Goal: Task Accomplishment & Management: Use online tool/utility

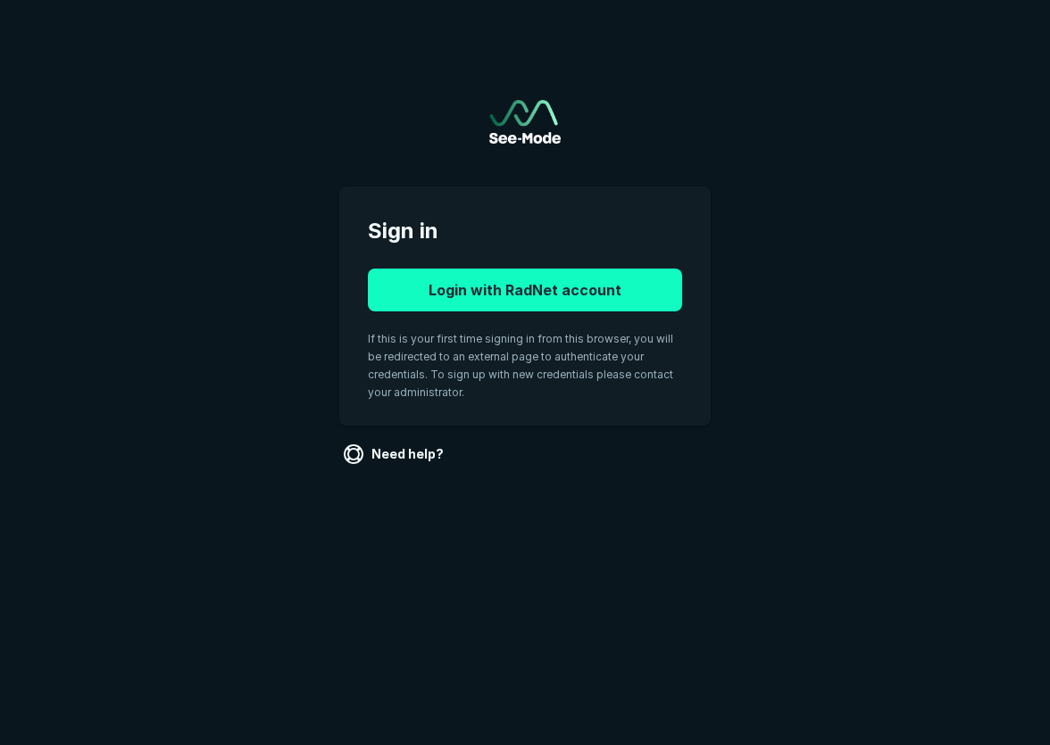
click at [541, 293] on button "Login with RadNet account" at bounding box center [525, 290] width 314 height 43
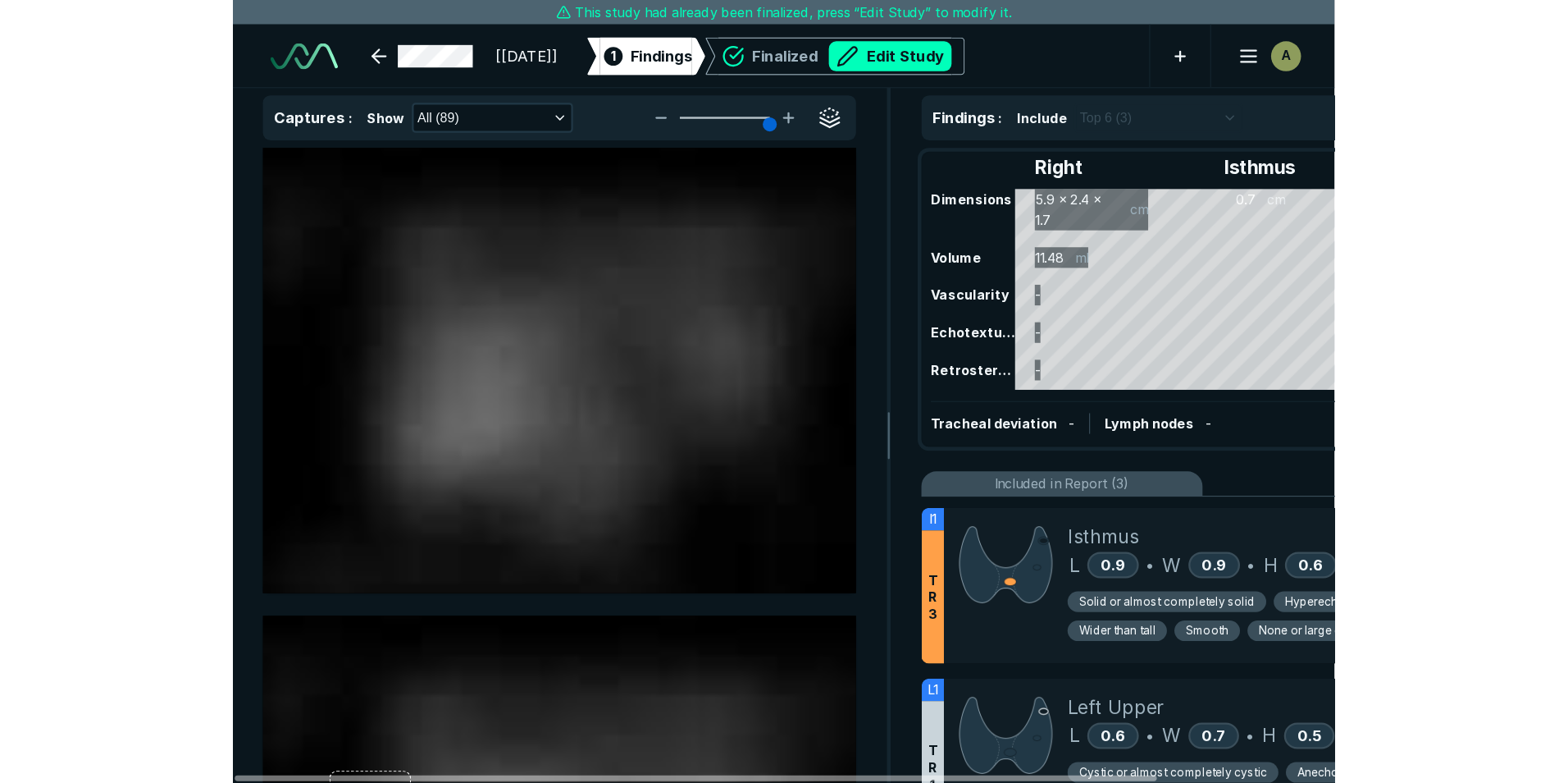
scroll to position [4809, 6447]
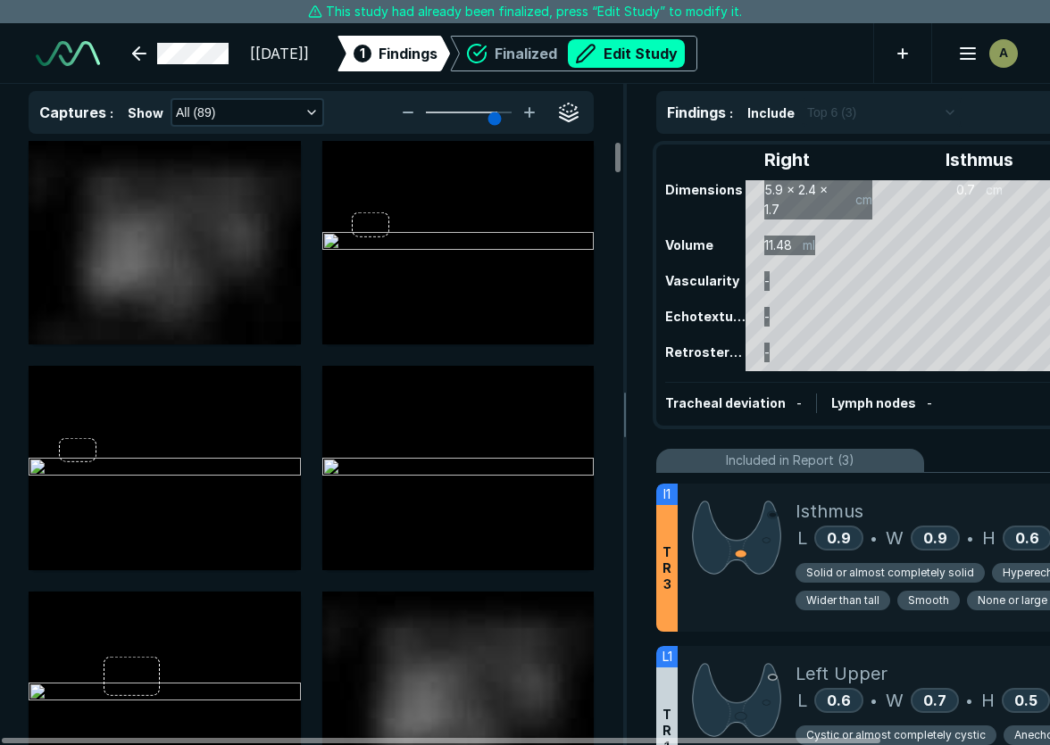
type input "5"
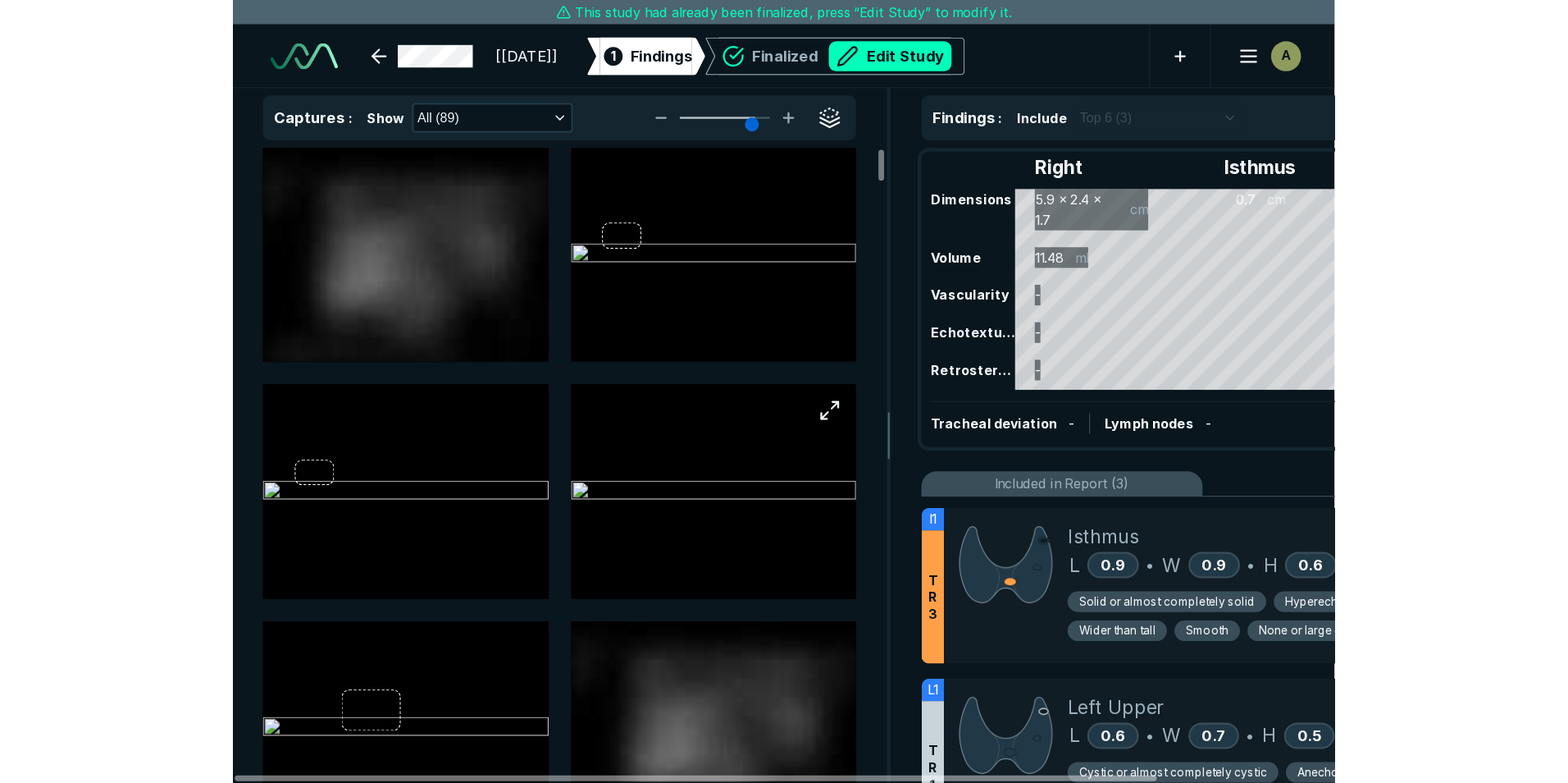
scroll to position [5248, 9164]
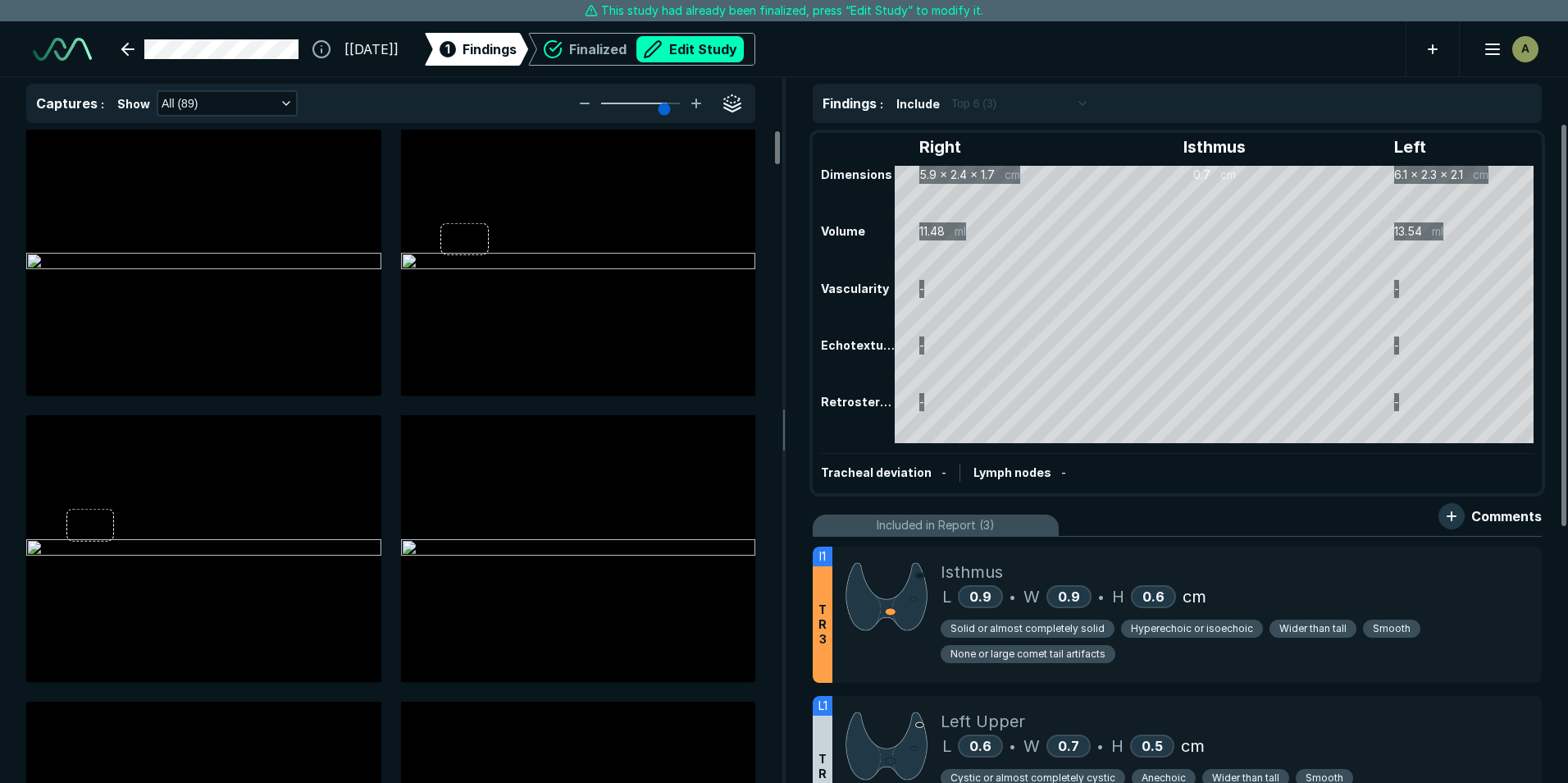
click at [719, 44] on button "Edit Study" at bounding box center [690, 49] width 107 height 27
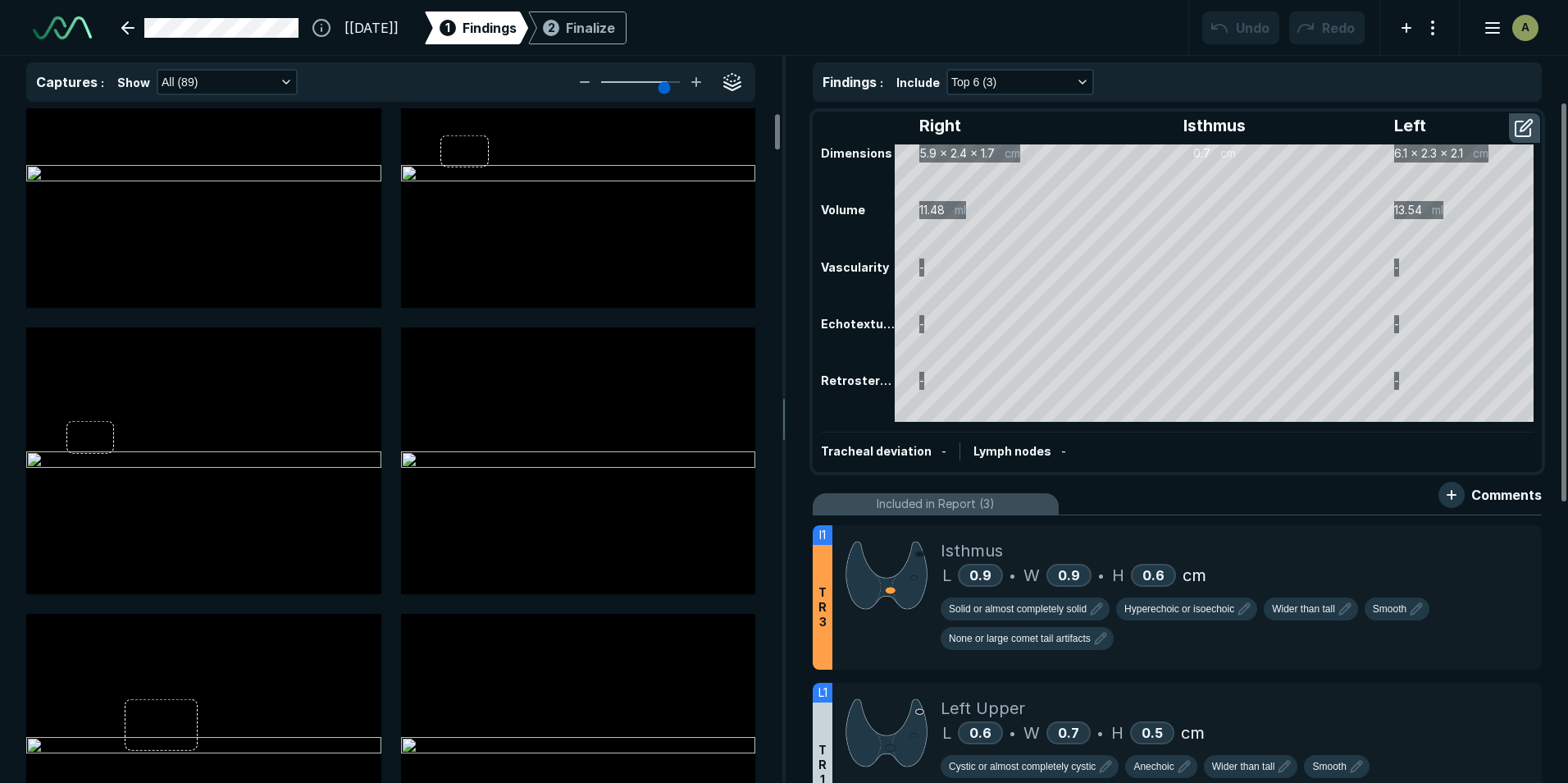
scroll to position [82, 0]
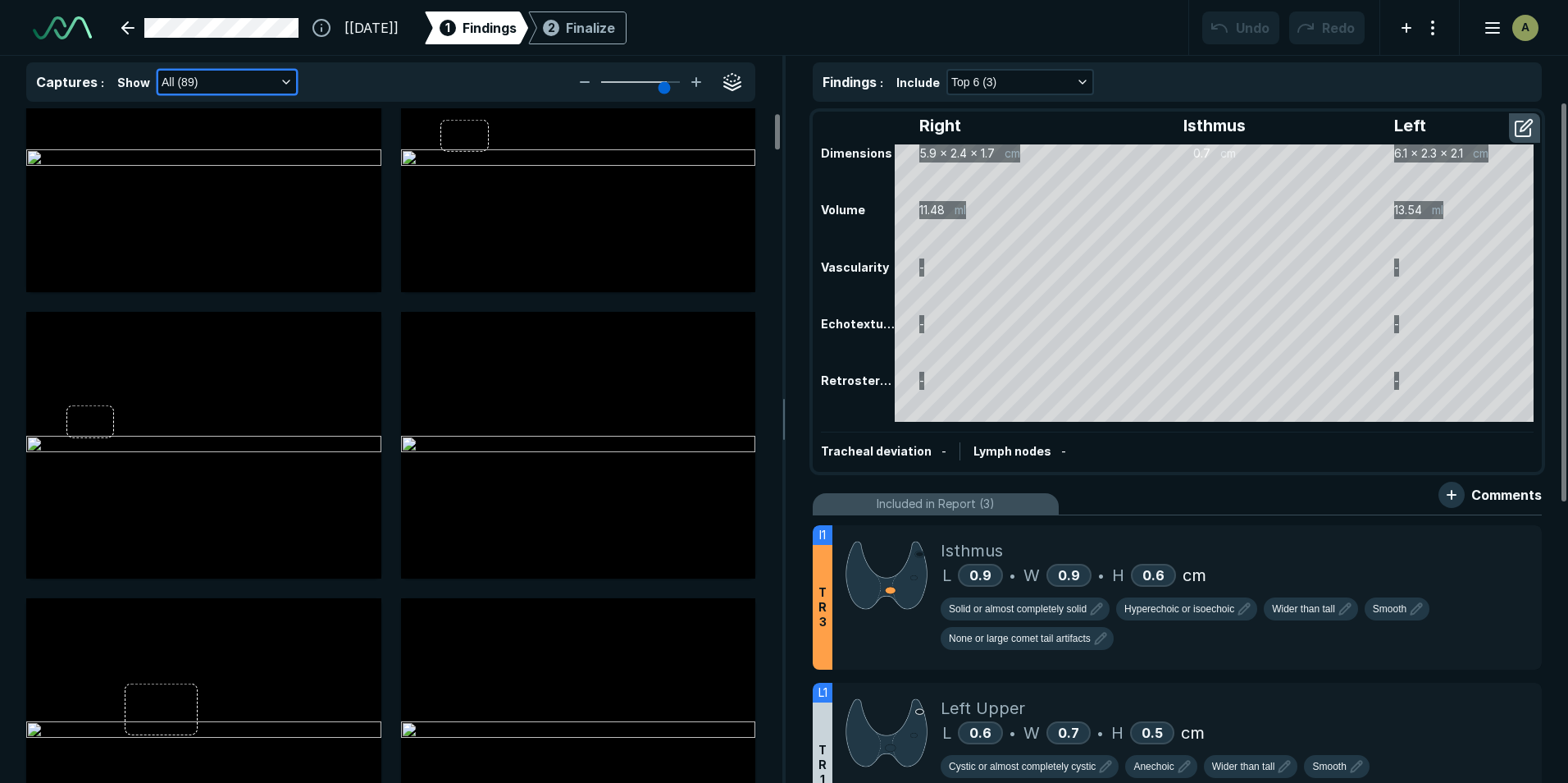
click at [280, 77] on icon "button" at bounding box center [286, 82] width 13 height 13
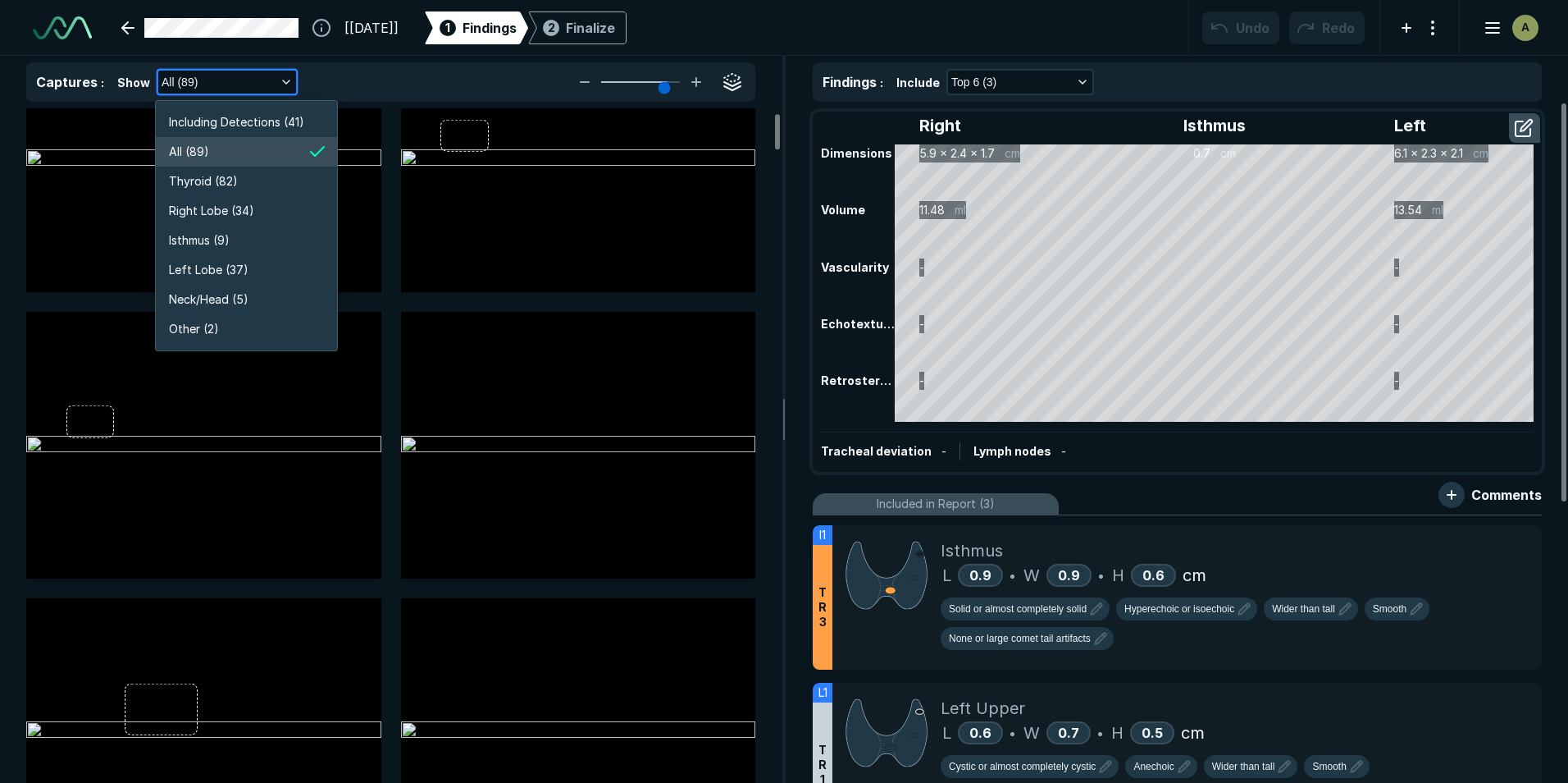
scroll to position [3137, 2919]
click at [254, 201] on li "Right Lobe (34)" at bounding box center [246, 210] width 181 height 29
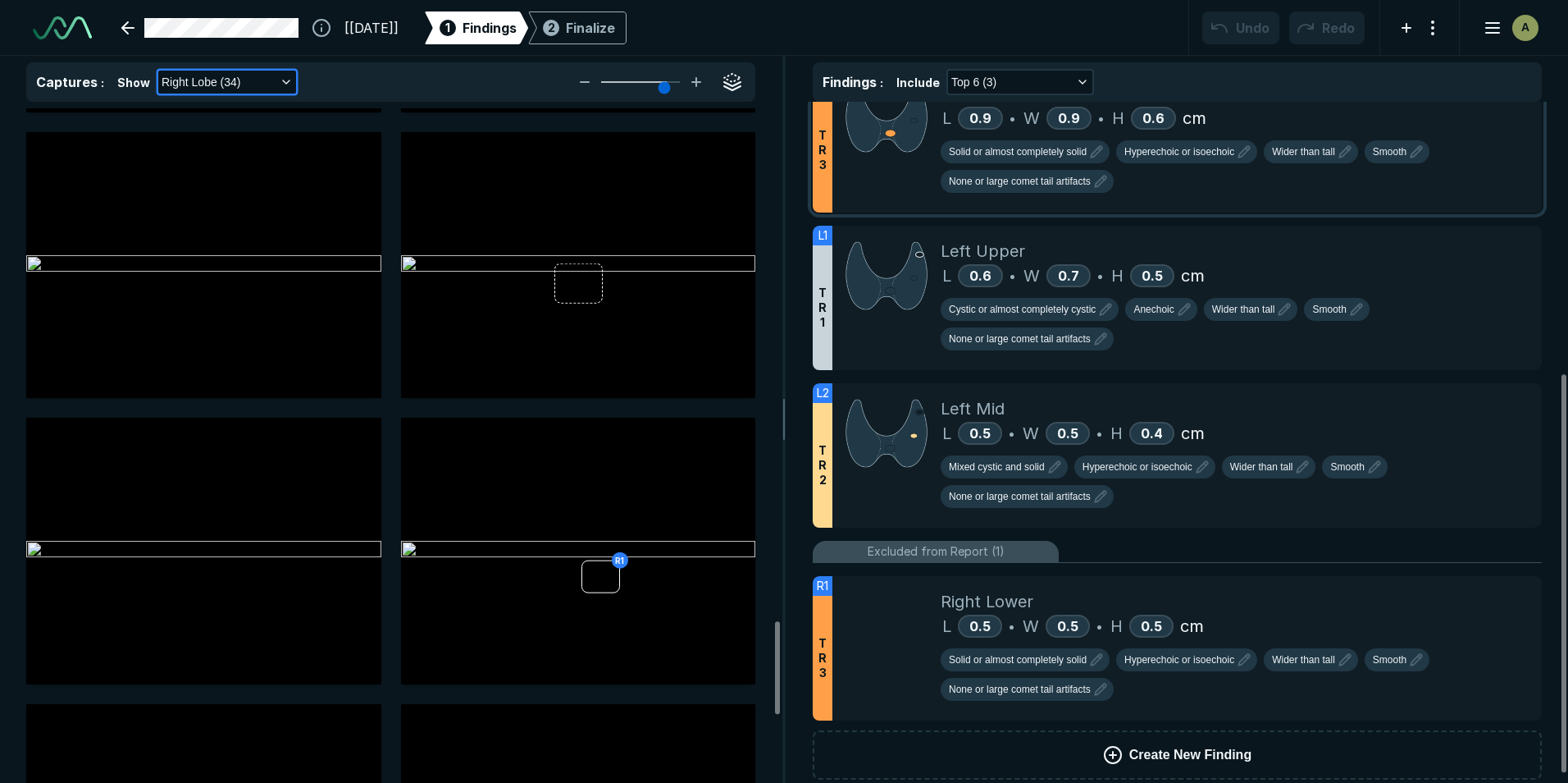
scroll to position [480, 0]
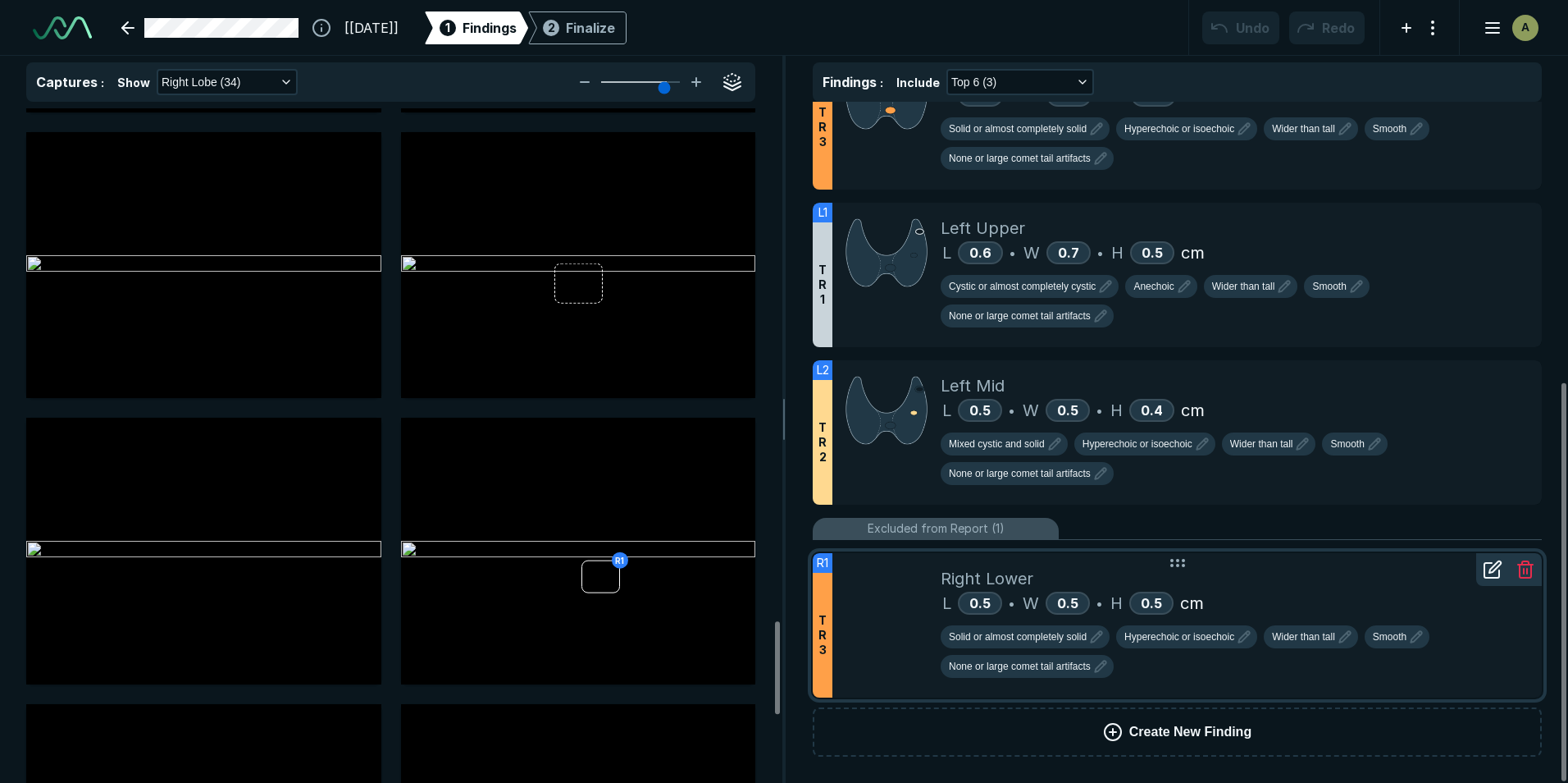
click at [964, 594] on div "L 0.5 • W 0.5 • H 0.5 cm" at bounding box center [1235, 603] width 588 height 25
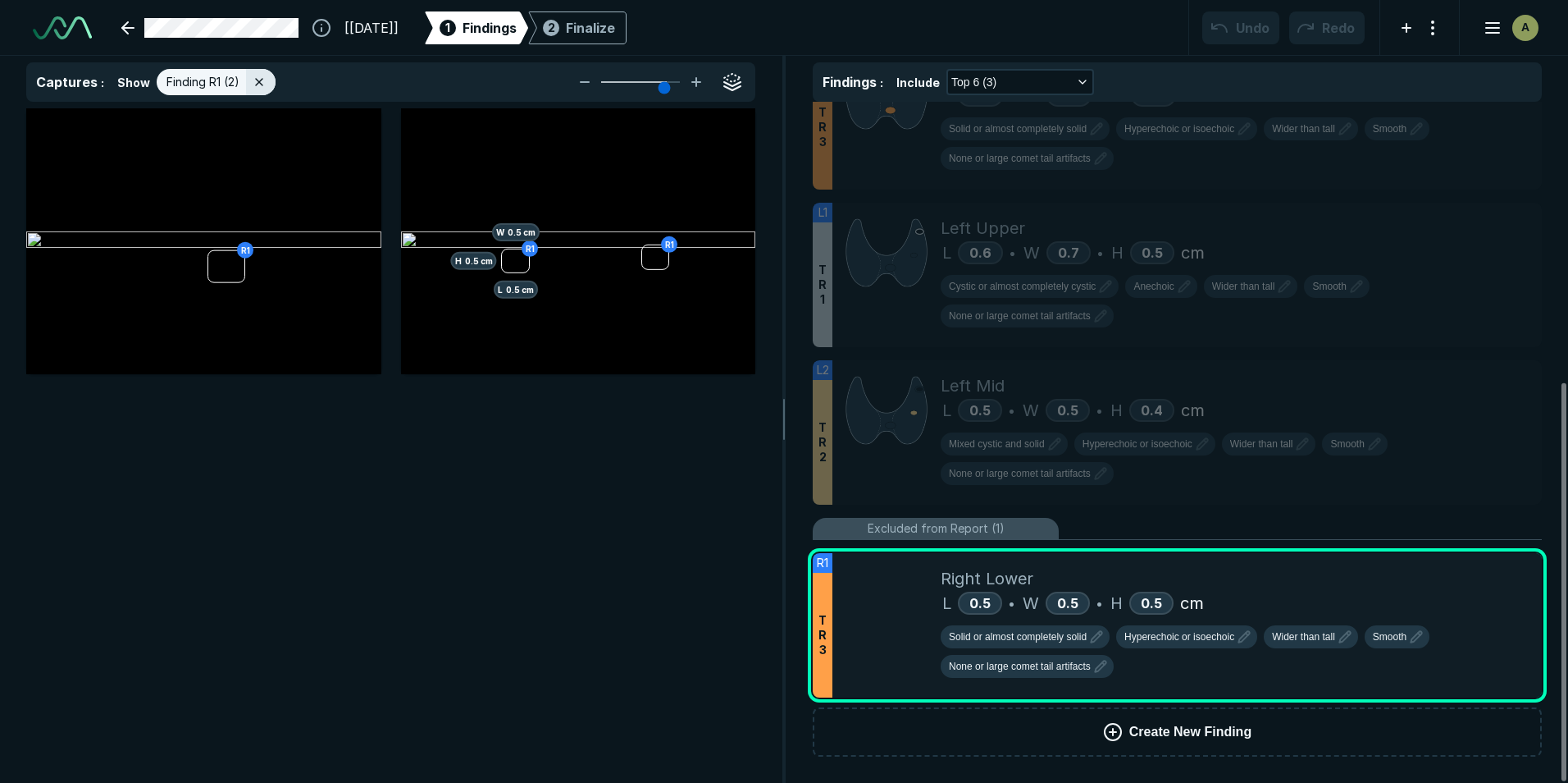
scroll to position [4964, 5363]
click at [256, 88] on icon at bounding box center [259, 82] width 13 height 13
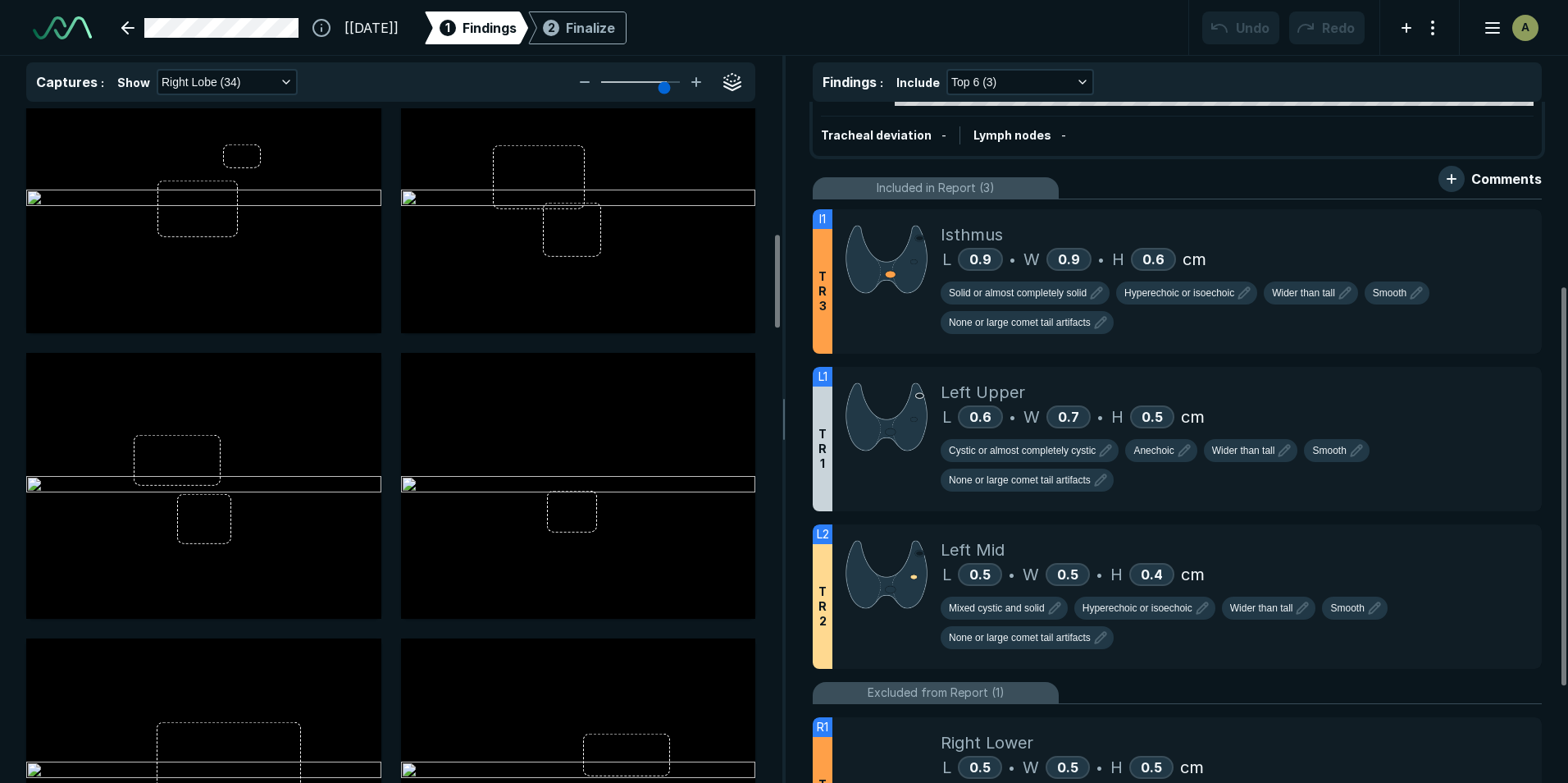
scroll to position [902, 0]
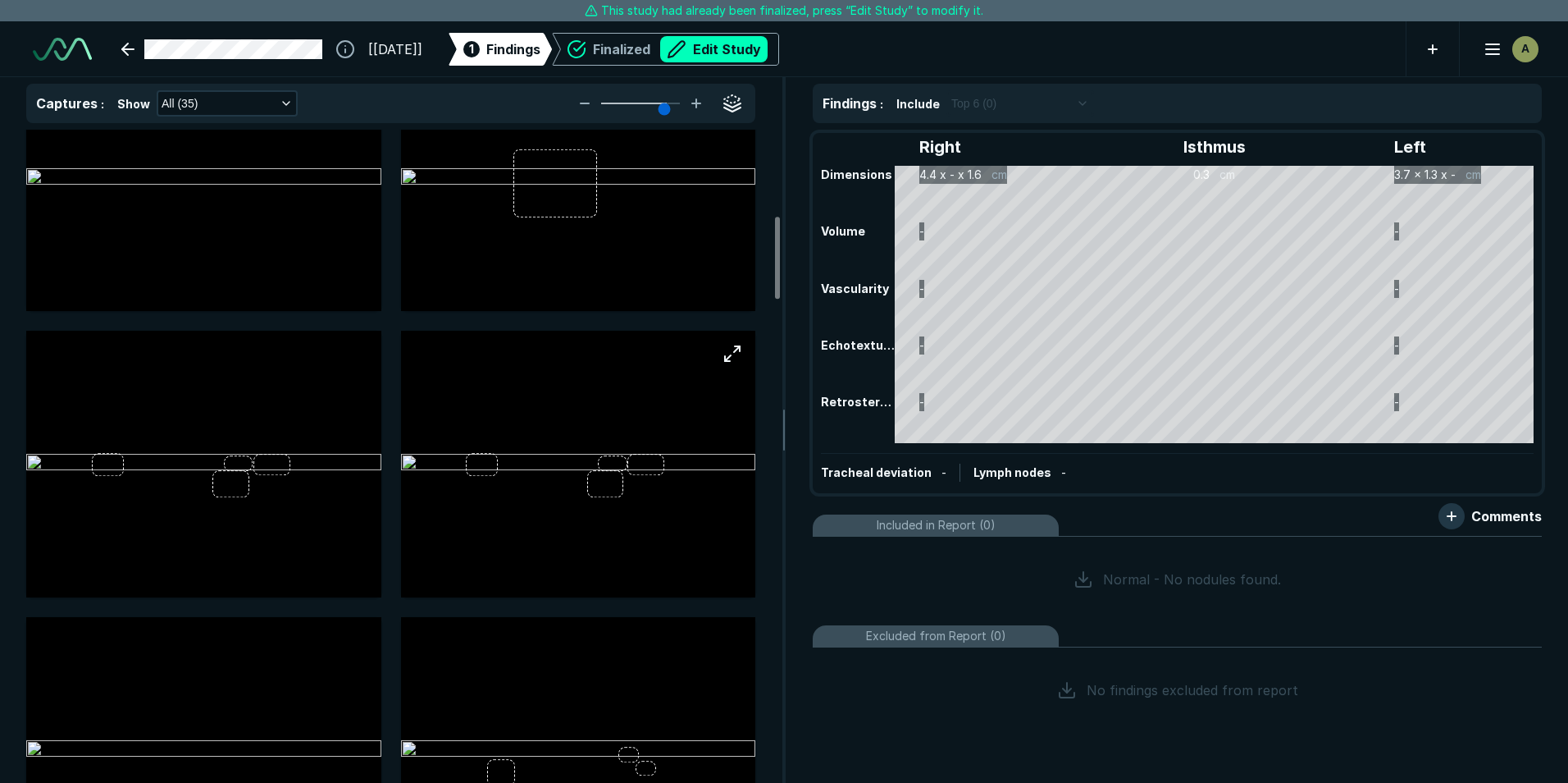
scroll to position [738, 0]
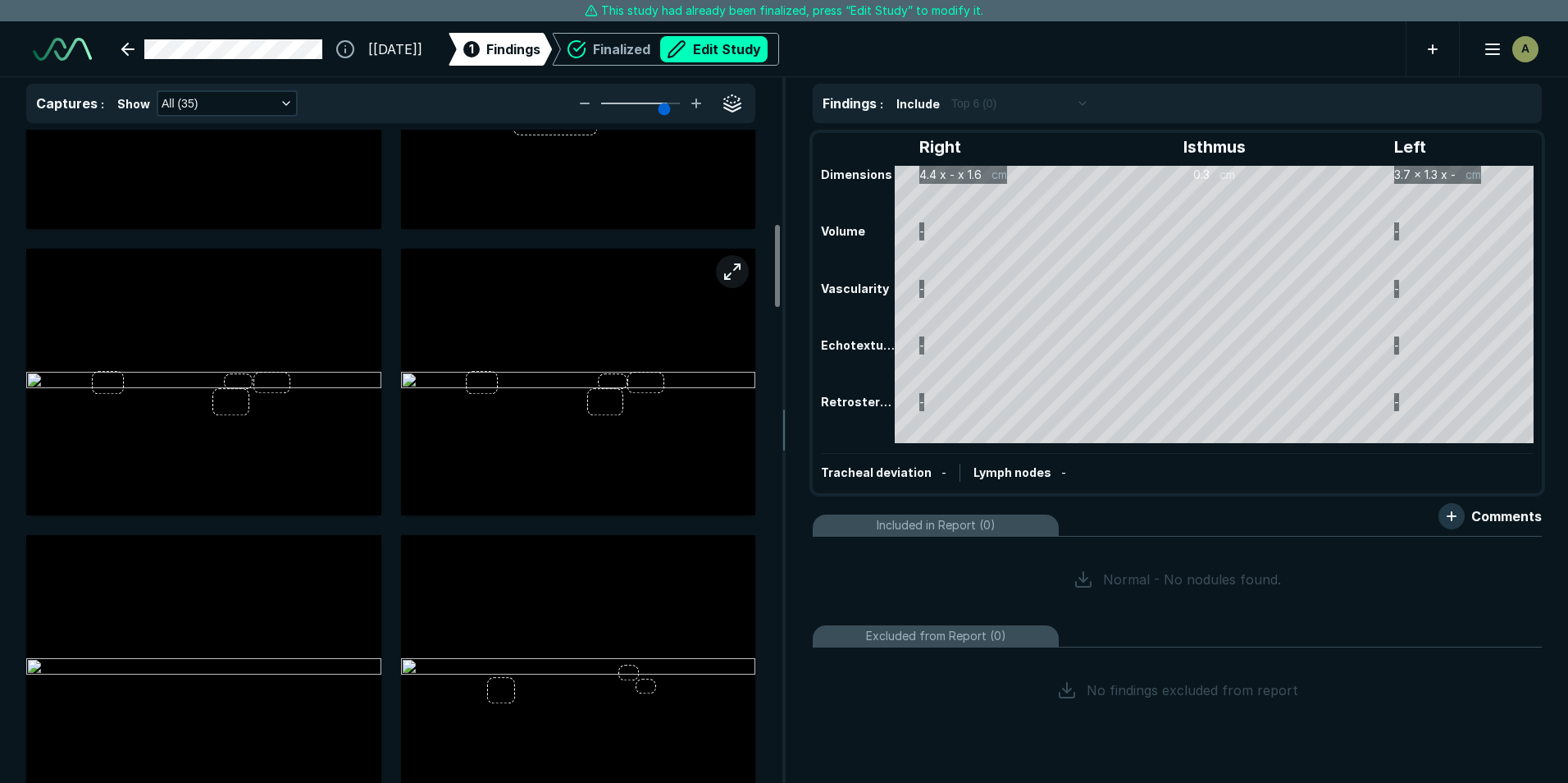
click at [731, 278] on button "button" at bounding box center [732, 272] width 33 height 33
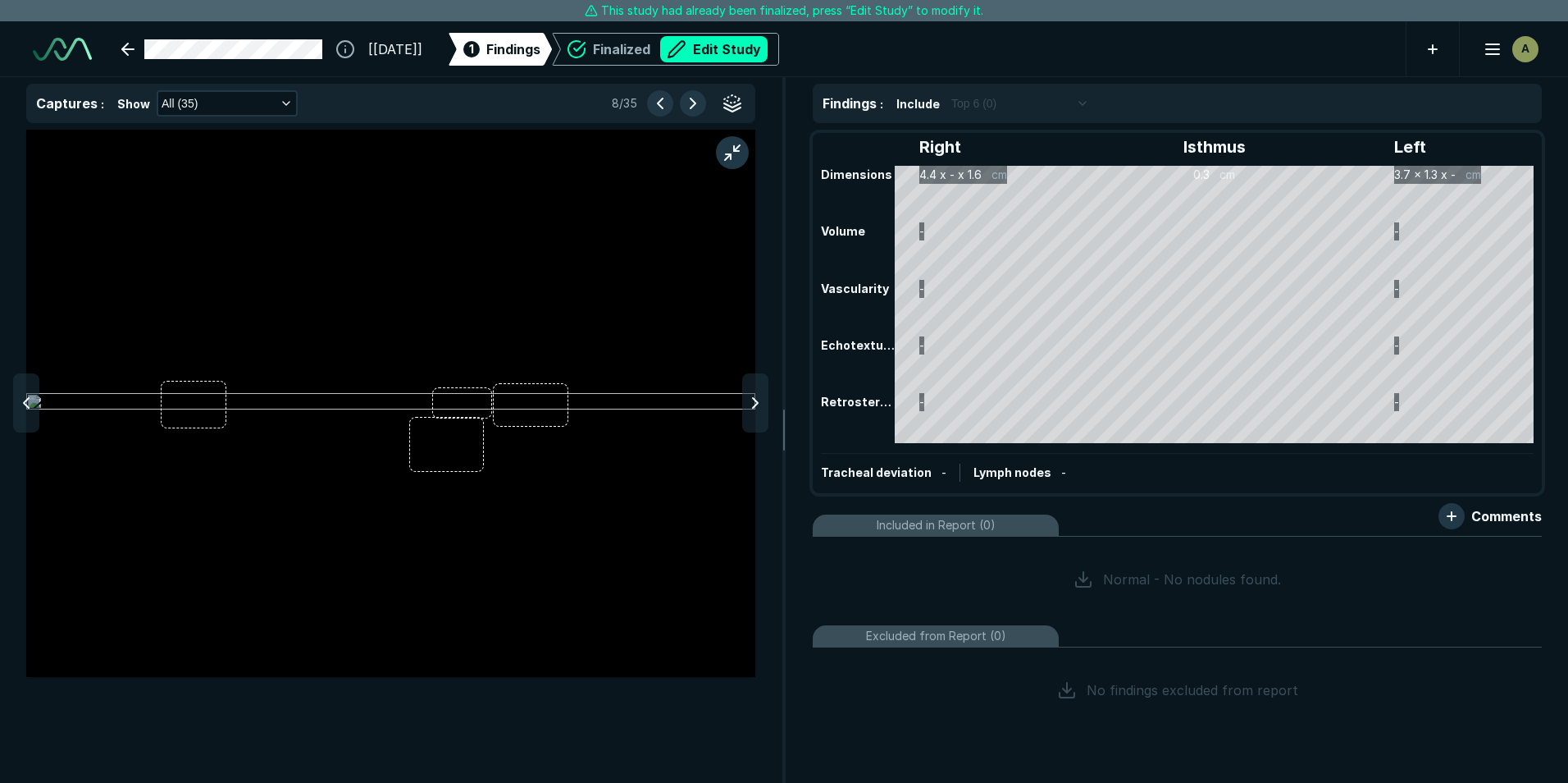
scroll to position [4868, 5363]
click at [740, 149] on button "button" at bounding box center [732, 153] width 33 height 33
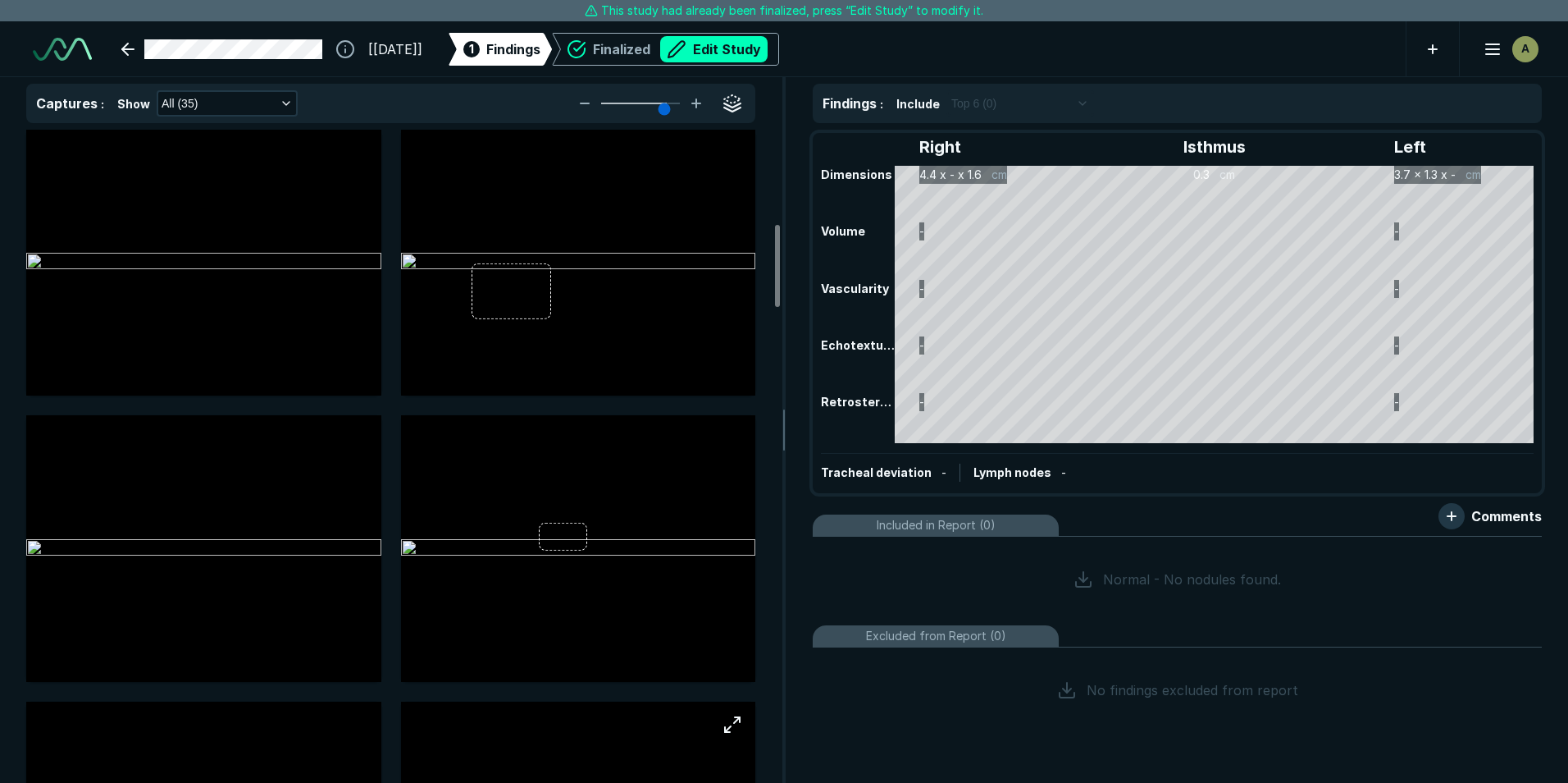
scroll to position [738, 0]
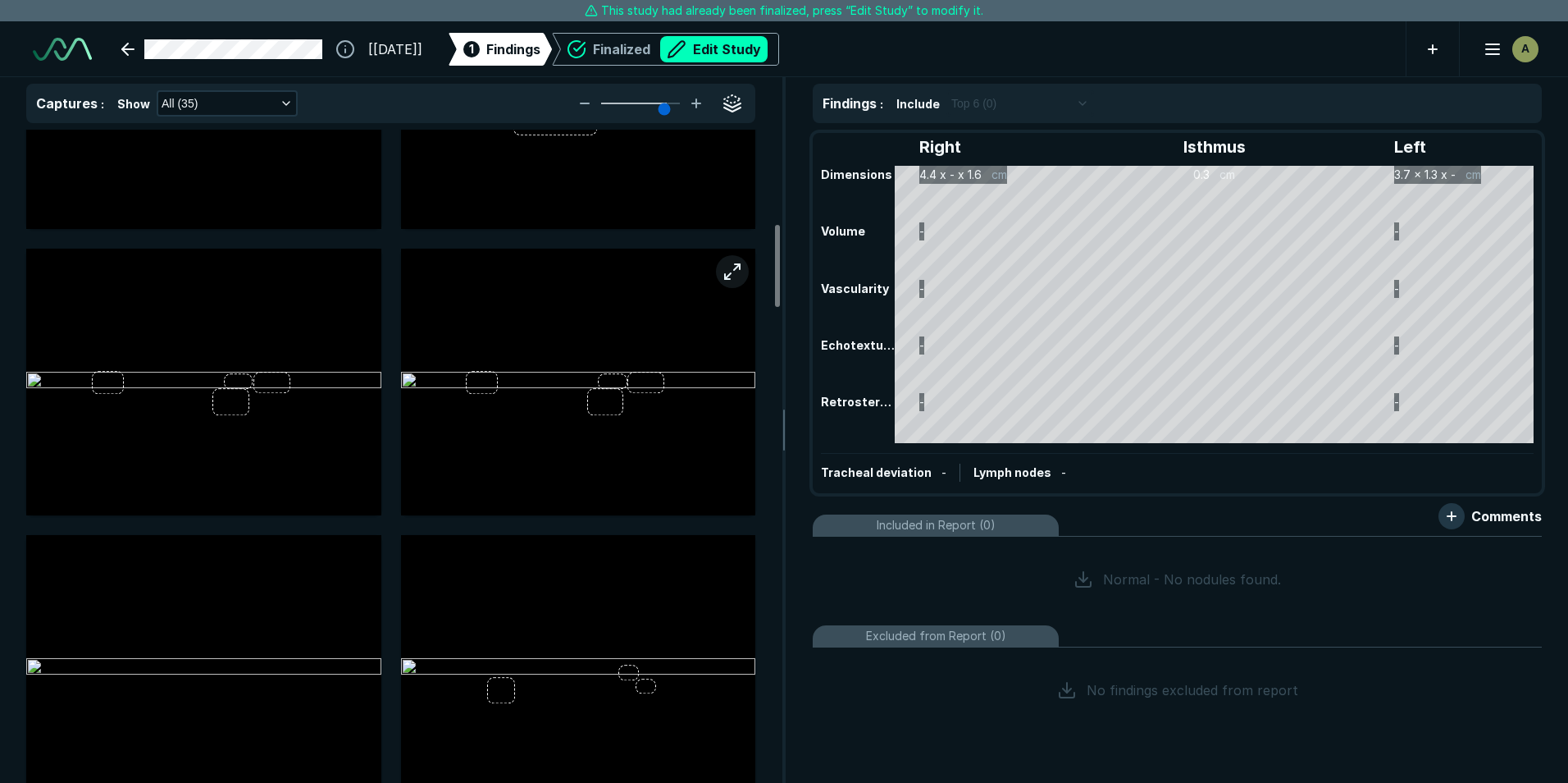
click at [732, 272] on button "button" at bounding box center [732, 272] width 33 height 33
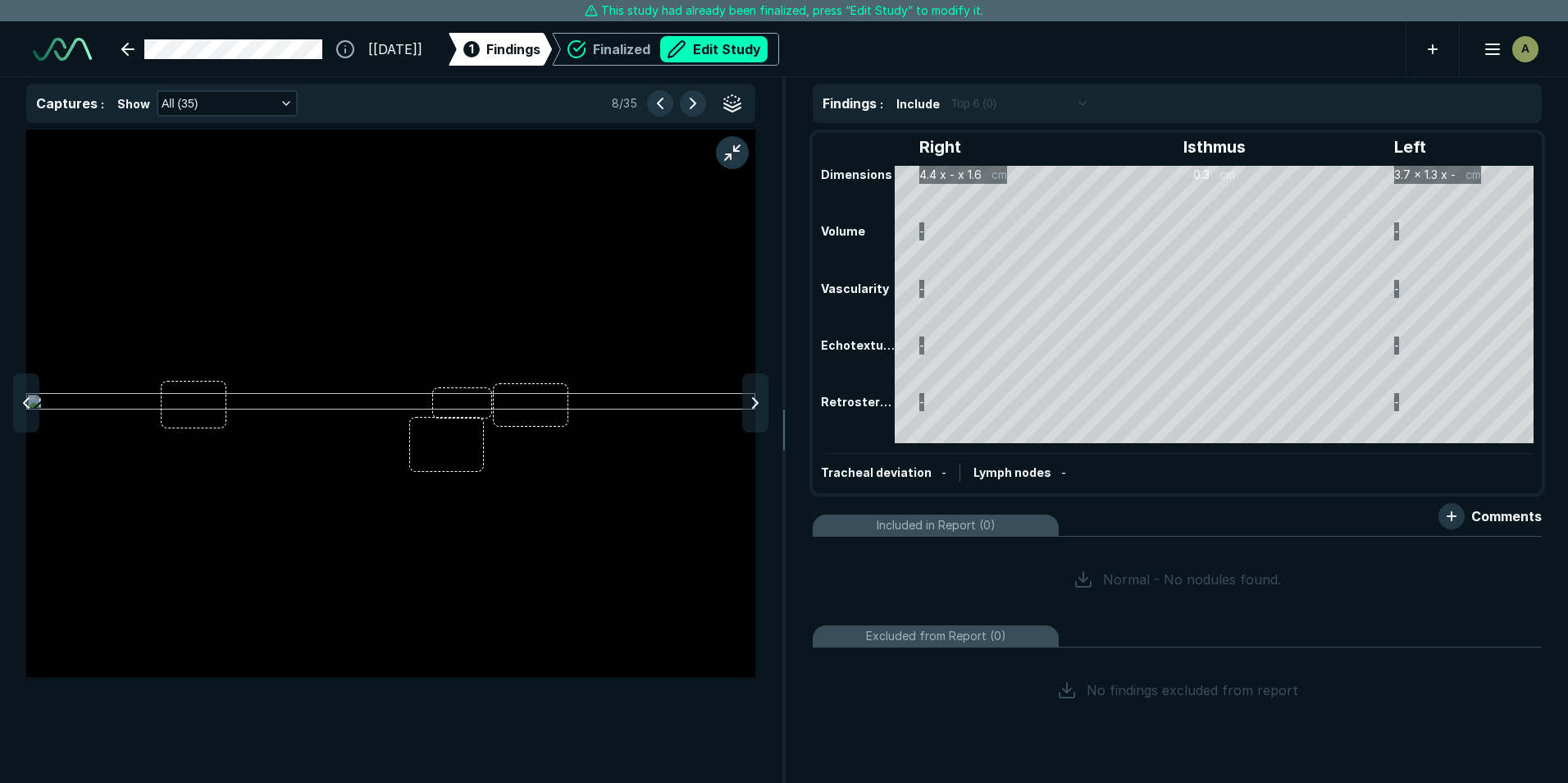
scroll to position [4868, 5363]
click at [187, 413] on img at bounding box center [391, 403] width 729 height 19
click at [189, 413] on img at bounding box center [391, 403] width 729 height 19
click at [283, 104] on polyline "button" at bounding box center [286, 104] width 6 height 4
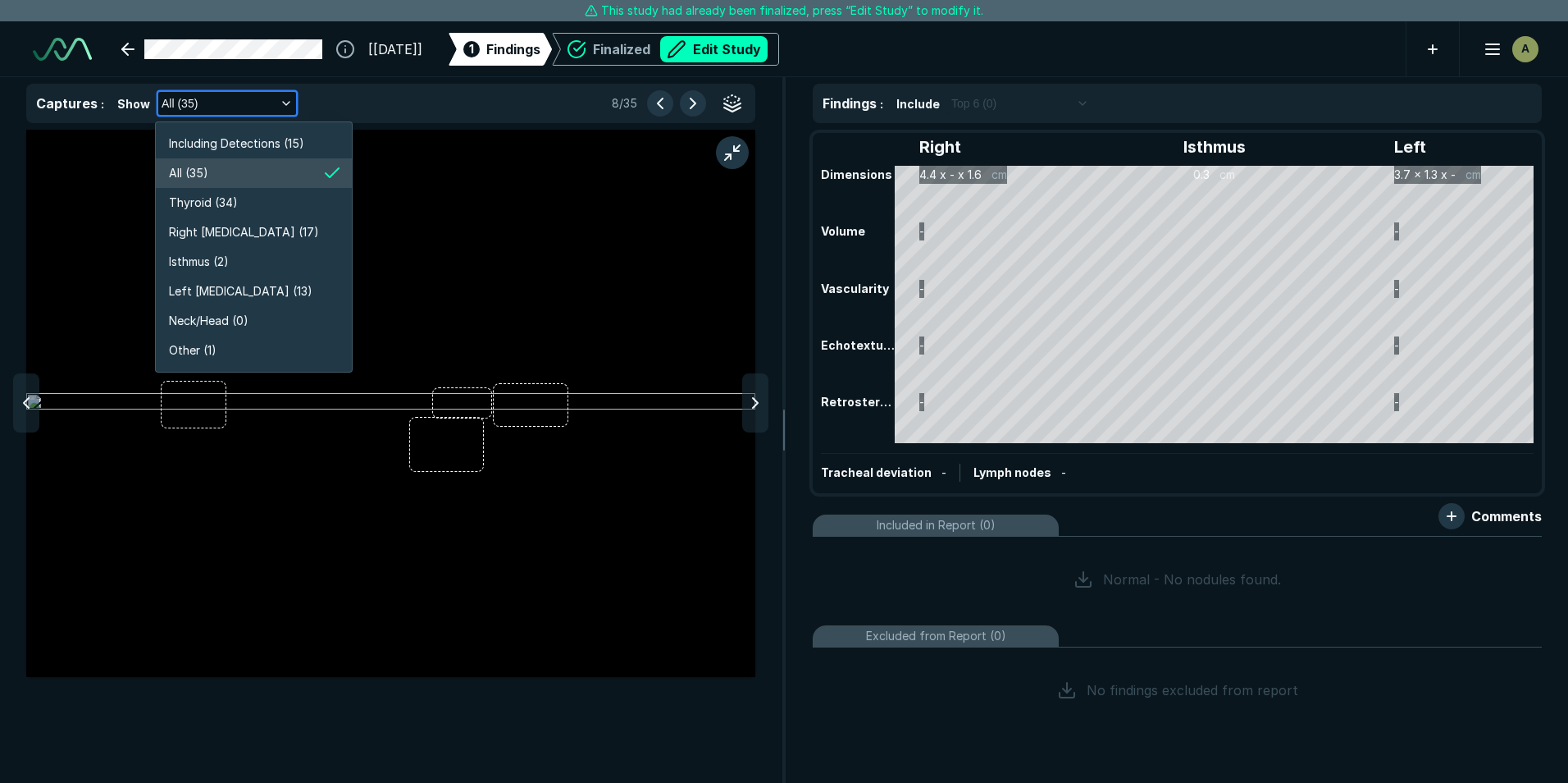
scroll to position [3137, 2917]
click at [226, 227] on span "Right Lobe (17)" at bounding box center [243, 233] width 150 height 18
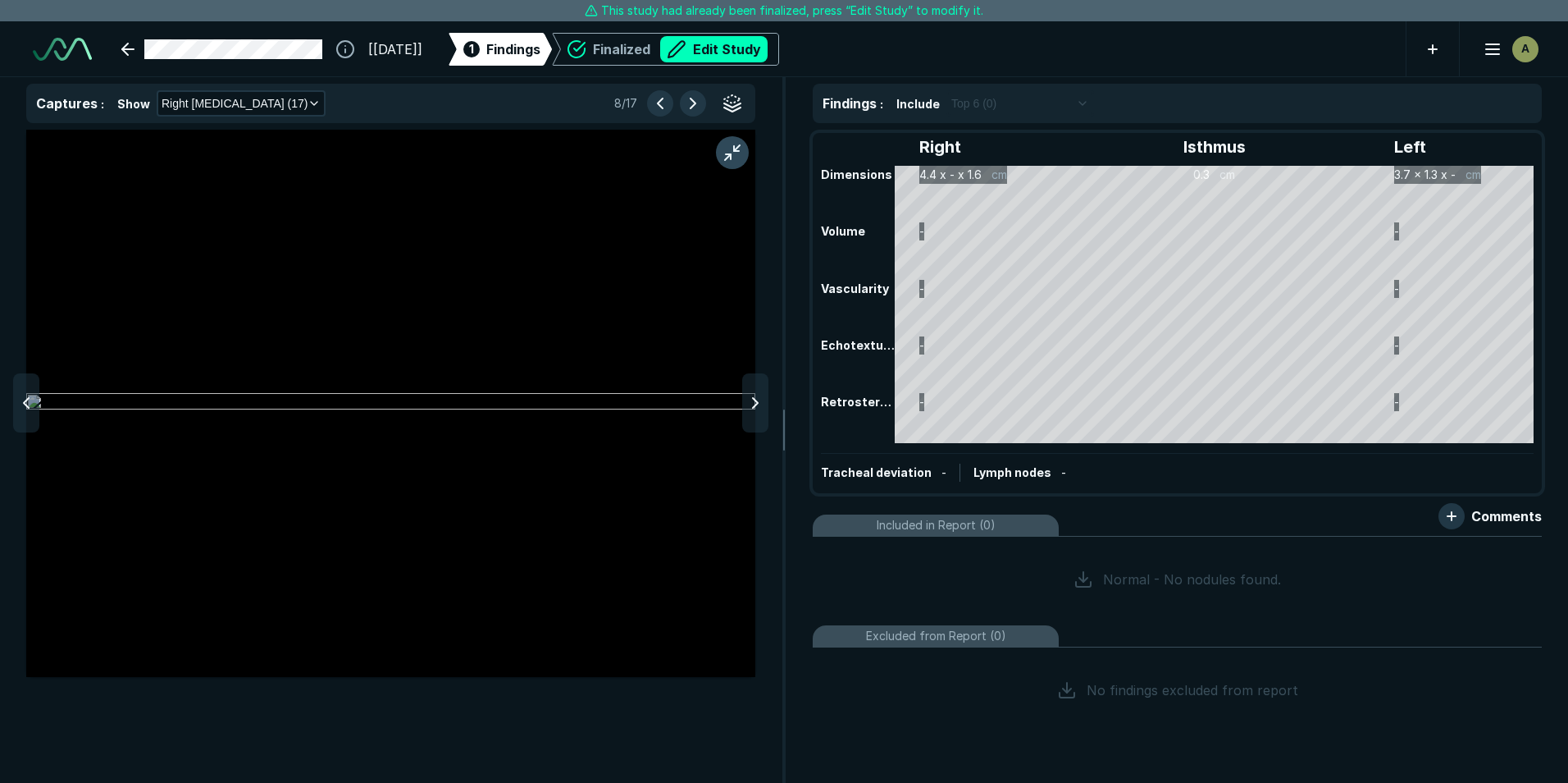
click at [734, 153] on button "button" at bounding box center [732, 153] width 33 height 33
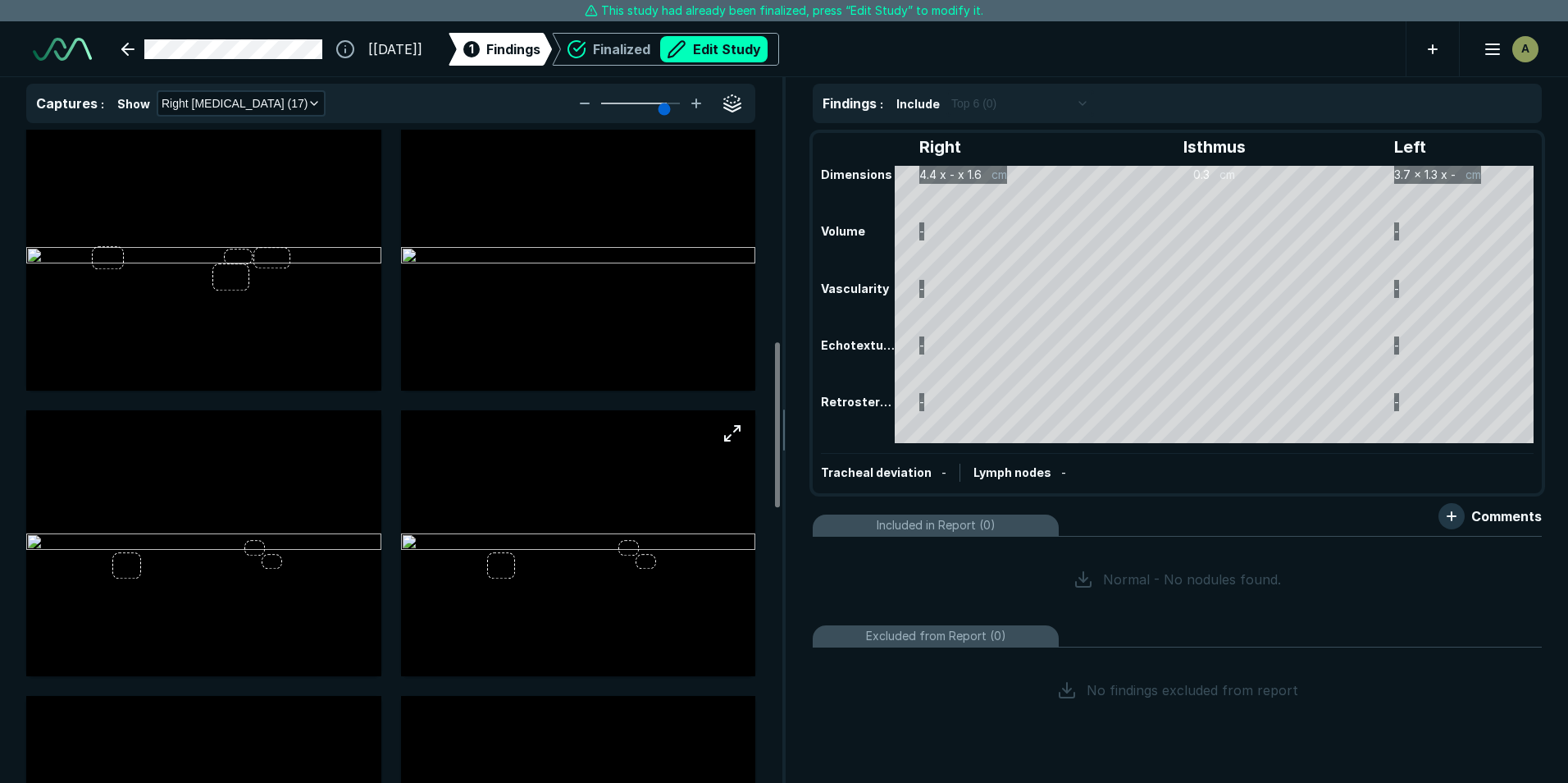
scroll to position [902, 0]
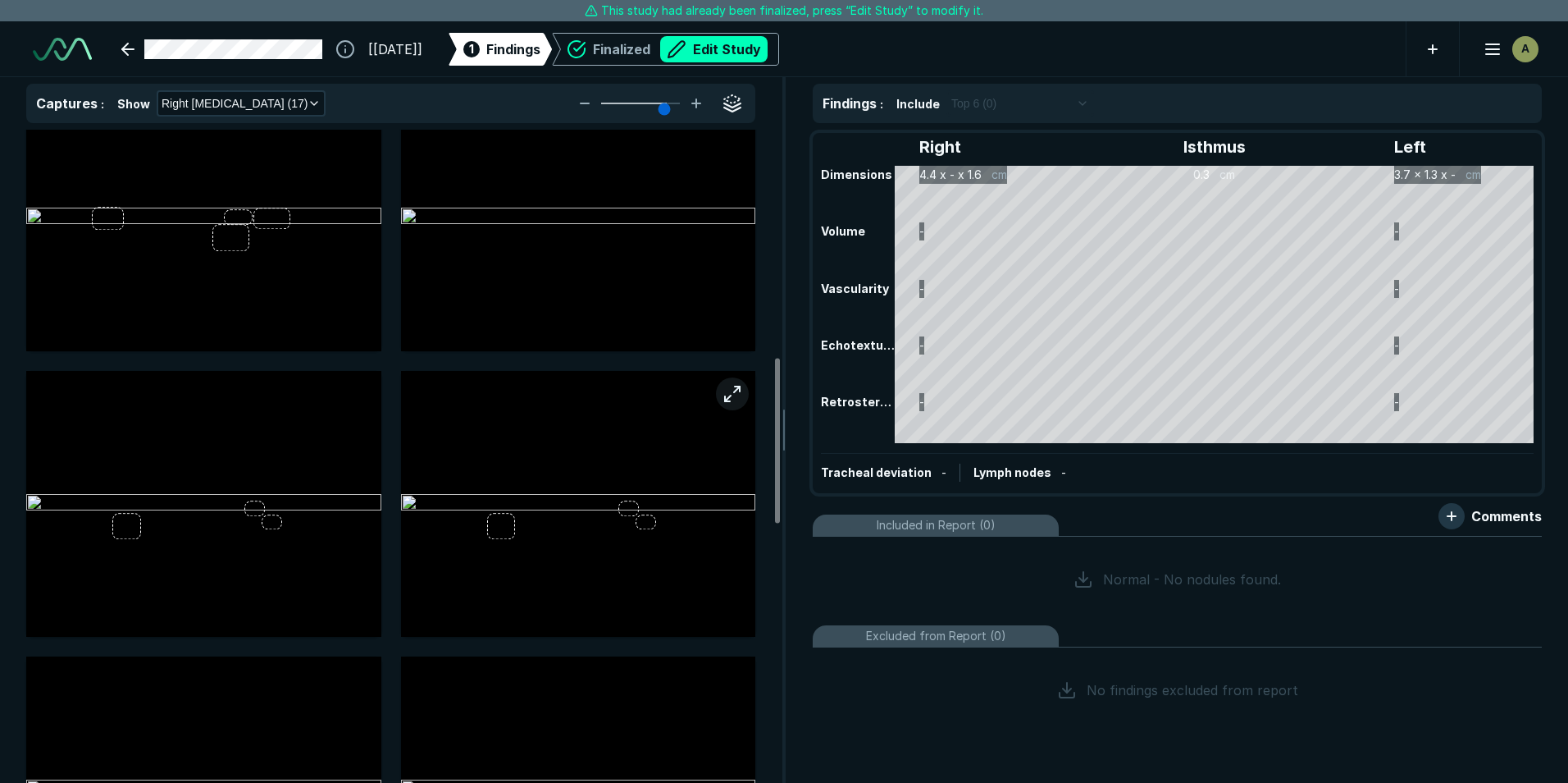
click at [730, 401] on button "button" at bounding box center [732, 394] width 33 height 33
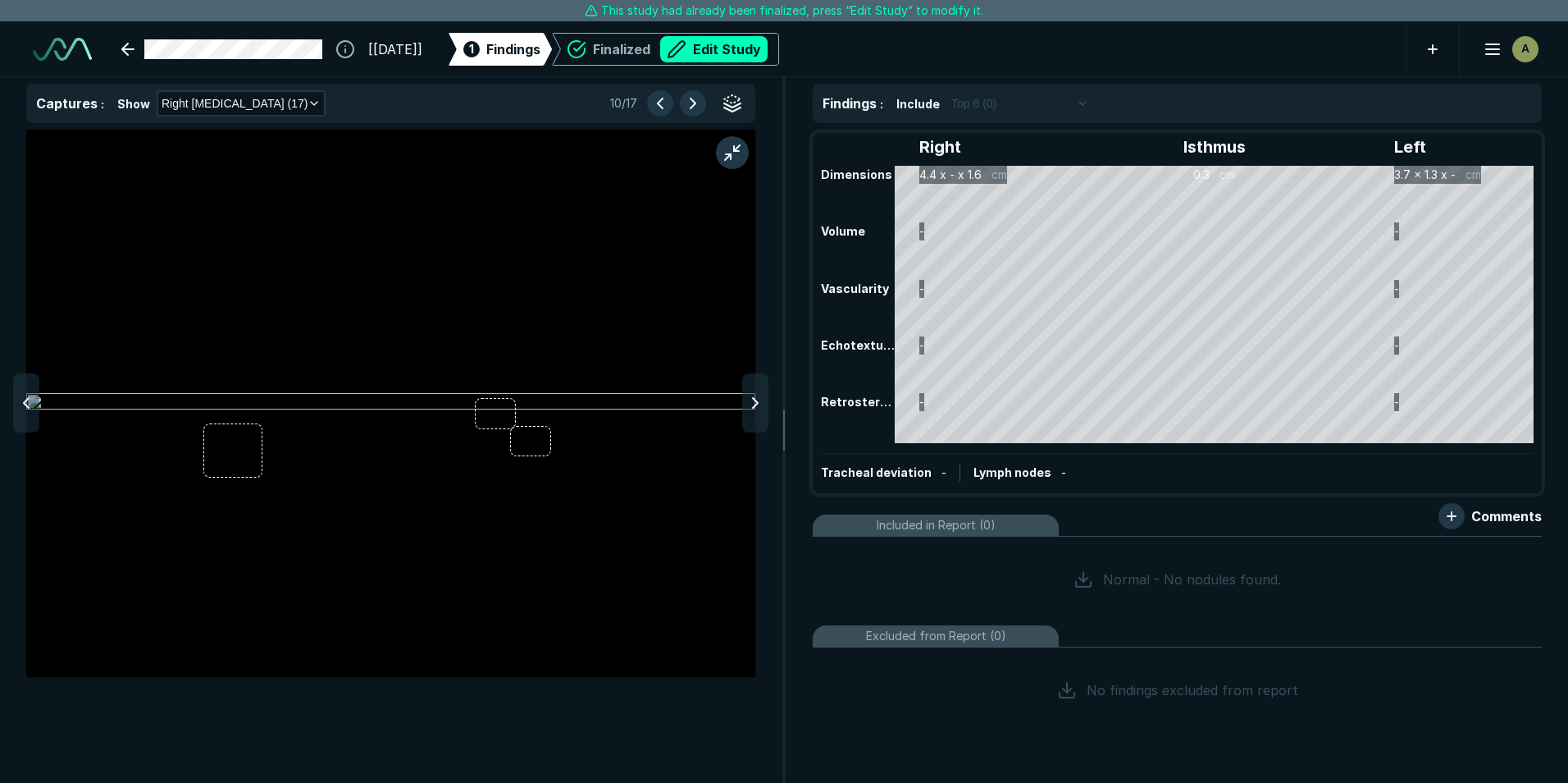
scroll to position [4868, 5363]
click at [1510, 517] on span "Comments" at bounding box center [1506, 516] width 71 height 19
click at [1452, 516] on button "button" at bounding box center [1451, 516] width 27 height 27
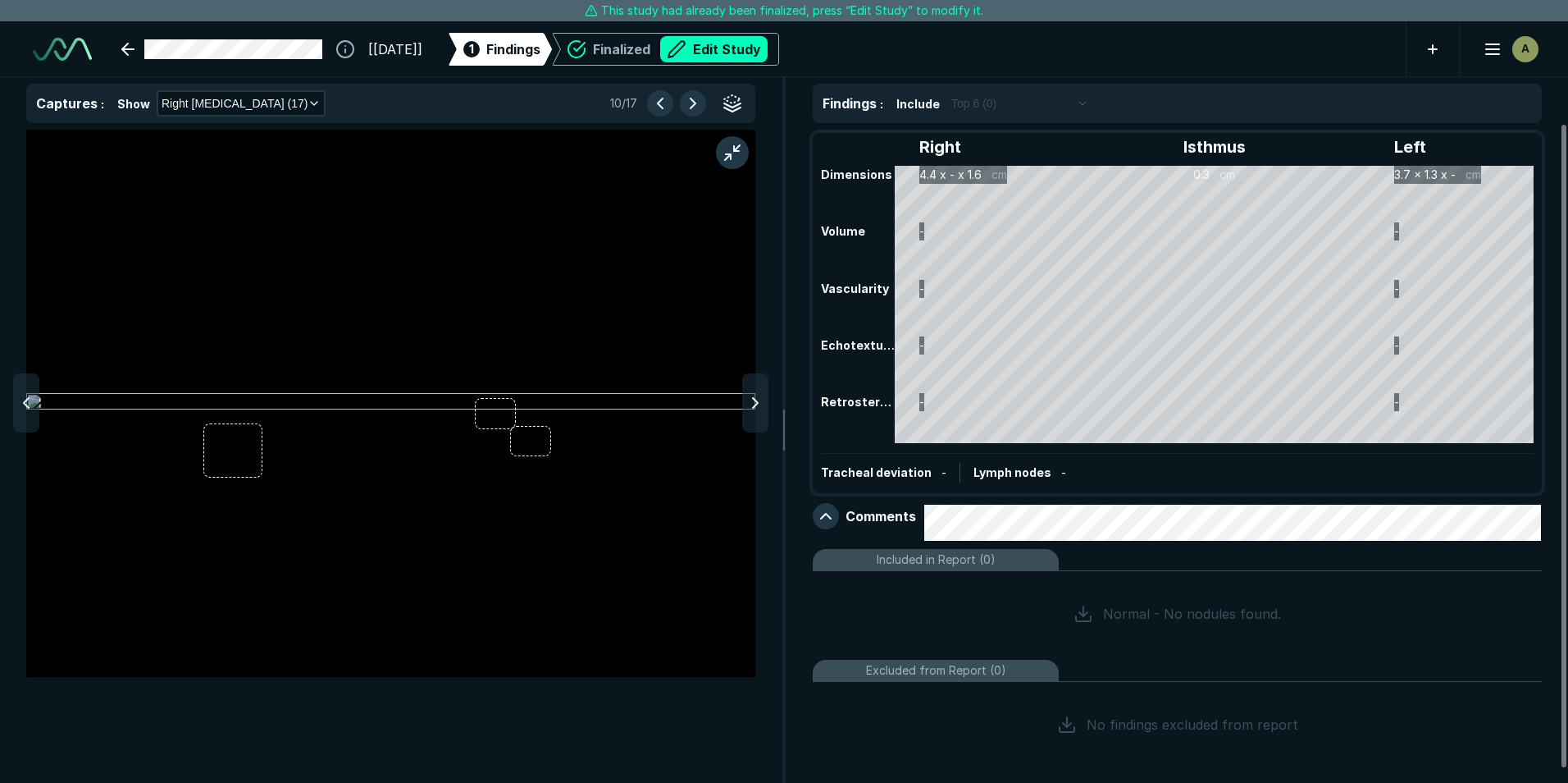
scroll to position [4998, 5363]
drag, startPoint x: 1077, startPoint y: 617, endPoint x: 1050, endPoint y: 603, distance: 30.4
click at [1078, 617] on icon at bounding box center [1083, 613] width 19 height 19
click at [971, 553] on span "Included in Report (0)" at bounding box center [935, 560] width 118 height 18
click at [957, 562] on span "Included in Report (0)" at bounding box center [935, 560] width 118 height 18
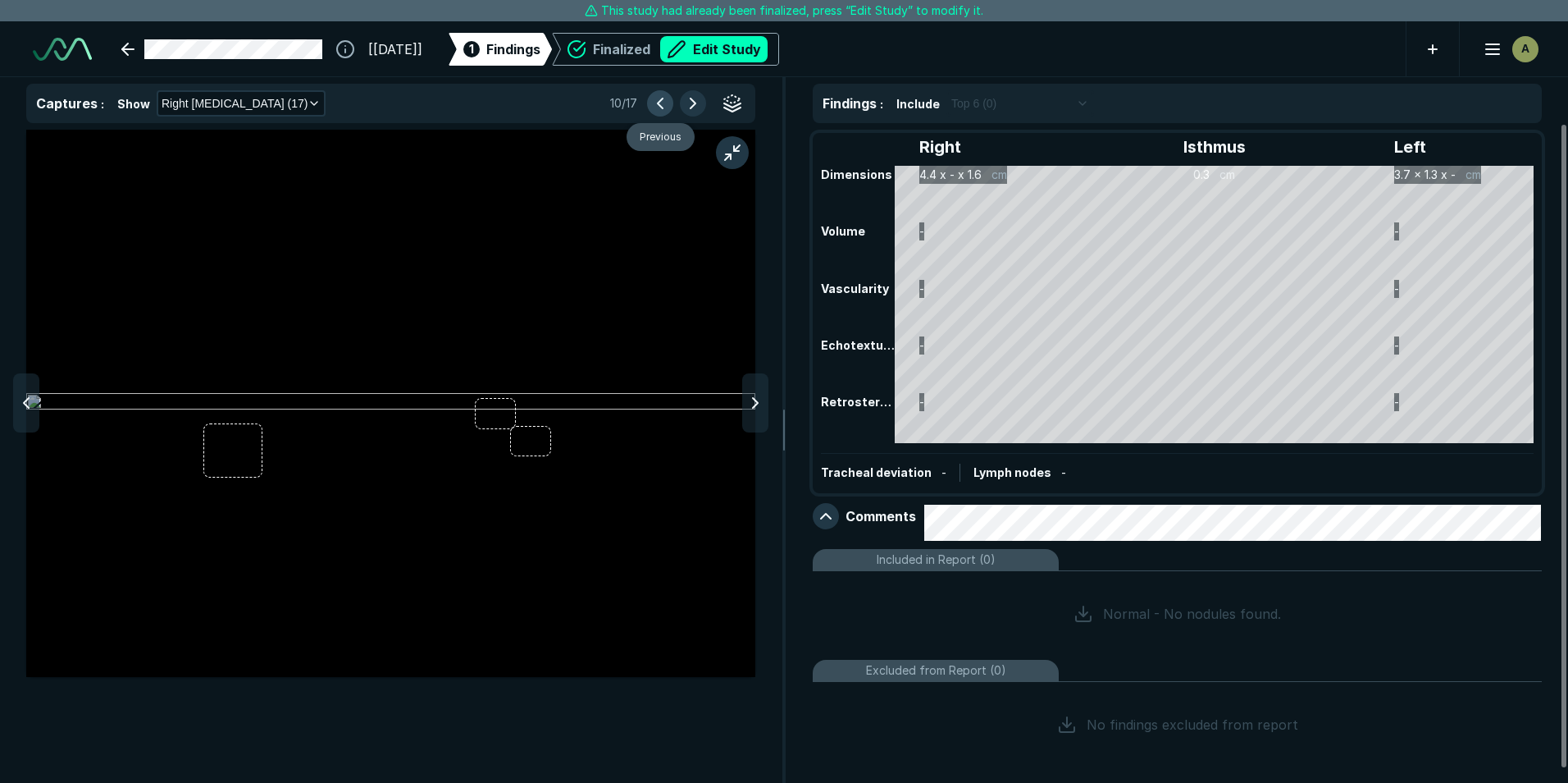
click at [661, 98] on button "button" at bounding box center [660, 103] width 27 height 27
click at [758, 44] on button "Edit Study" at bounding box center [714, 49] width 107 height 27
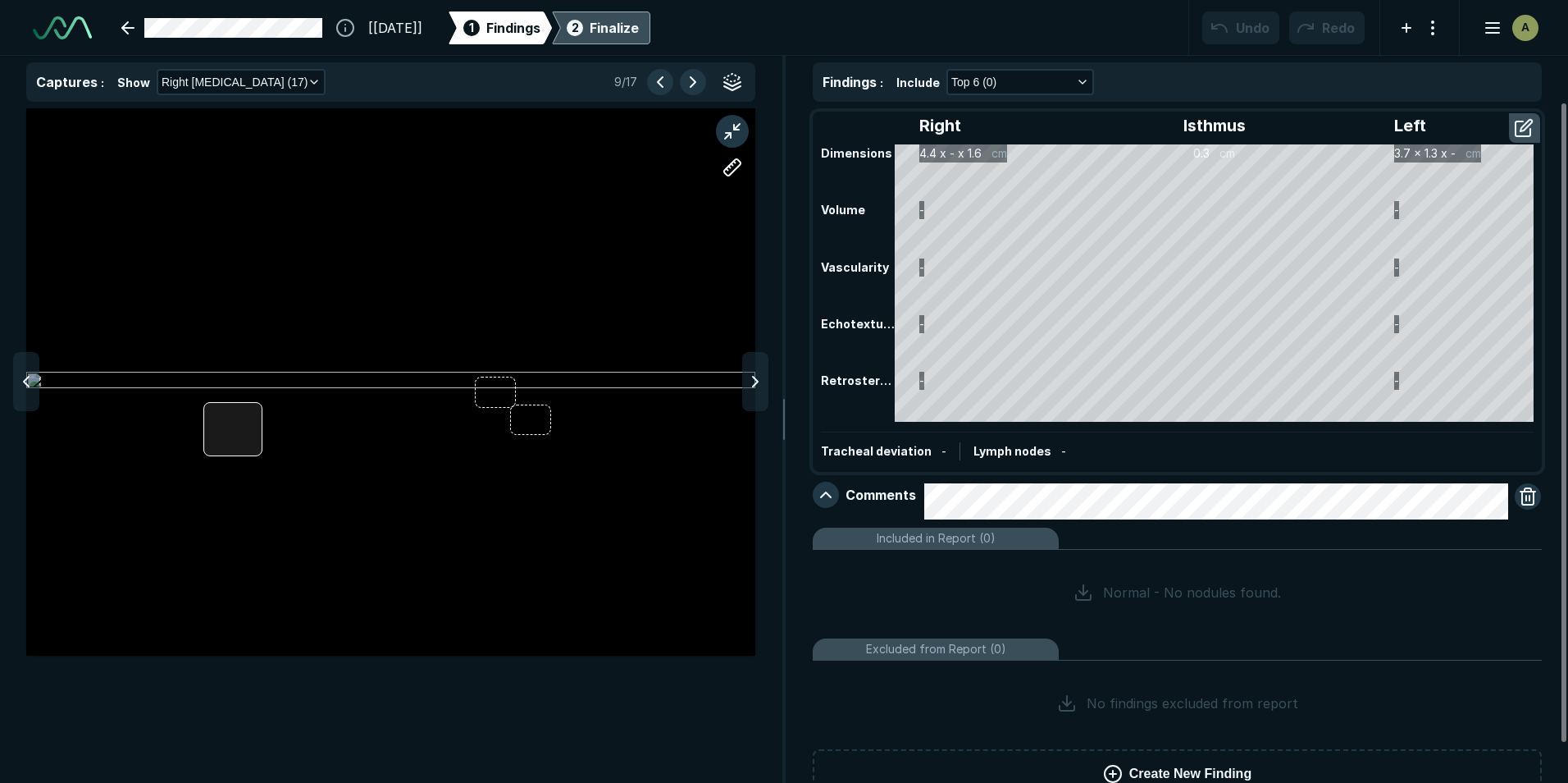
click at [232, 411] on div at bounding box center [391, 381] width 729 height 547
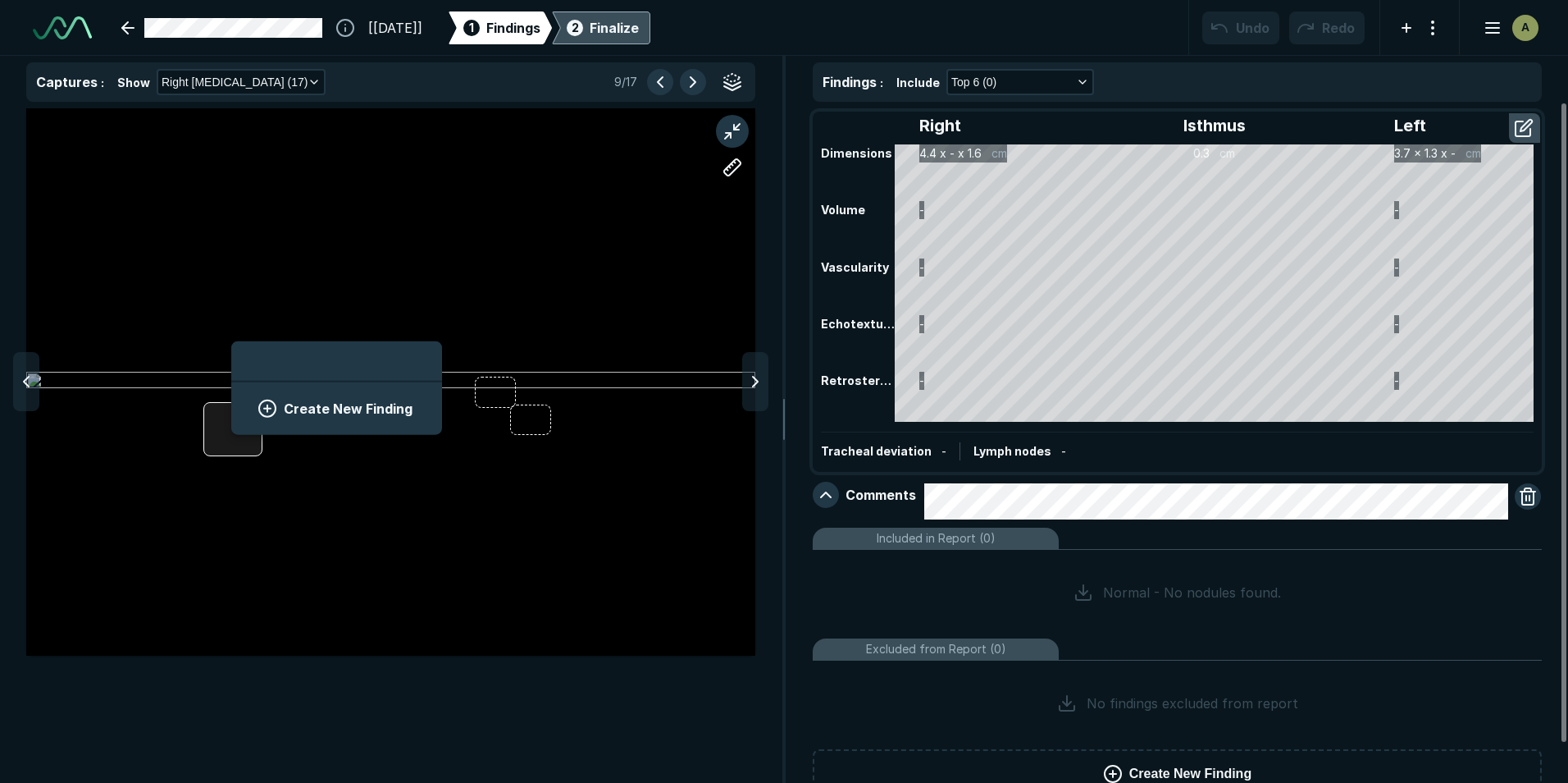
scroll to position [2251, 3041]
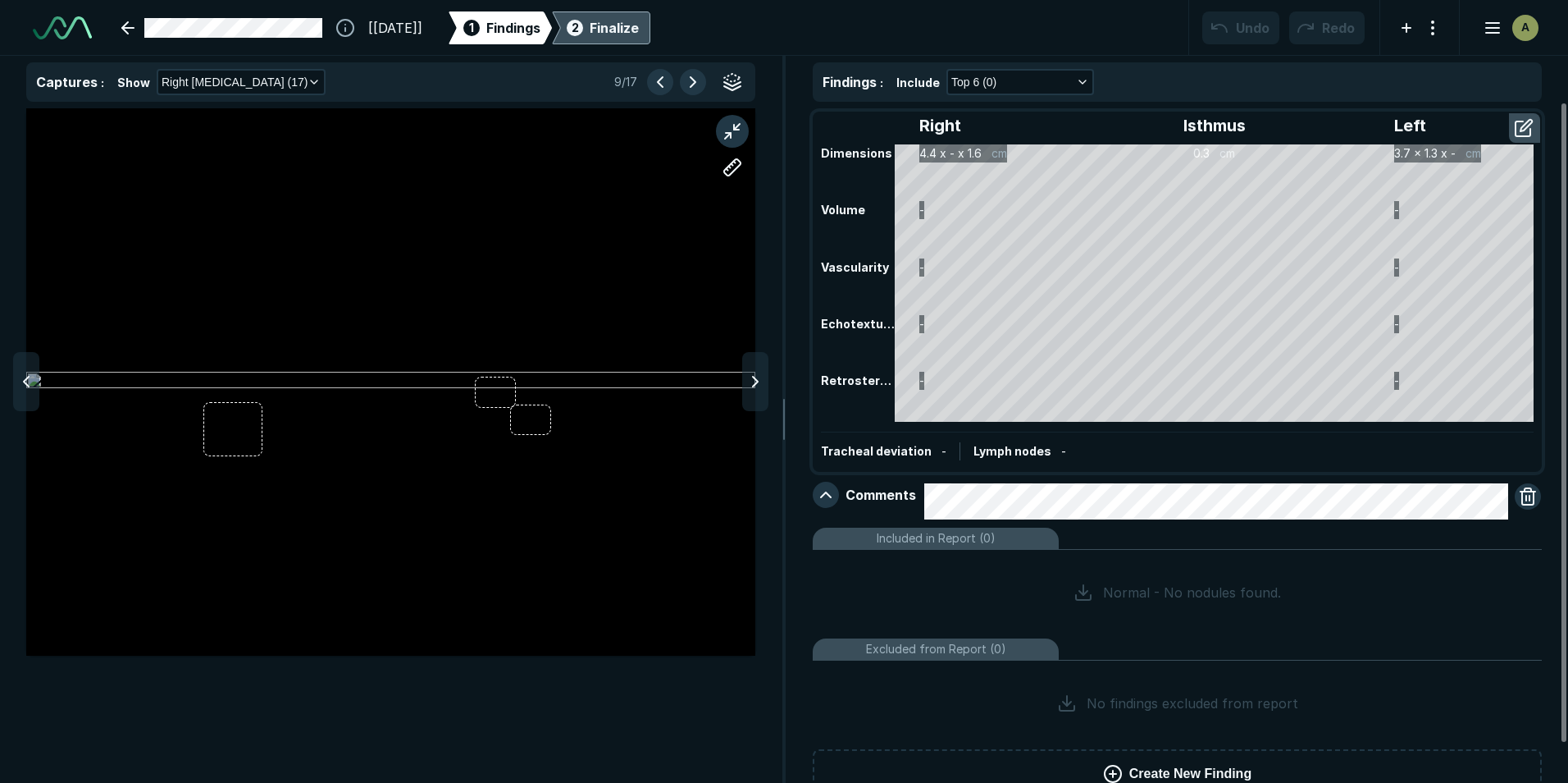
click at [275, 234] on div at bounding box center [391, 381] width 729 height 410
click at [665, 79] on button "button" at bounding box center [660, 82] width 27 height 27
click at [731, 82] on button "button" at bounding box center [732, 82] width 27 height 27
click at [734, 141] on button "button" at bounding box center [732, 131] width 33 height 33
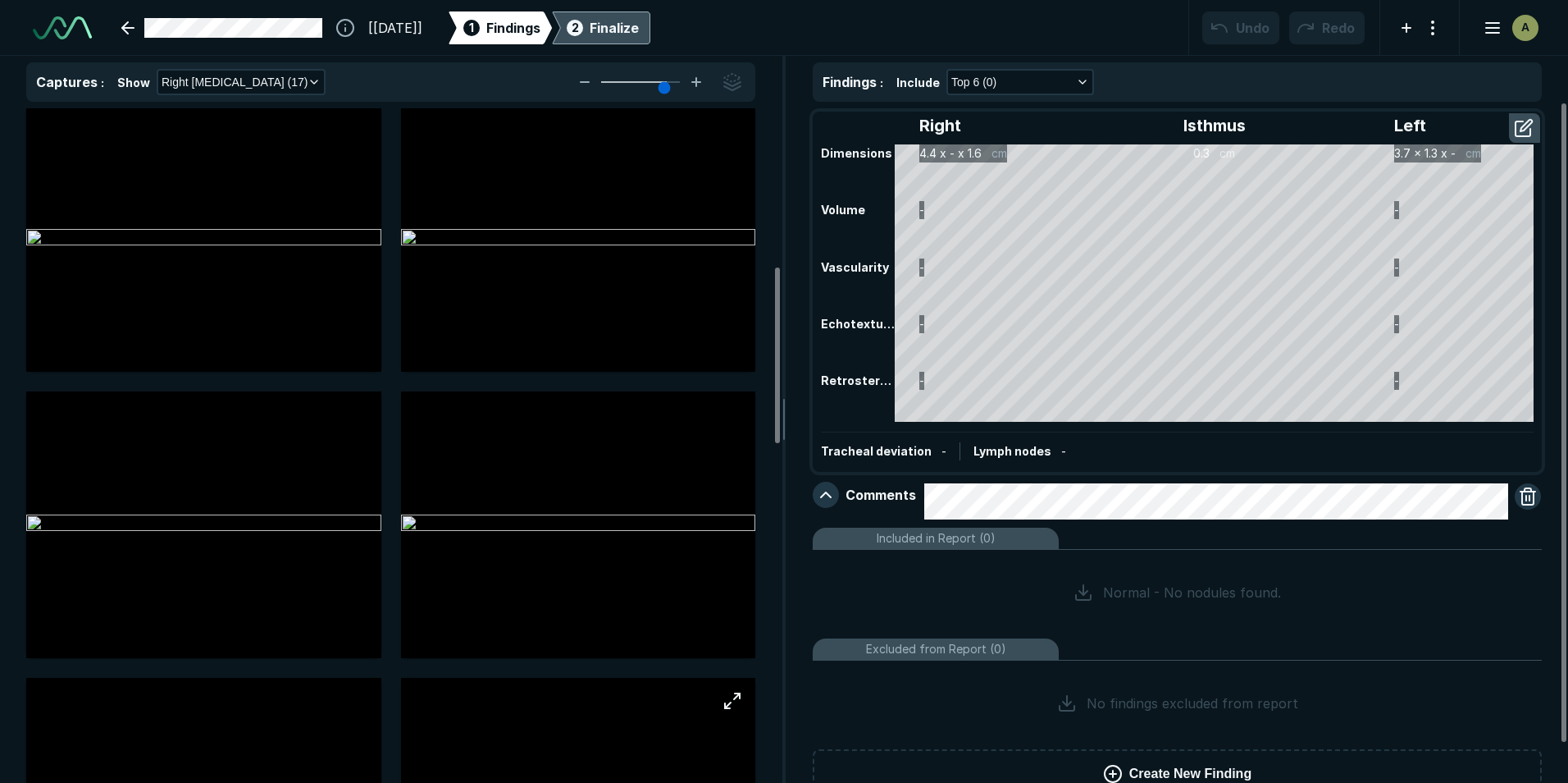
scroll to position [656, 0]
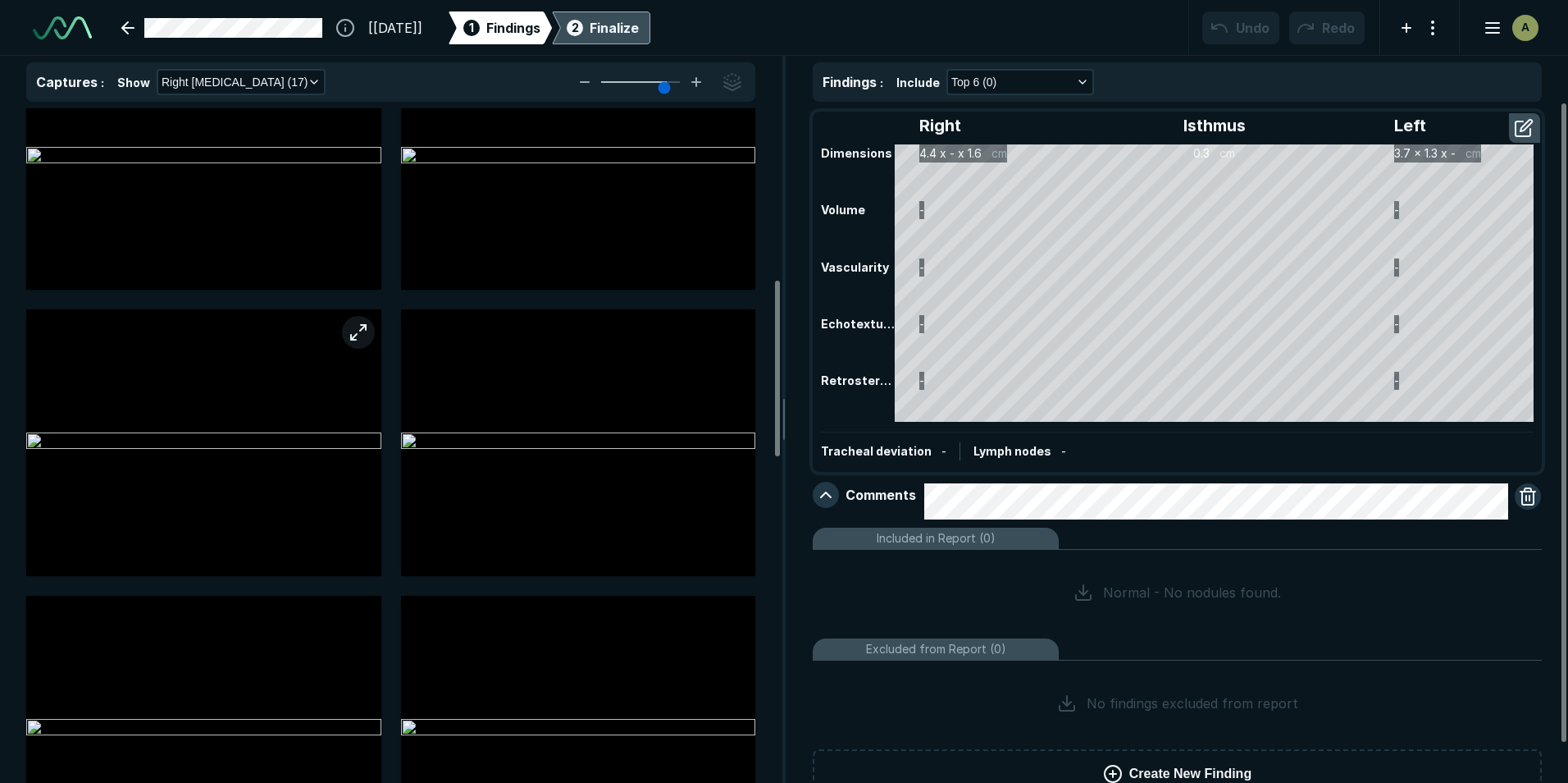
click at [357, 334] on button "button" at bounding box center [358, 333] width 33 height 33
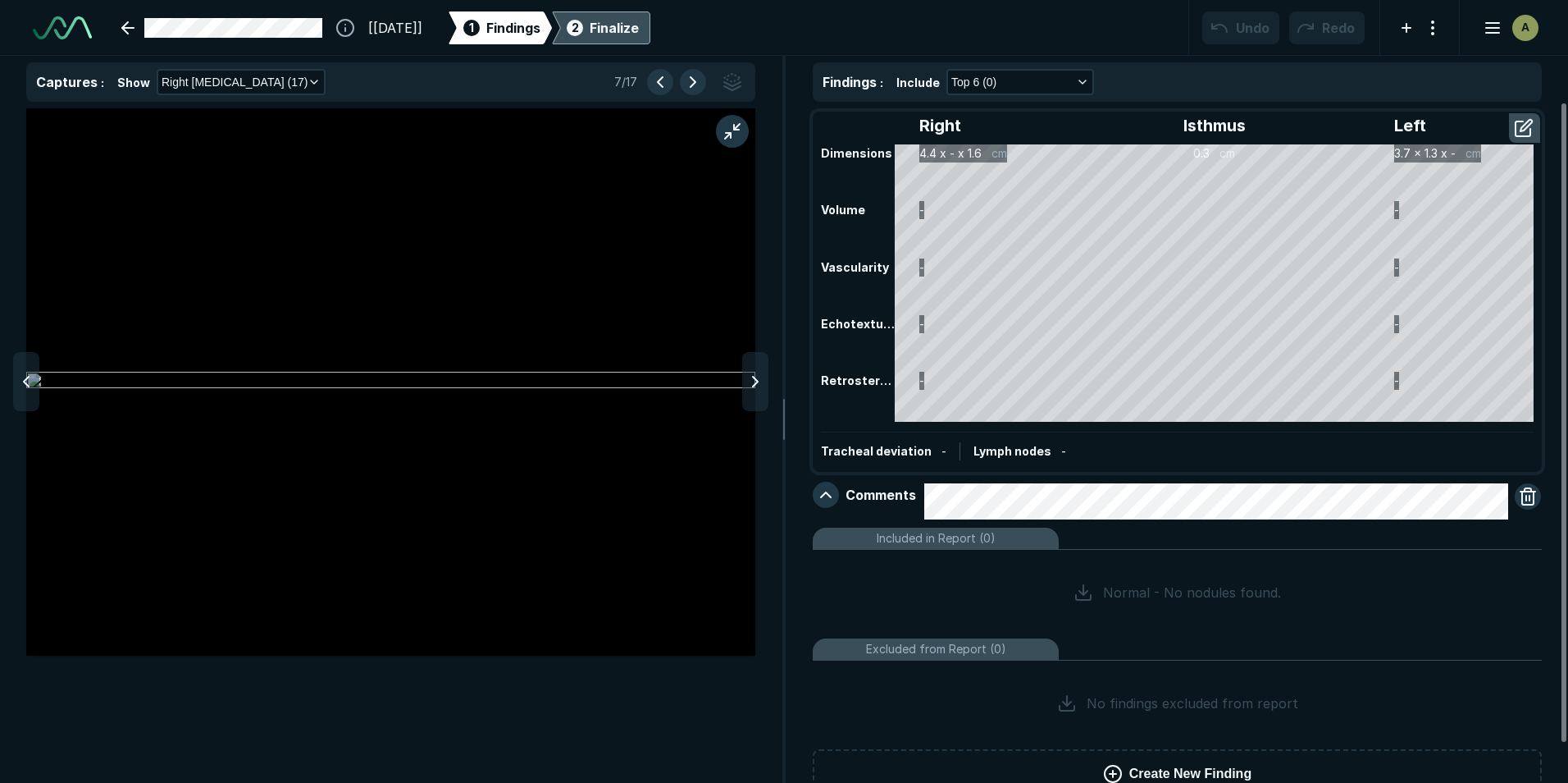
scroll to position [4964, 5363]
click at [694, 81] on button "button" at bounding box center [693, 82] width 27 height 27
click at [684, 80] on button "button" at bounding box center [693, 82] width 27 height 27
click at [687, 82] on button "button" at bounding box center [693, 82] width 27 height 27
click at [727, 74] on button "button" at bounding box center [732, 82] width 27 height 27
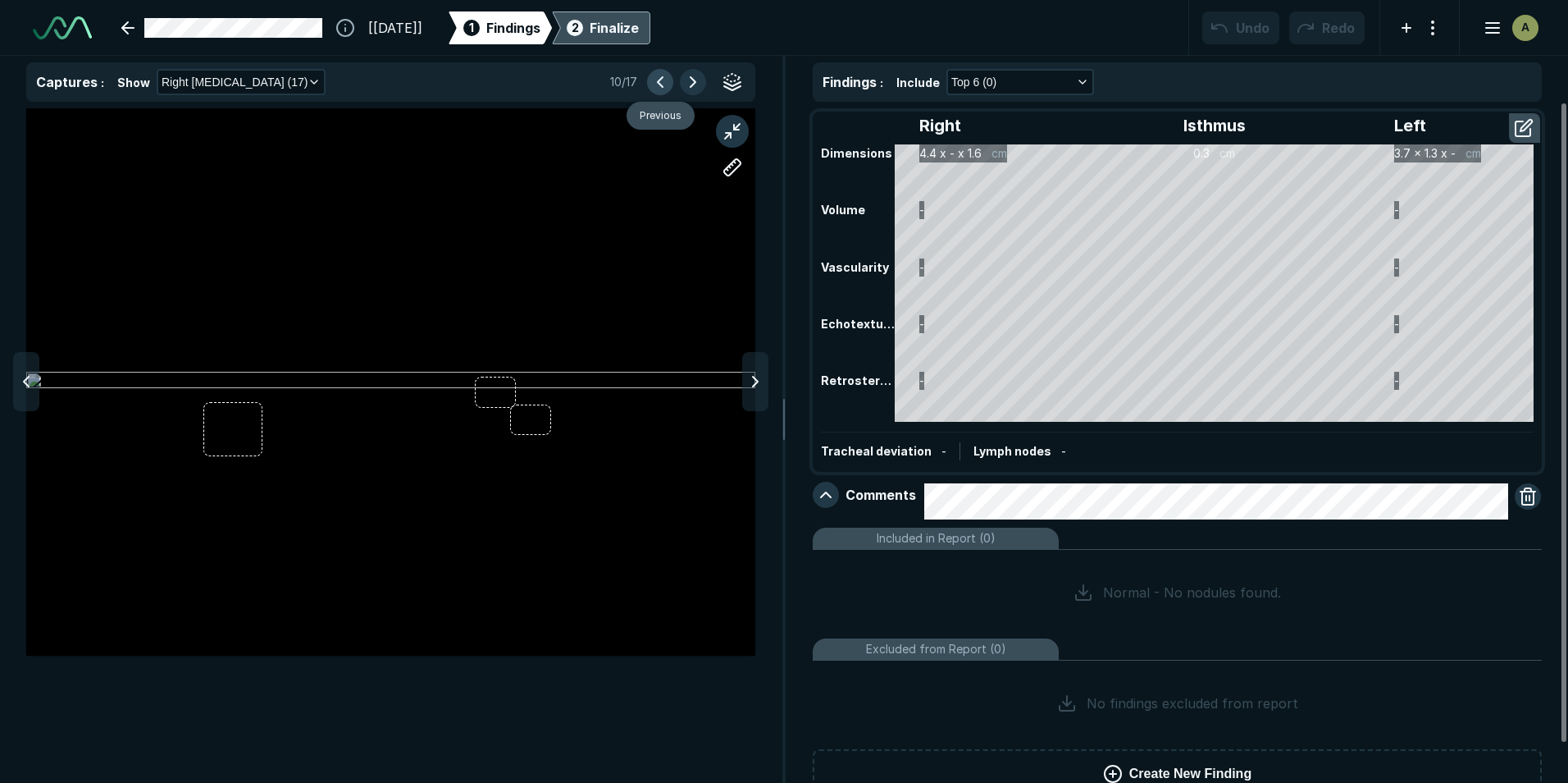
click at [661, 86] on button "button" at bounding box center [660, 82] width 27 height 27
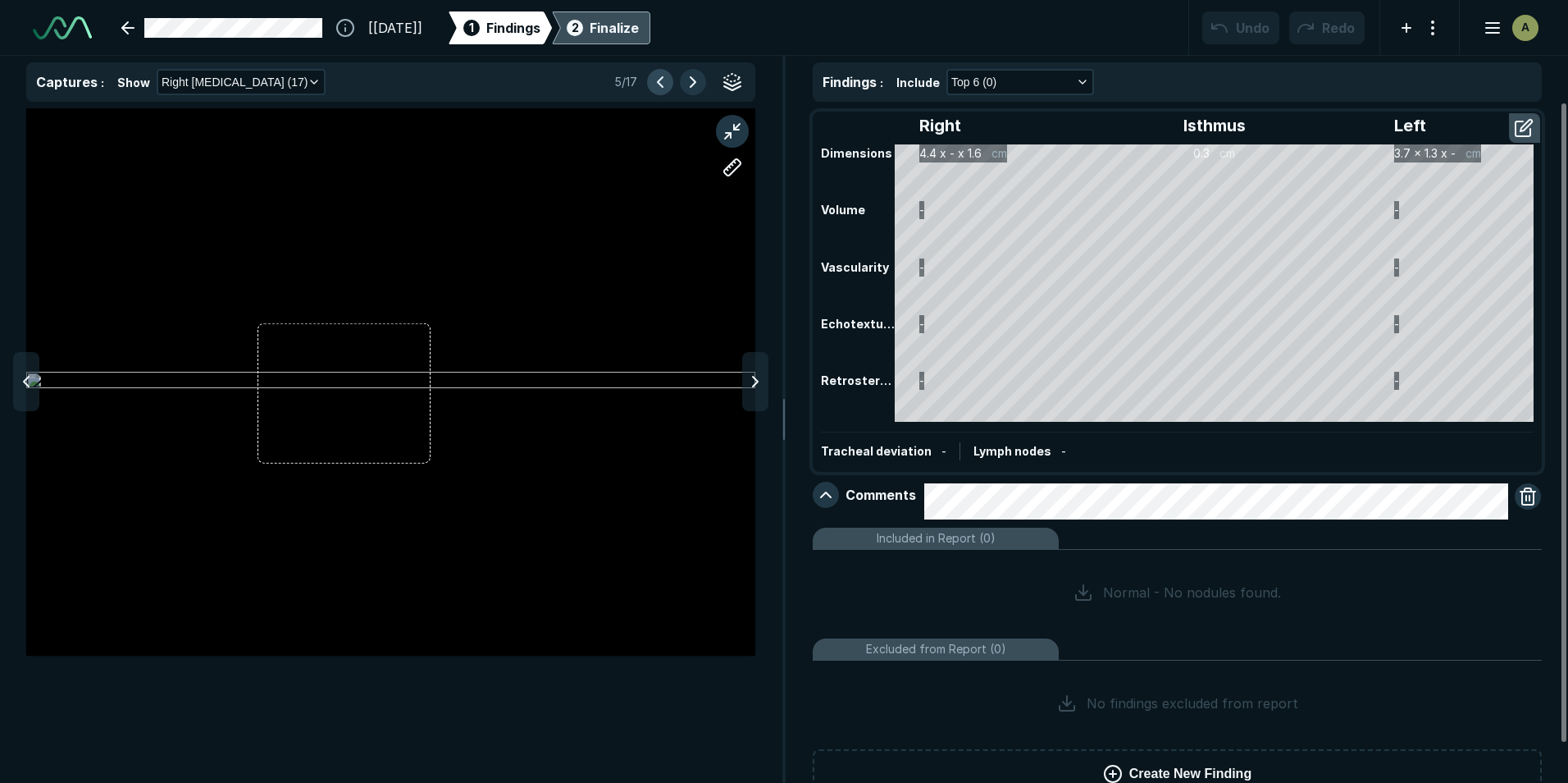
click at [661, 86] on button "button" at bounding box center [660, 82] width 27 height 27
click at [626, 39] on div "2 Finalize" at bounding box center [601, 28] width 75 height 33
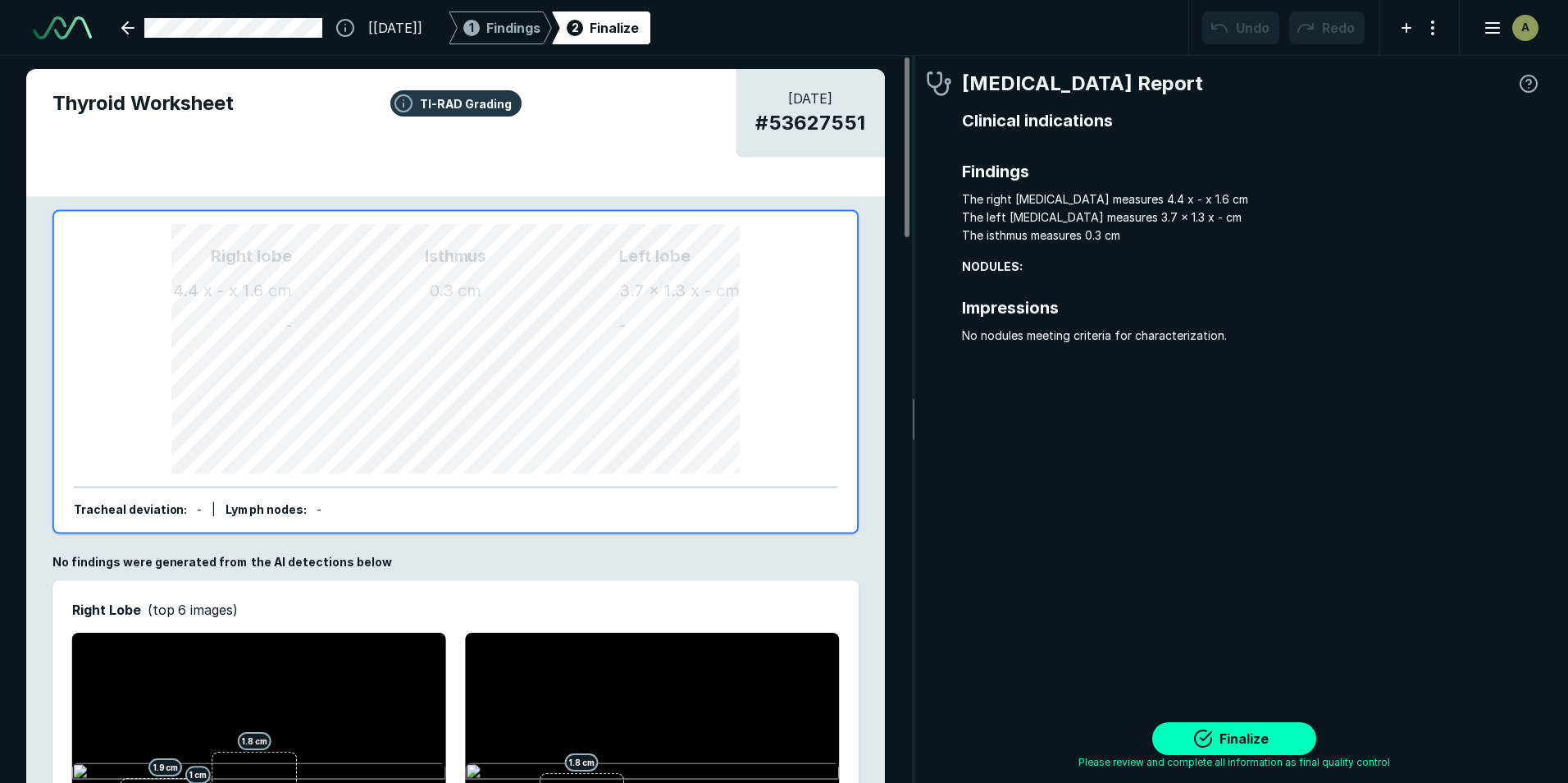
scroll to position [5285, 4853]
click at [540, 26] on span "Findings" at bounding box center [513, 28] width 54 height 19
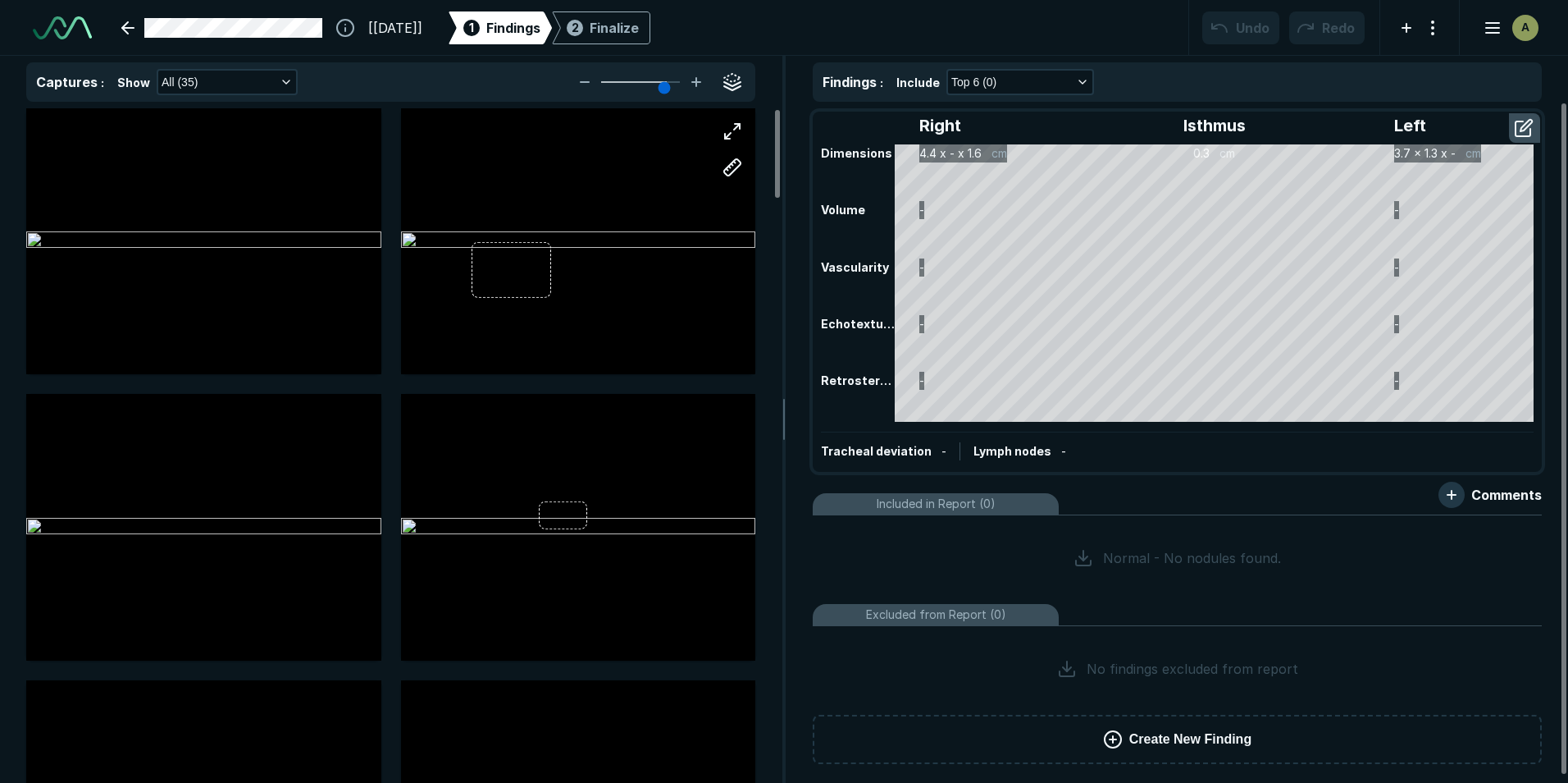
scroll to position [3682, 5374]
click at [279, 85] on icon "button" at bounding box center [286, 82] width 13 height 13
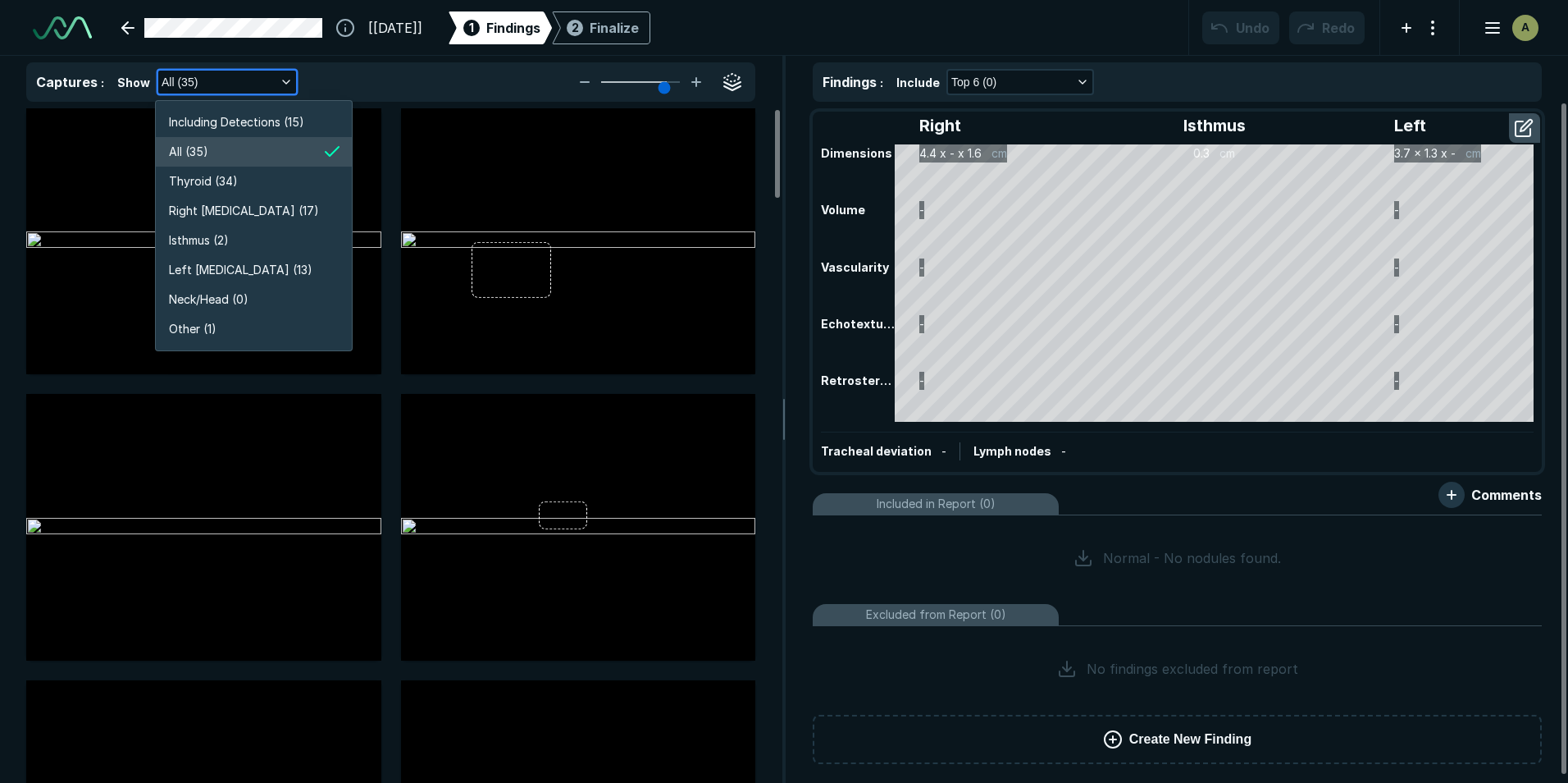
scroll to position [3137, 2917]
click at [297, 210] on li "Right Lobe (17)" at bounding box center [254, 210] width 196 height 29
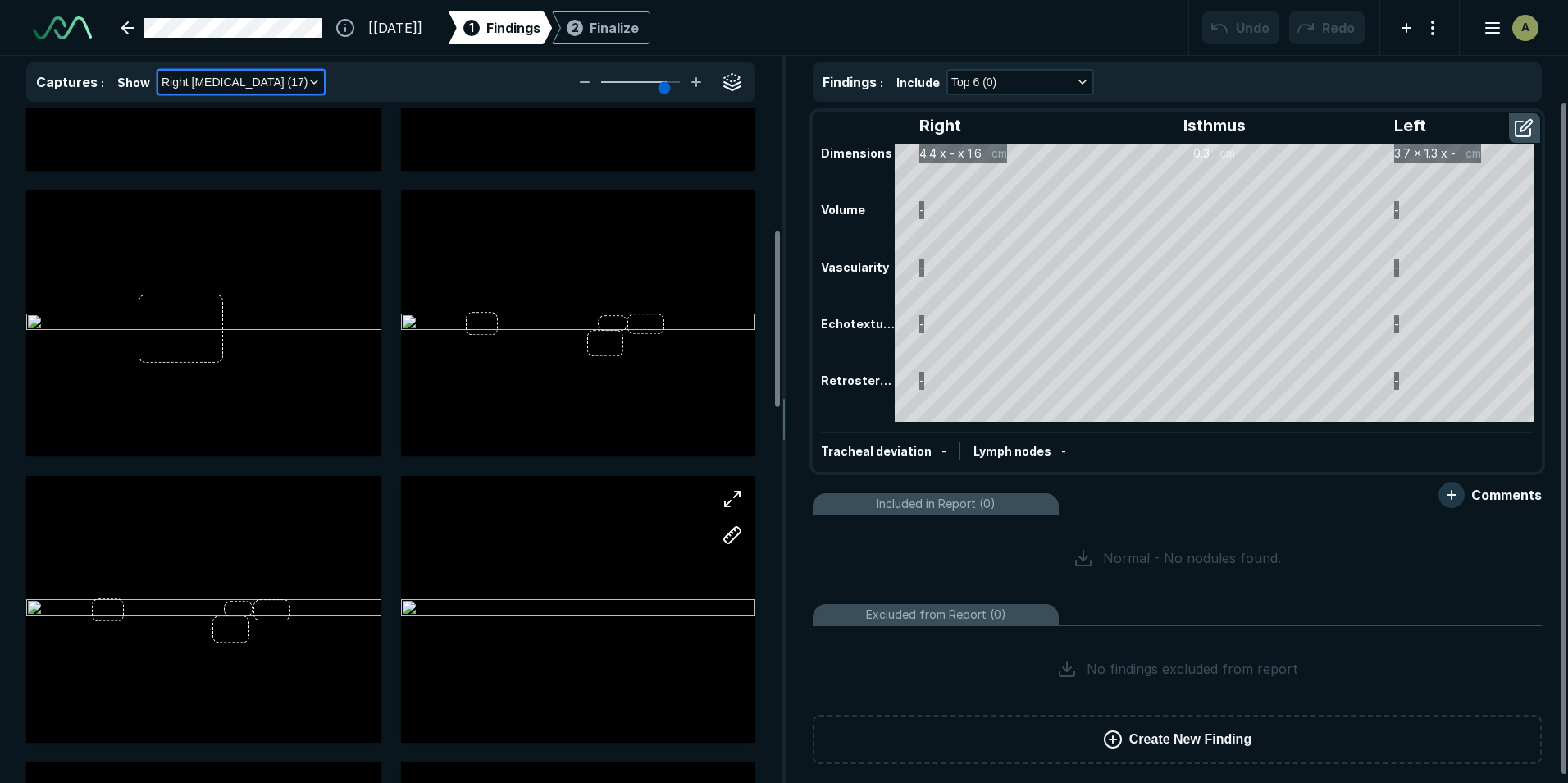
scroll to position [493, 0]
click at [354, 489] on button "button" at bounding box center [358, 496] width 33 height 33
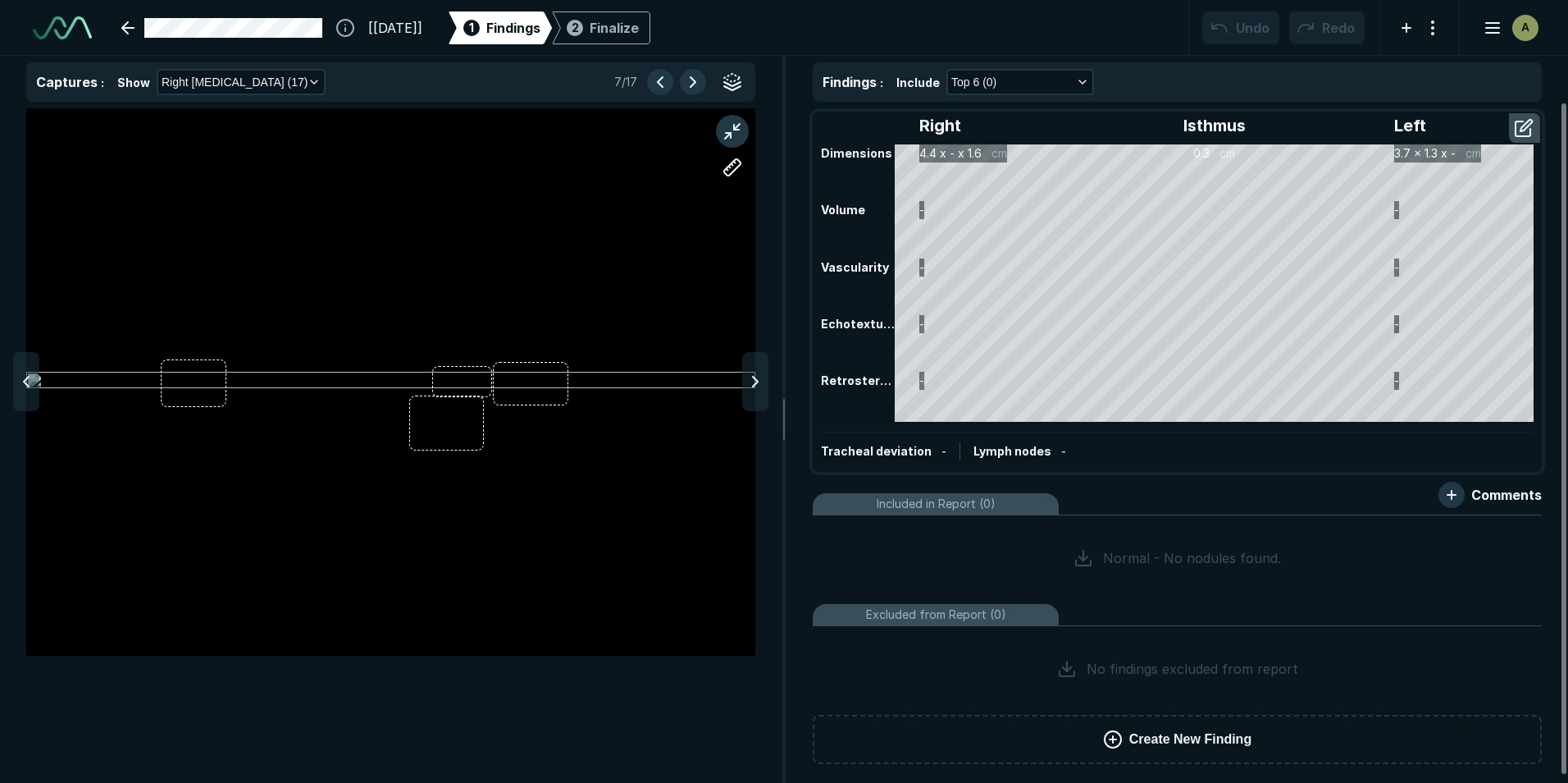
scroll to position [4964, 5363]
click at [739, 172] on button "button" at bounding box center [732, 167] width 33 height 33
click at [746, 177] on button "button" at bounding box center [732, 167] width 33 height 33
click at [225, 401] on div at bounding box center [391, 381] width 729 height 547
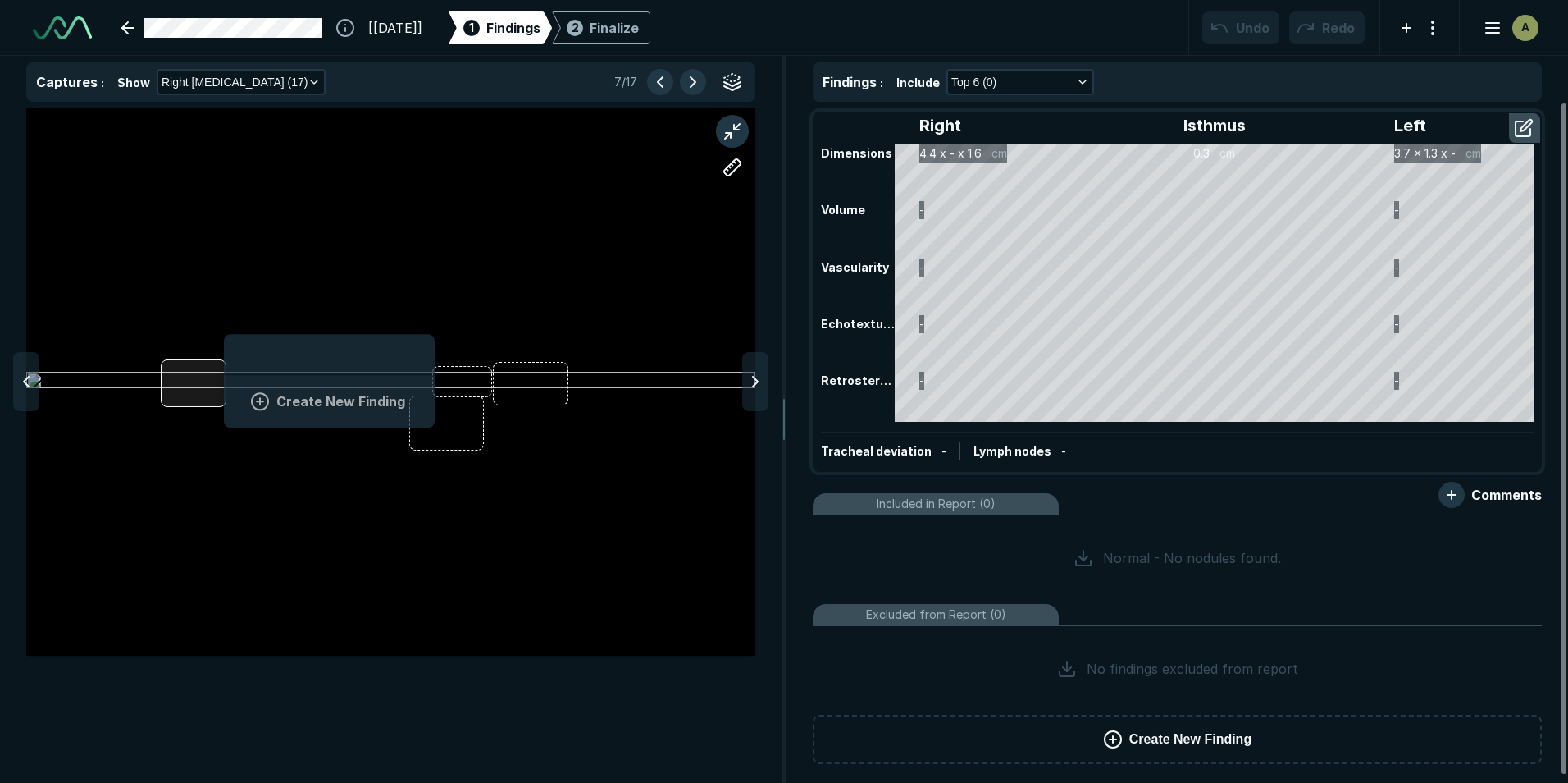
scroll to position [2251, 3041]
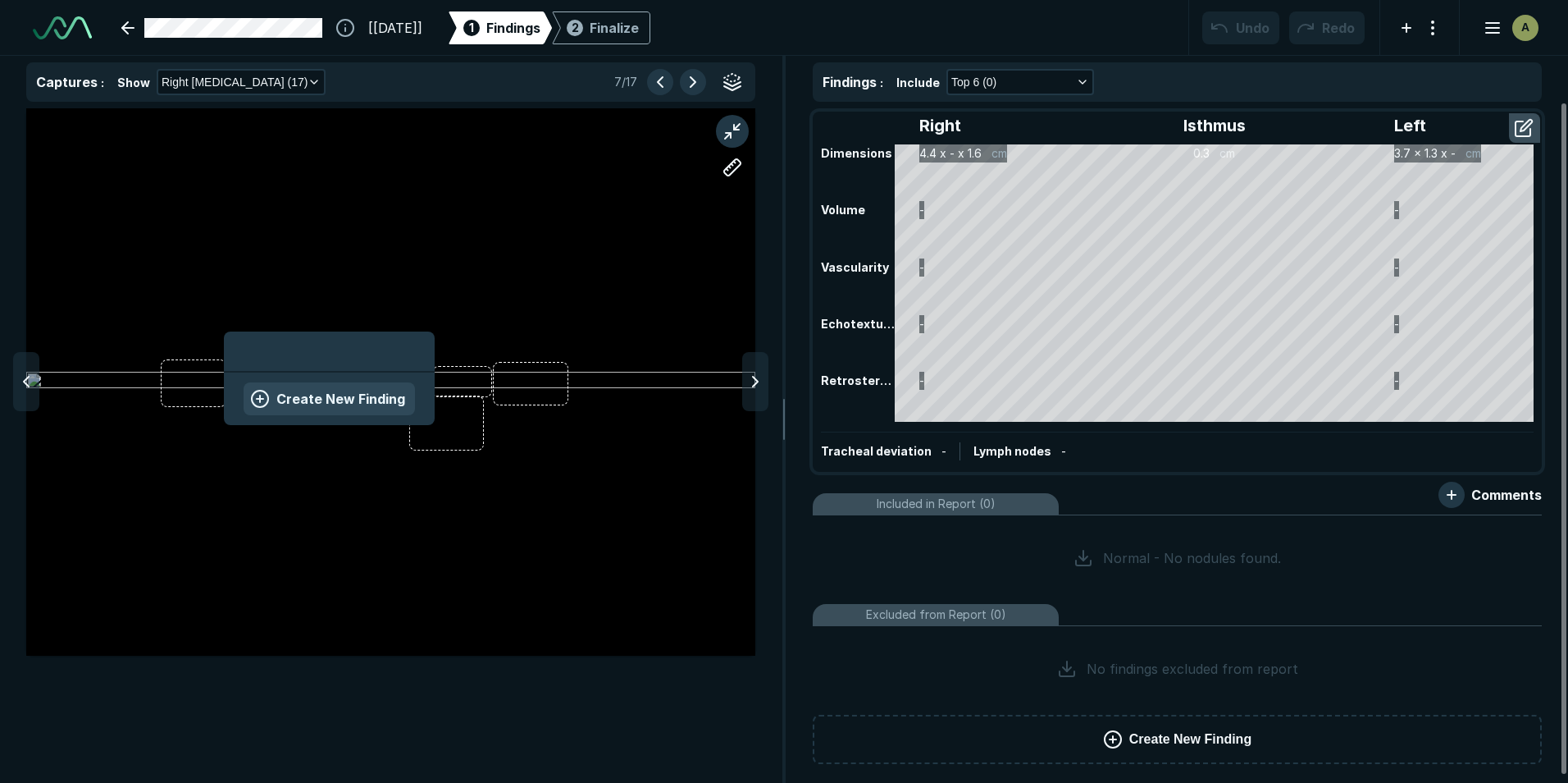
click at [369, 394] on button "Create New Finding" at bounding box center [329, 399] width 172 height 33
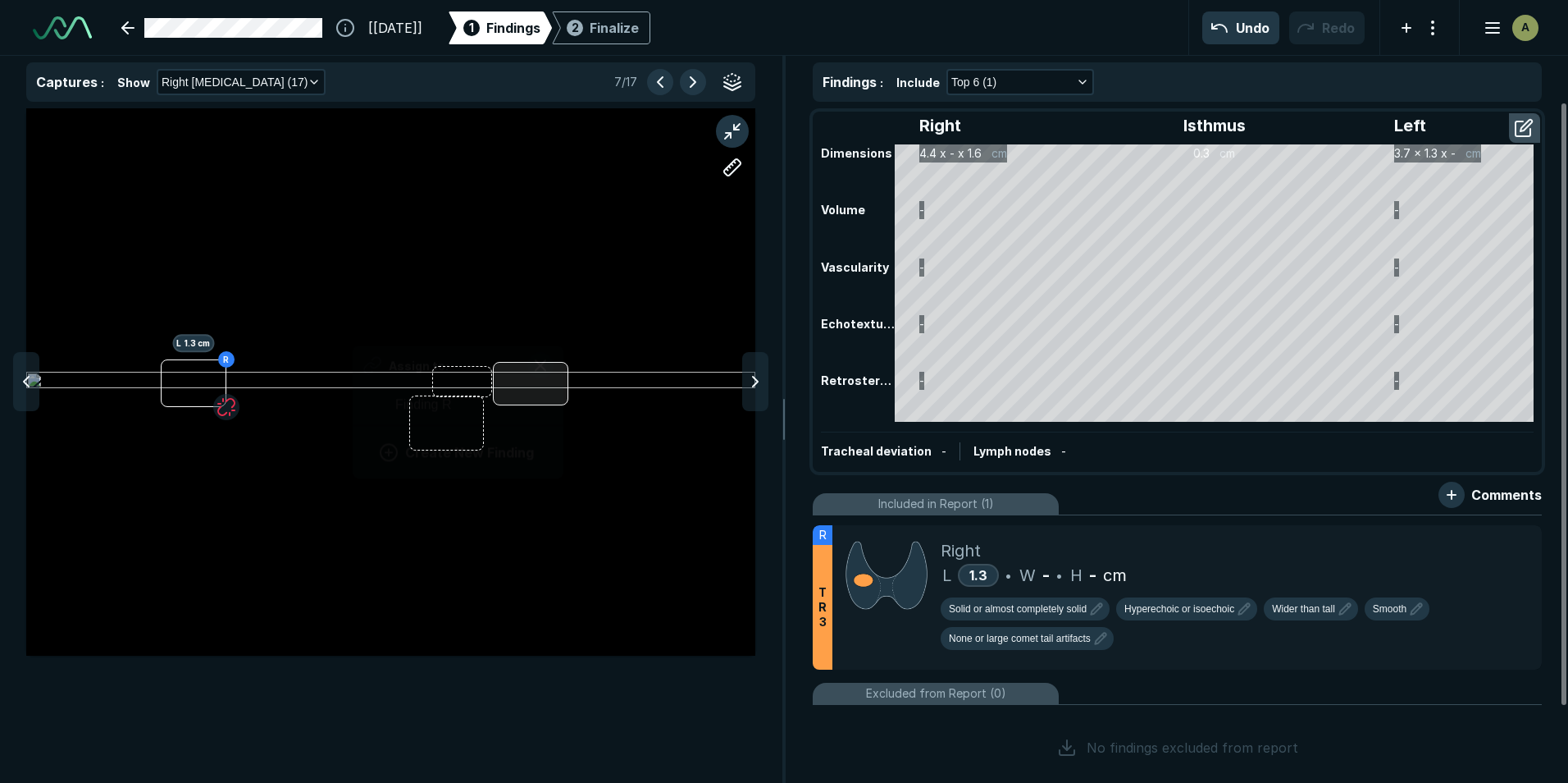
click at [561, 402] on div at bounding box center [531, 383] width 75 height 43
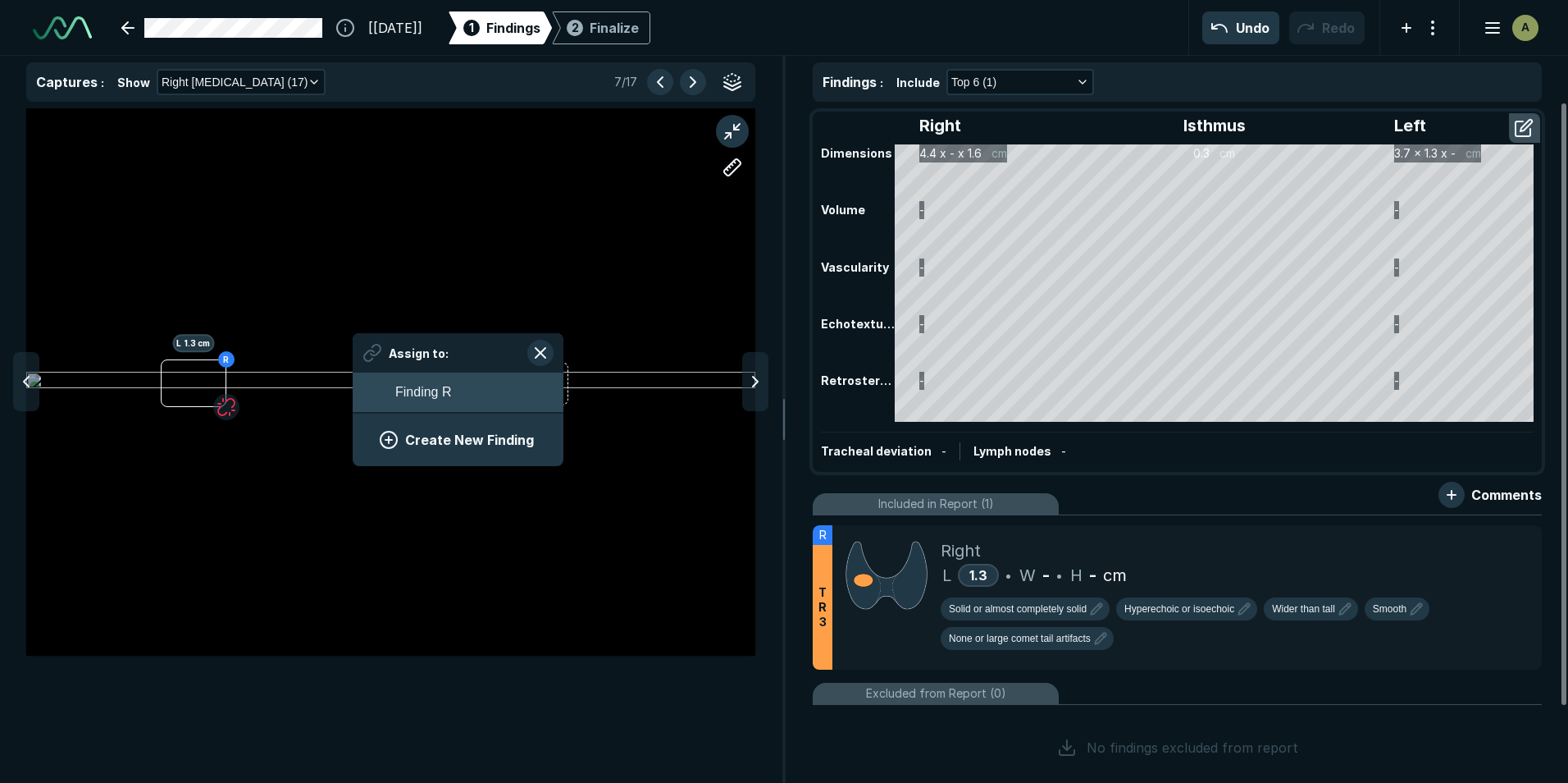
click at [448, 394] on span "Finding R" at bounding box center [423, 392] width 56 height 19
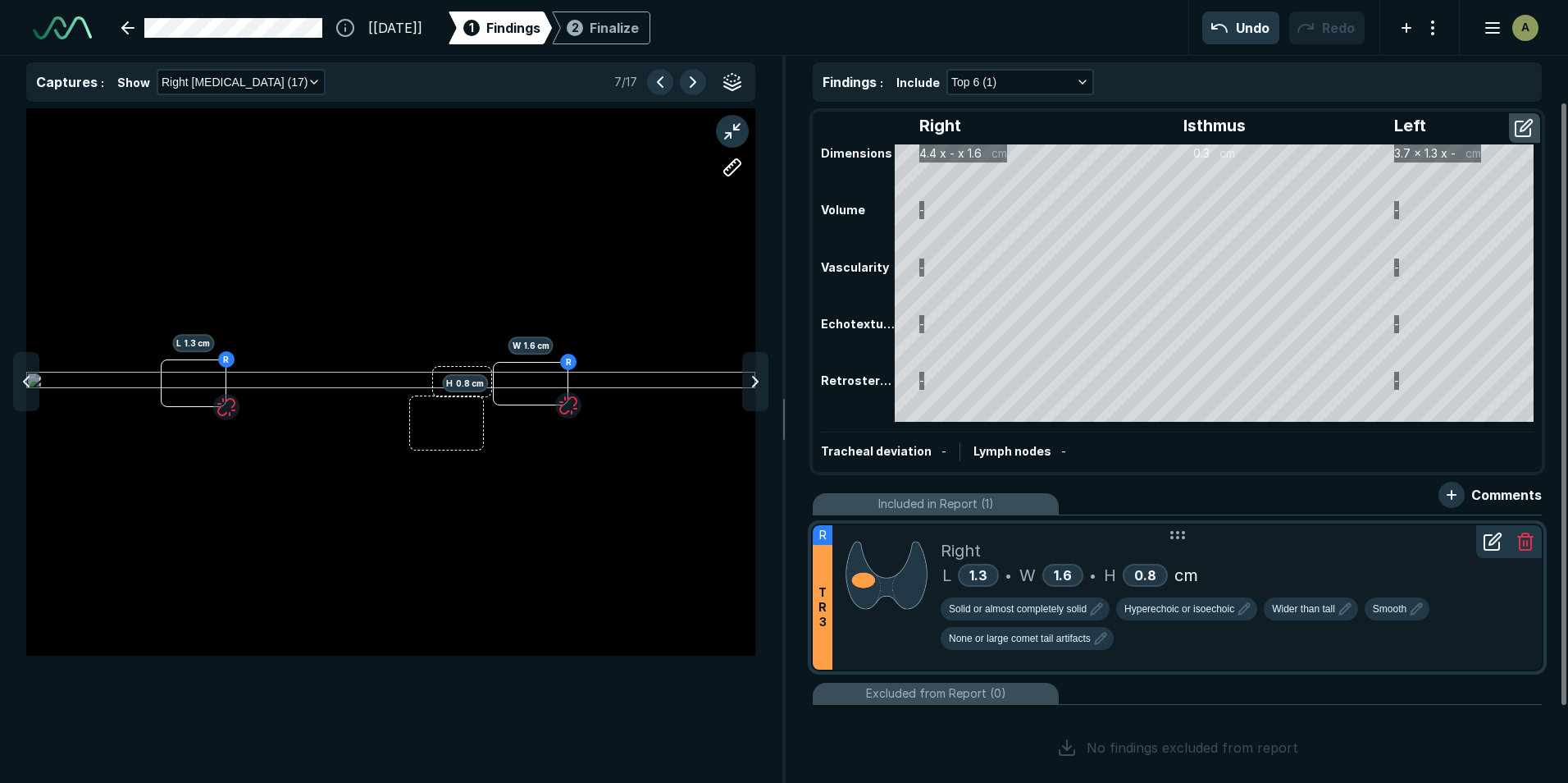
click at [1495, 544] on icon at bounding box center [1492, 541] width 19 height 19
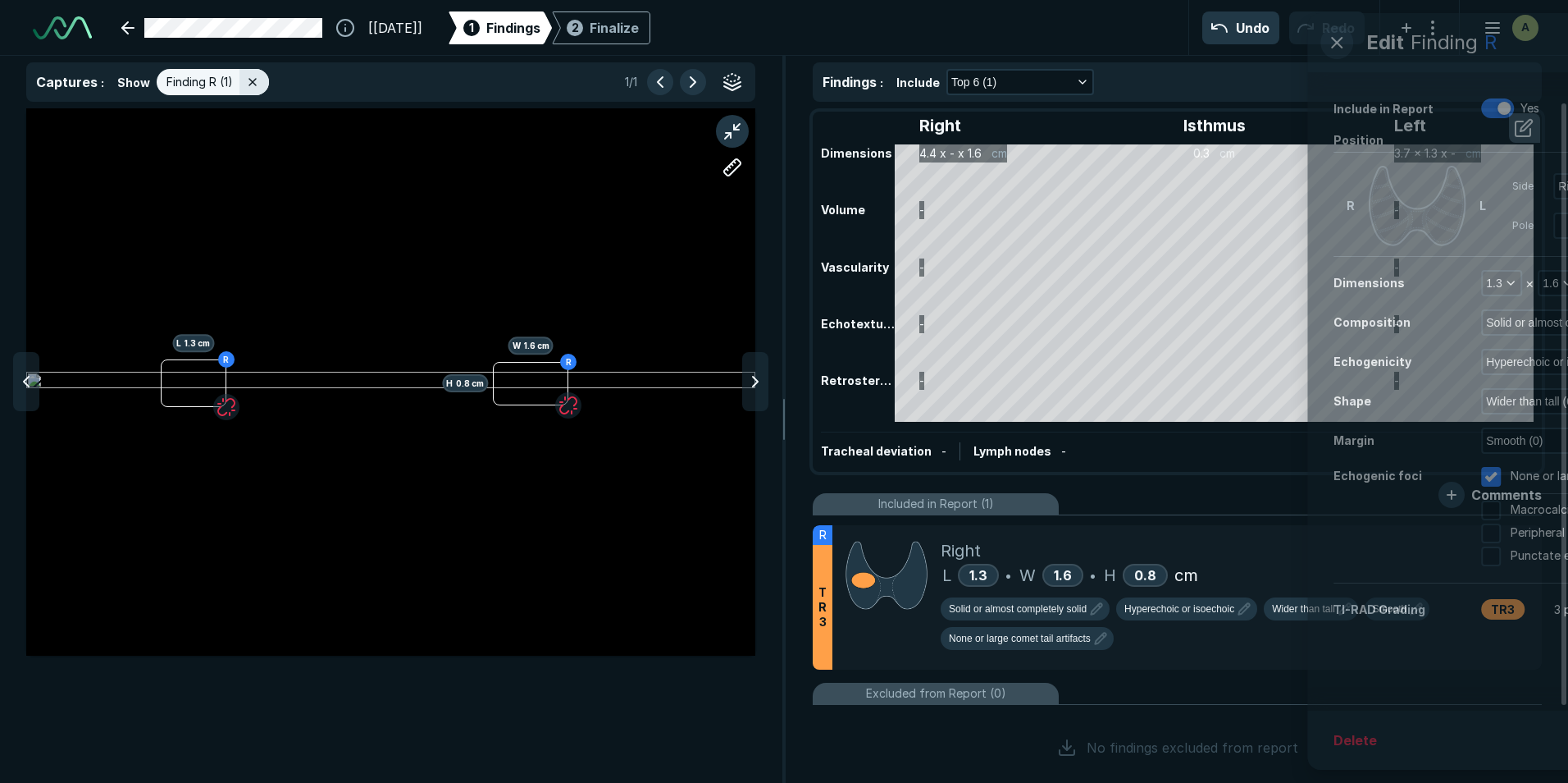
scroll to position [4964, 5363]
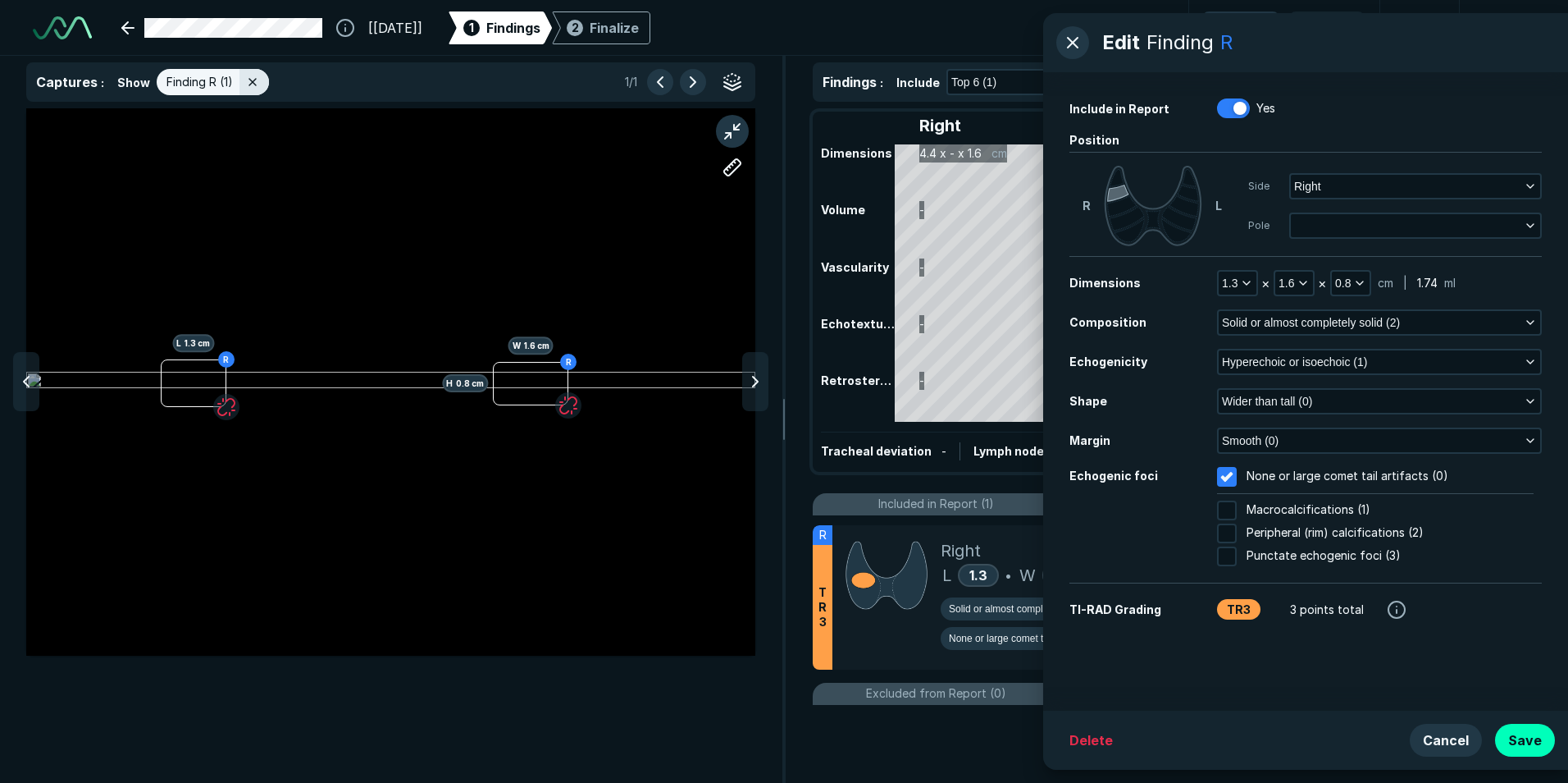
click at [1112, 193] on icon at bounding box center [1118, 193] width 22 height 17
click at [1529, 743] on button "Save" at bounding box center [1525, 740] width 60 height 33
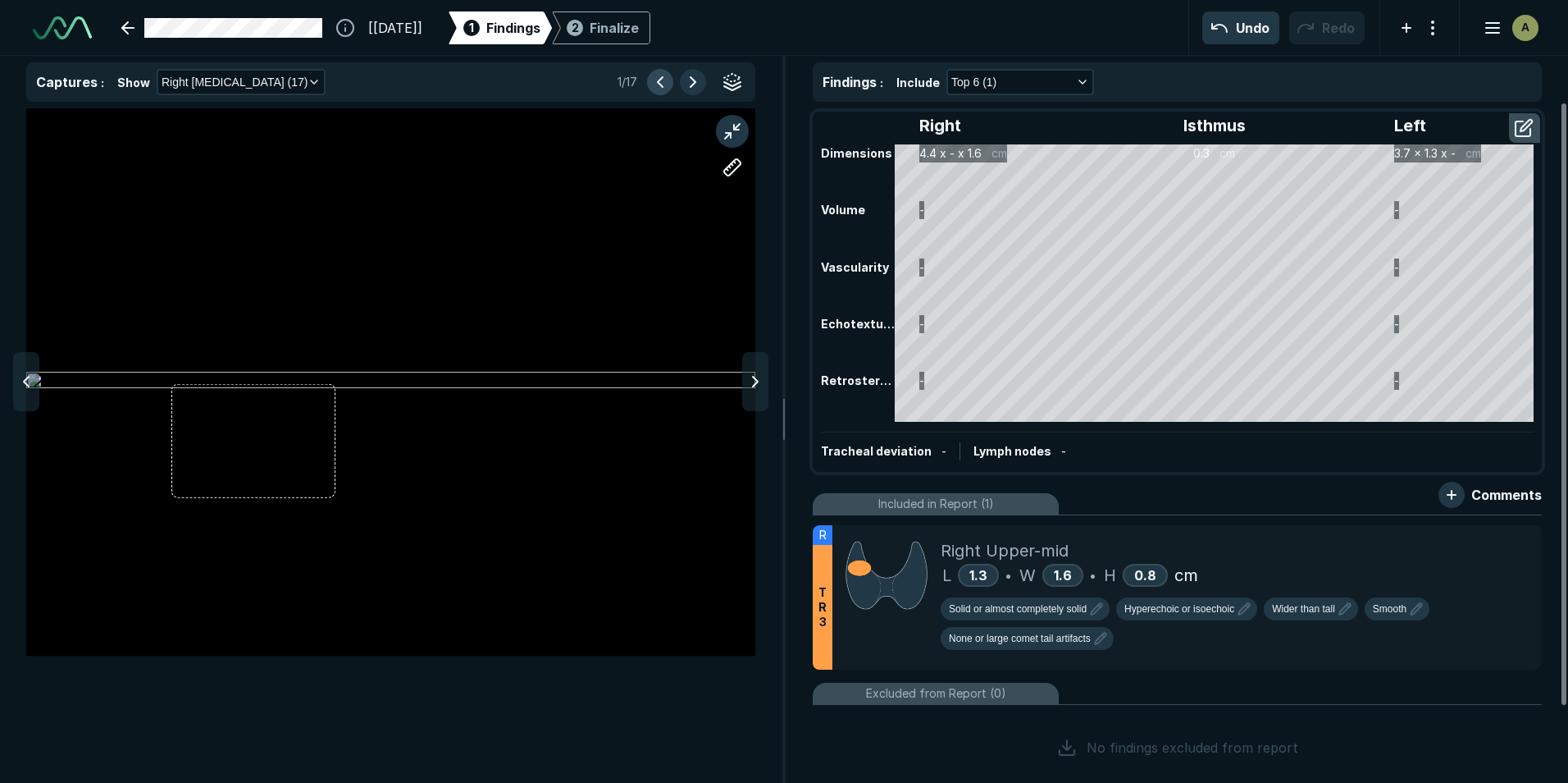
click at [671, 79] on button "button" at bounding box center [660, 82] width 27 height 27
click at [661, 81] on button "button" at bounding box center [660, 82] width 27 height 27
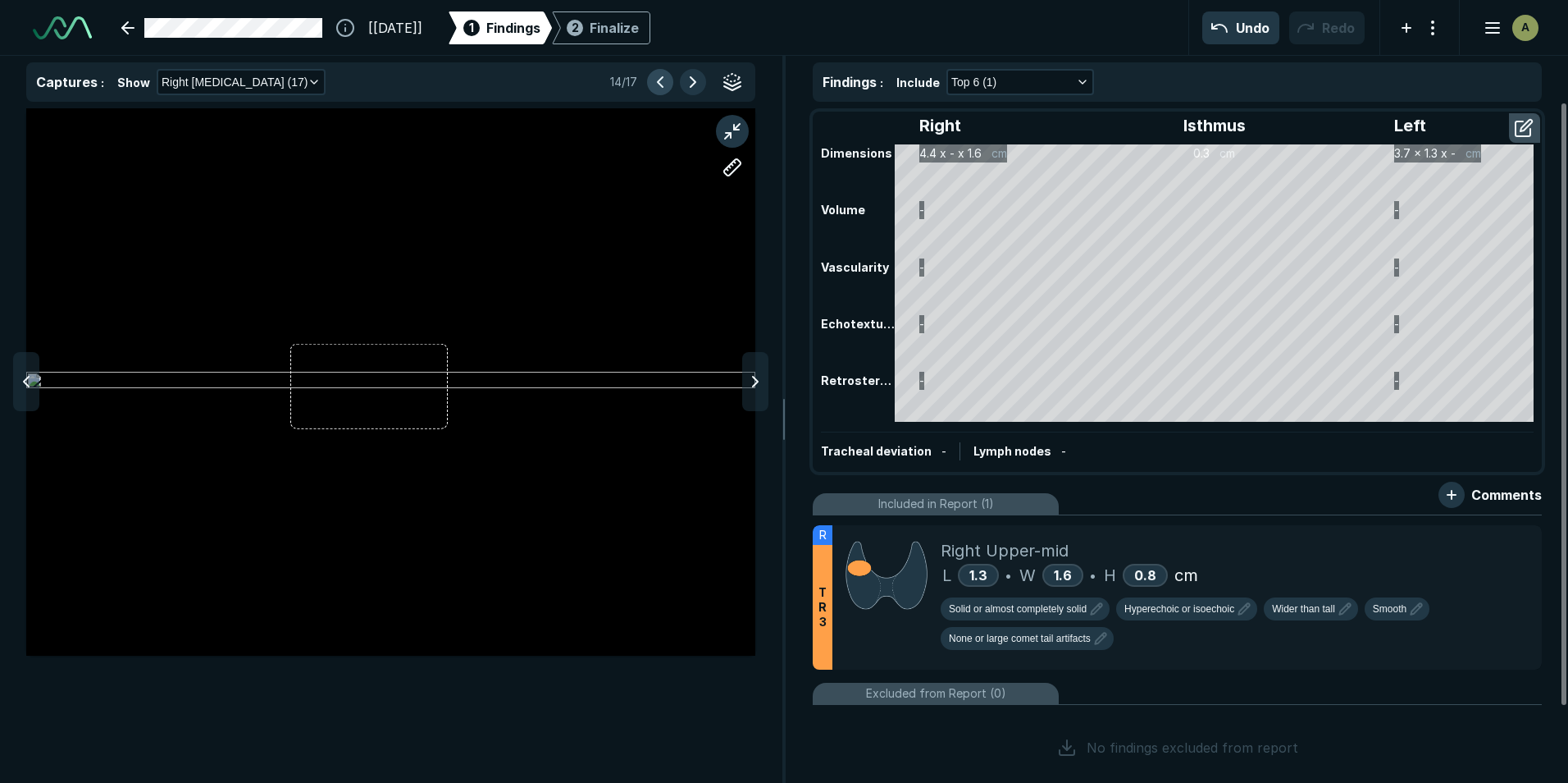
click at [661, 81] on button "button" at bounding box center [660, 82] width 27 height 27
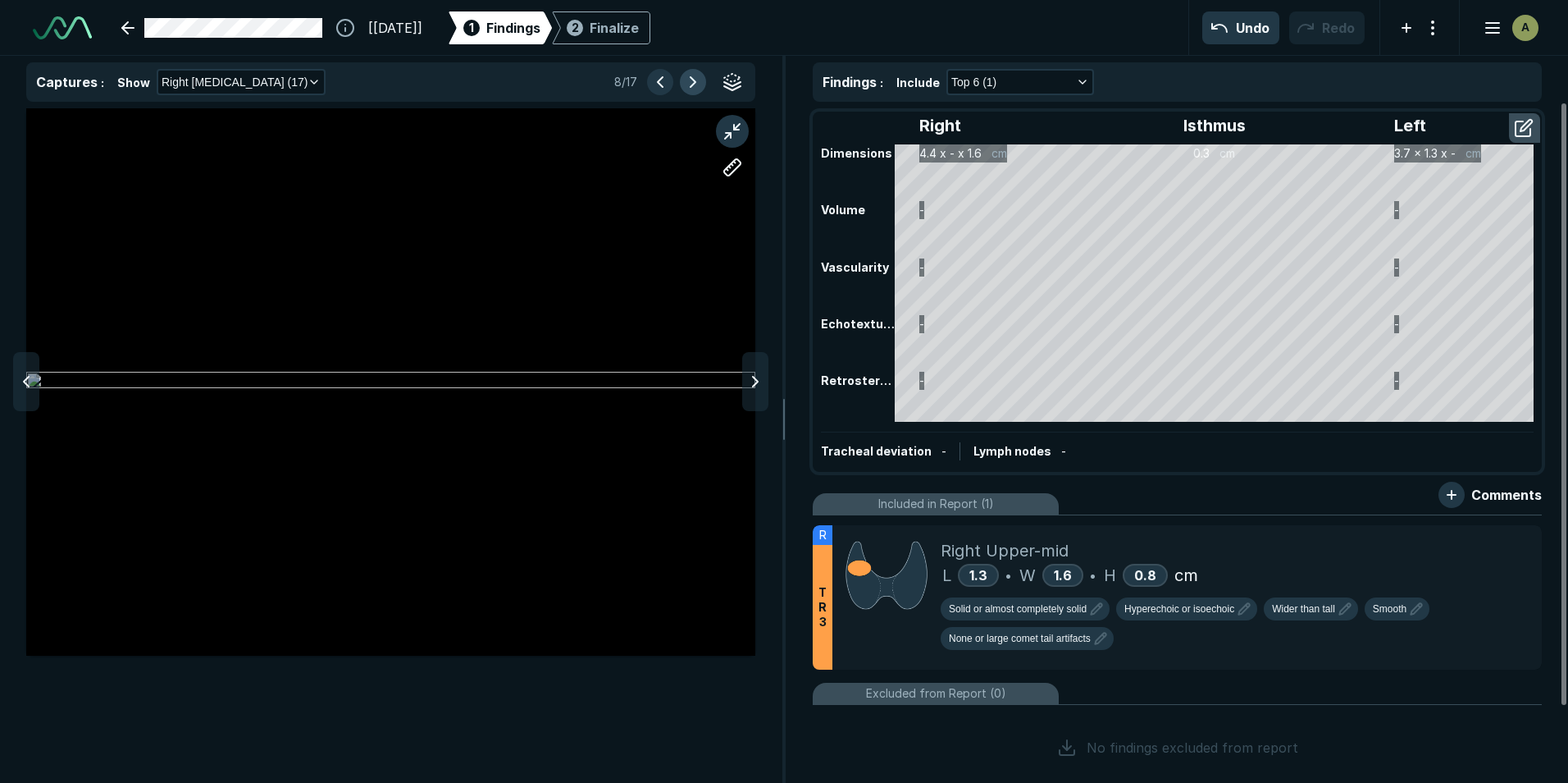
click at [696, 75] on button "button" at bounding box center [693, 82] width 27 height 27
click at [649, 76] on button "button" at bounding box center [660, 82] width 27 height 27
click at [650, 79] on button "button" at bounding box center [660, 82] width 27 height 27
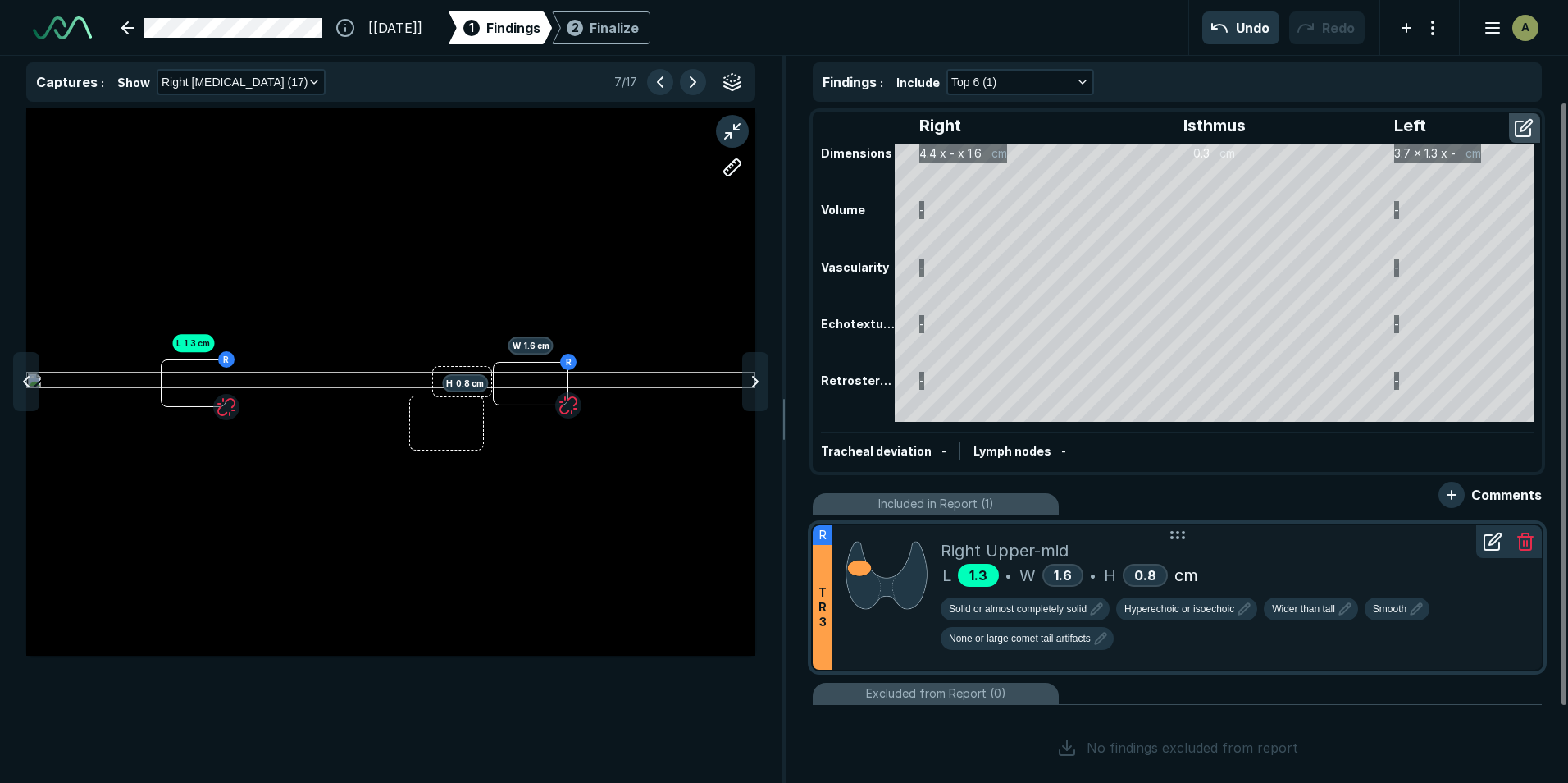
click at [987, 576] on span "1.3" at bounding box center [978, 575] width 18 height 17
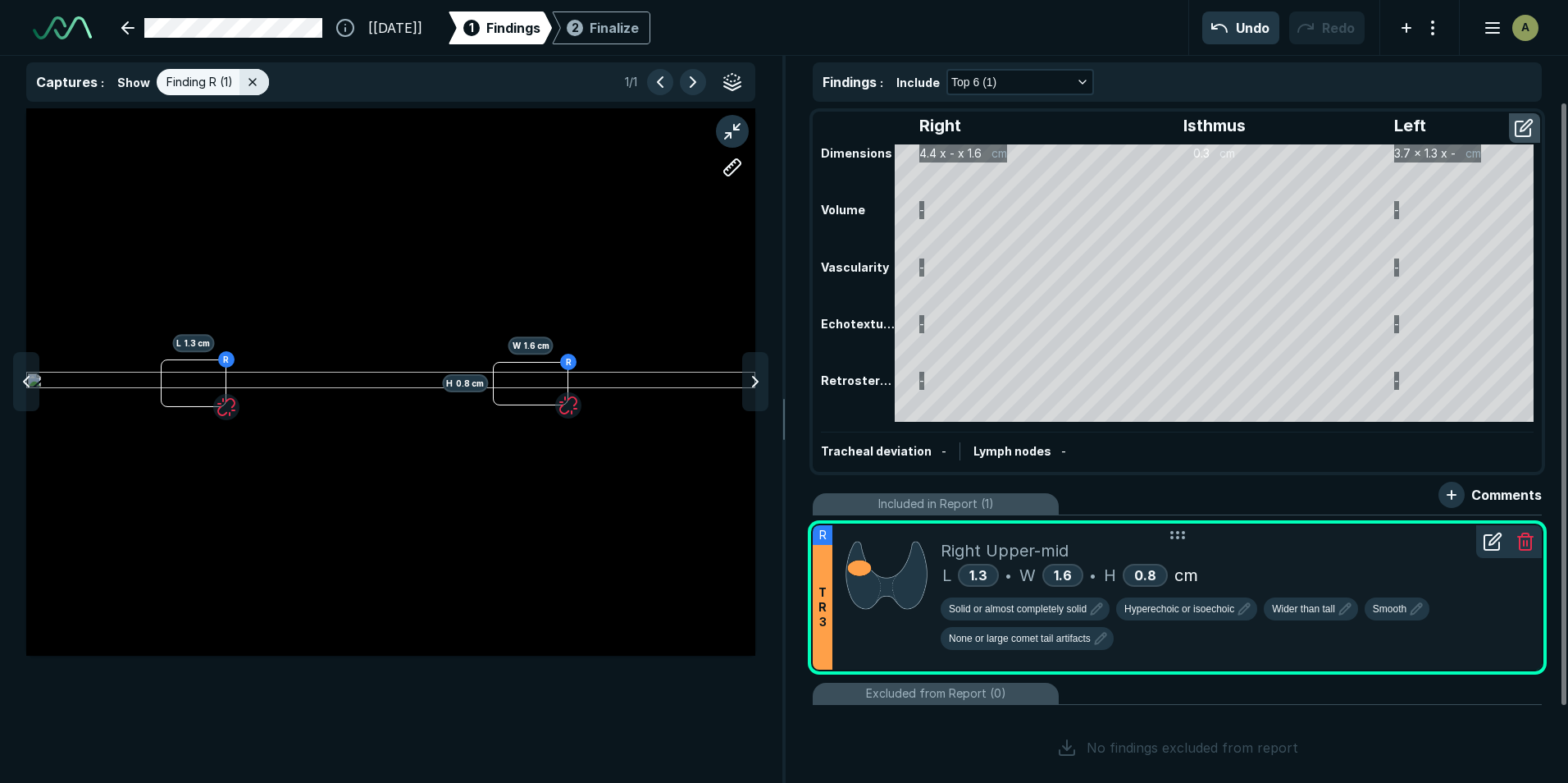
click at [1498, 547] on icon at bounding box center [1492, 542] width 15 height 15
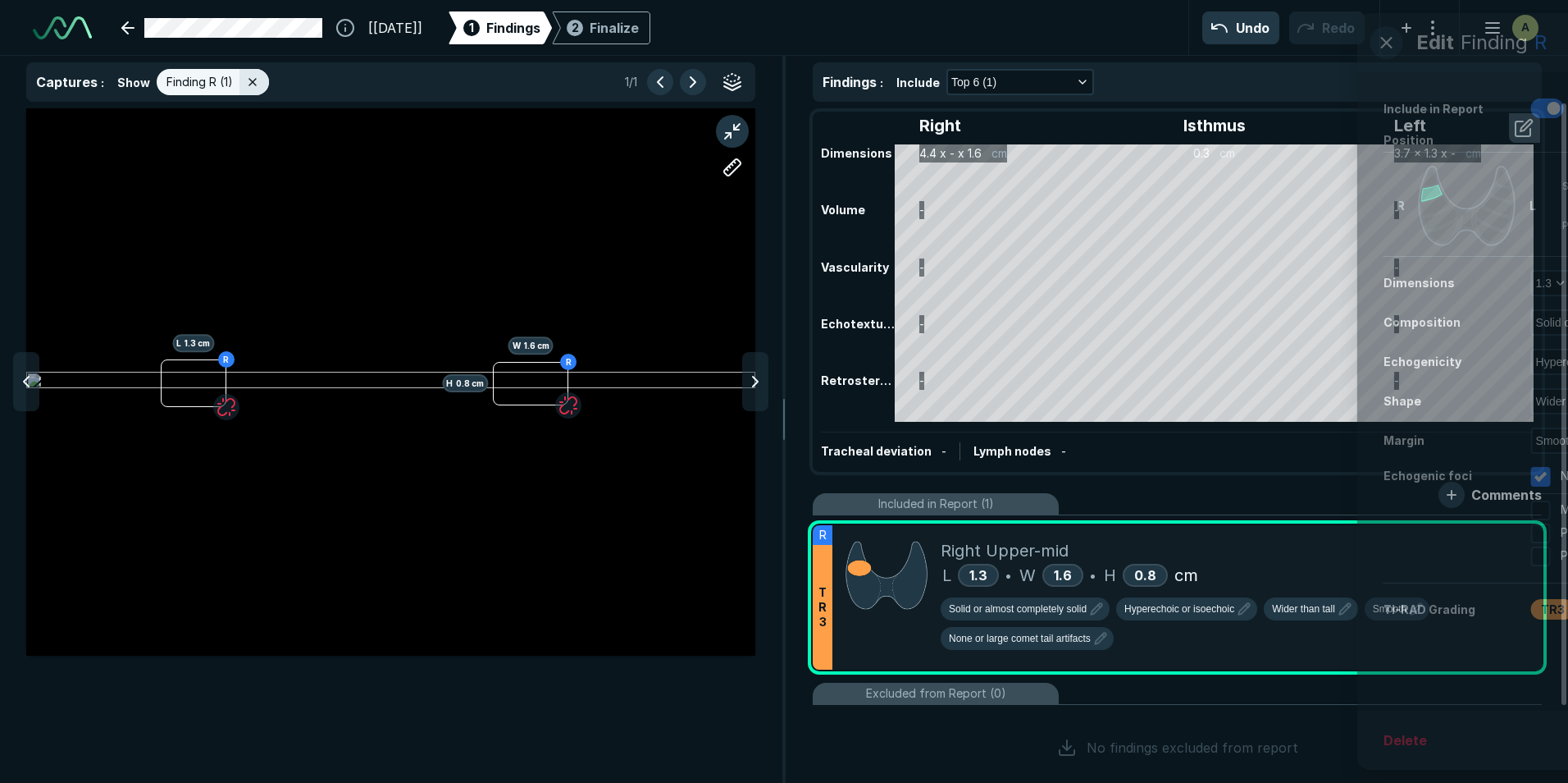
scroll to position [4683, 4207]
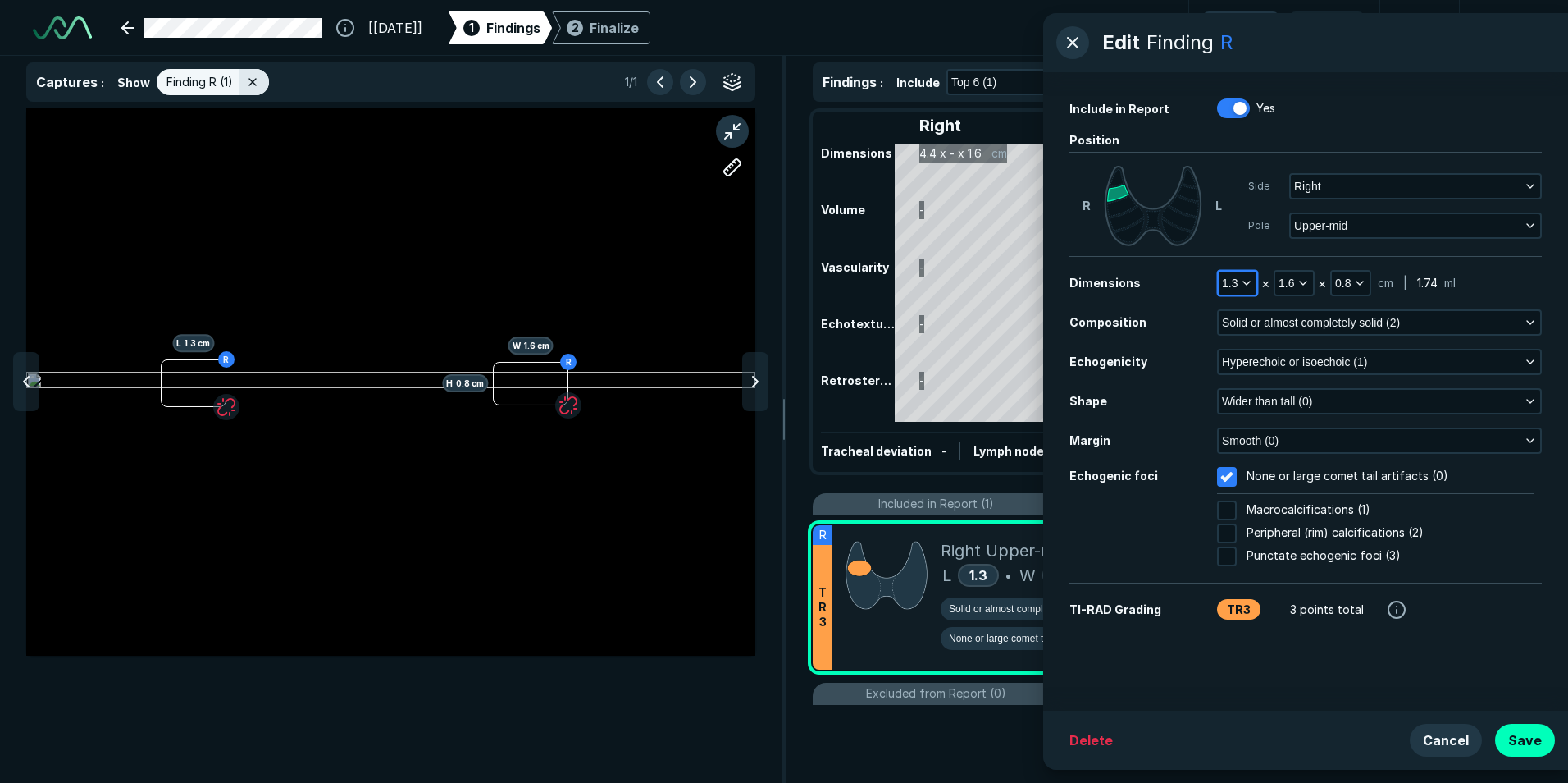
click at [1239, 284] on button "1.3" at bounding box center [1237, 283] width 38 height 23
click at [1259, 379] on input "text" at bounding box center [1259, 388] width 64 height 23
type input "1.8"
click at [1262, 417] on button "Done" at bounding box center [1259, 424] width 67 height 27
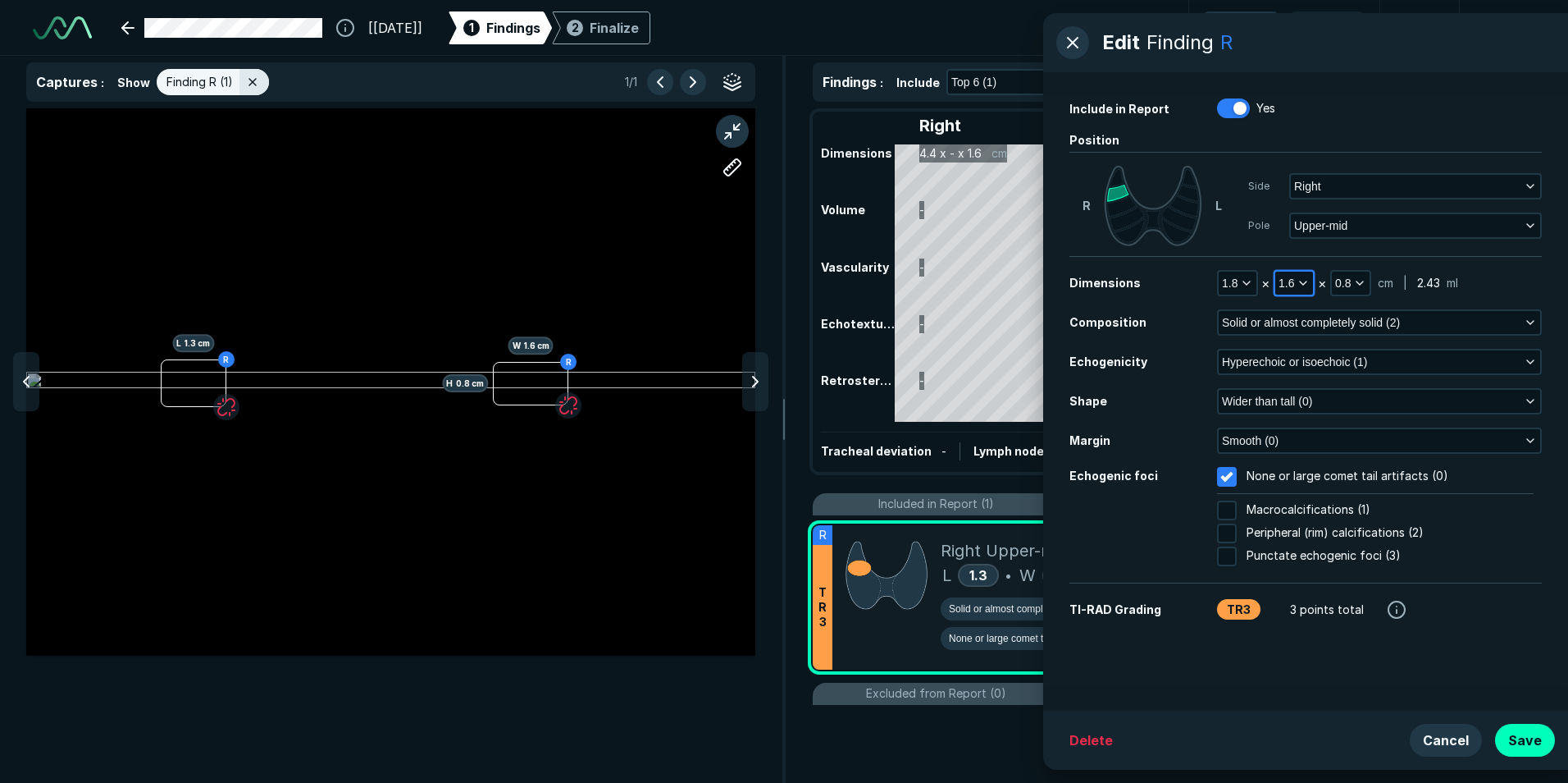
click at [1303, 280] on icon "button" at bounding box center [1303, 283] width 13 height 13
click at [1342, 252] on div "Position R L Side Right Pole Upper-mid" at bounding box center [1305, 194] width 472 height 126
click at [1518, 745] on button "Save" at bounding box center [1525, 740] width 60 height 33
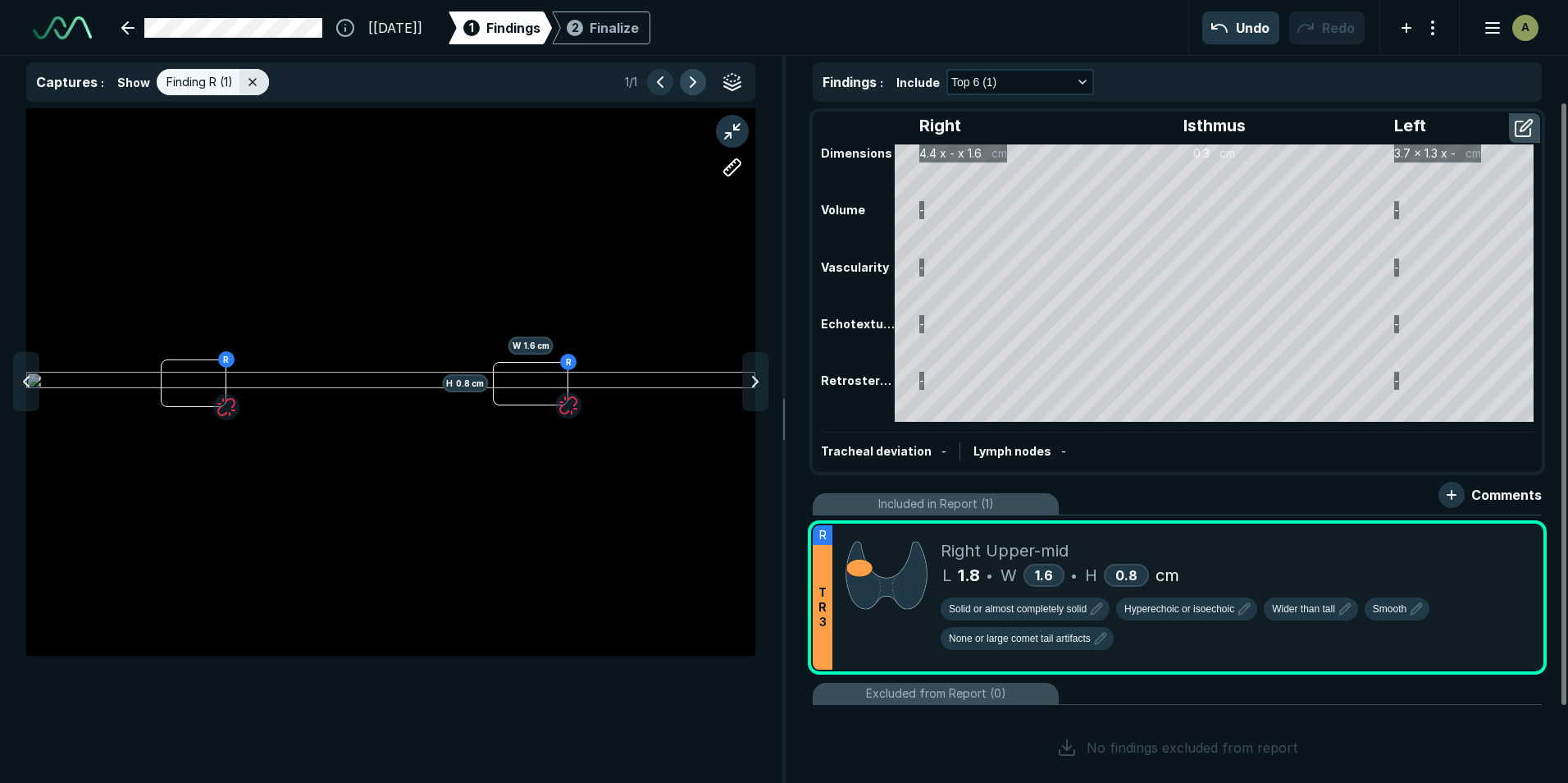
click at [692, 80] on button "button" at bounding box center [693, 82] width 27 height 27
click at [688, 84] on button "button" at bounding box center [693, 82] width 27 height 27
click at [730, 126] on button "button" at bounding box center [732, 131] width 33 height 33
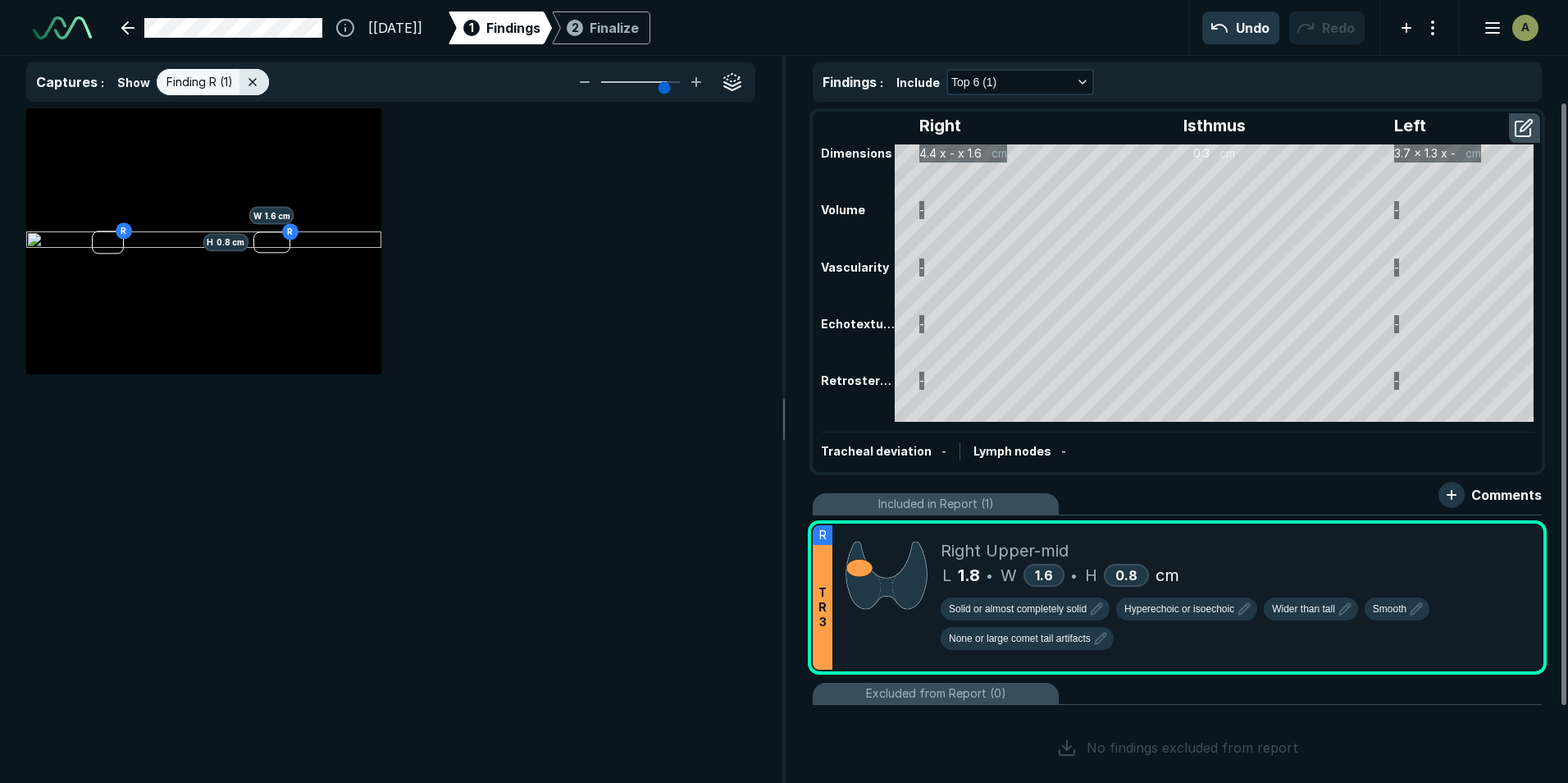
scroll to position [4964, 5363]
click at [250, 83] on line at bounding box center [252, 82] width 6 height 6
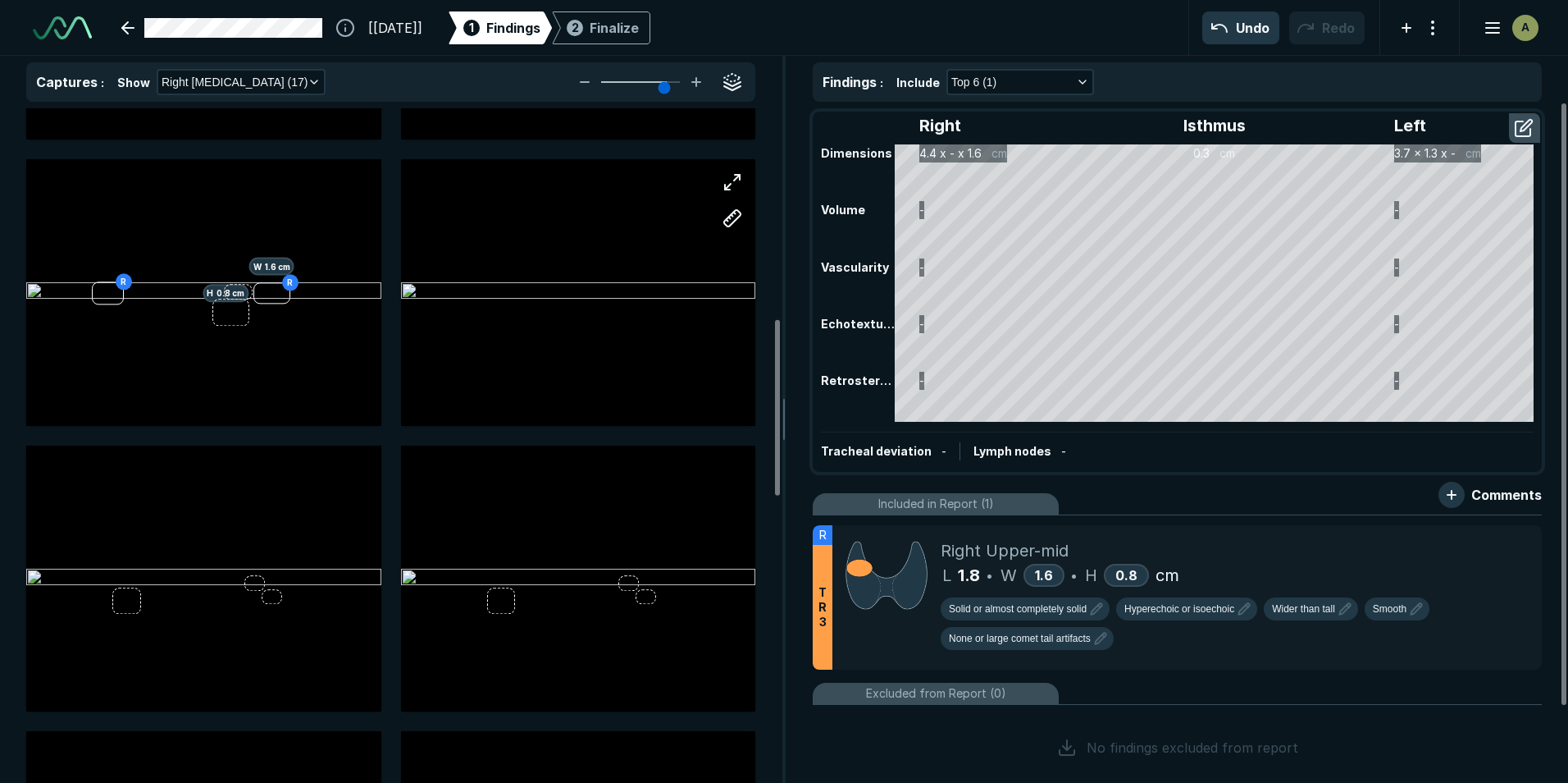
scroll to position [821, 0]
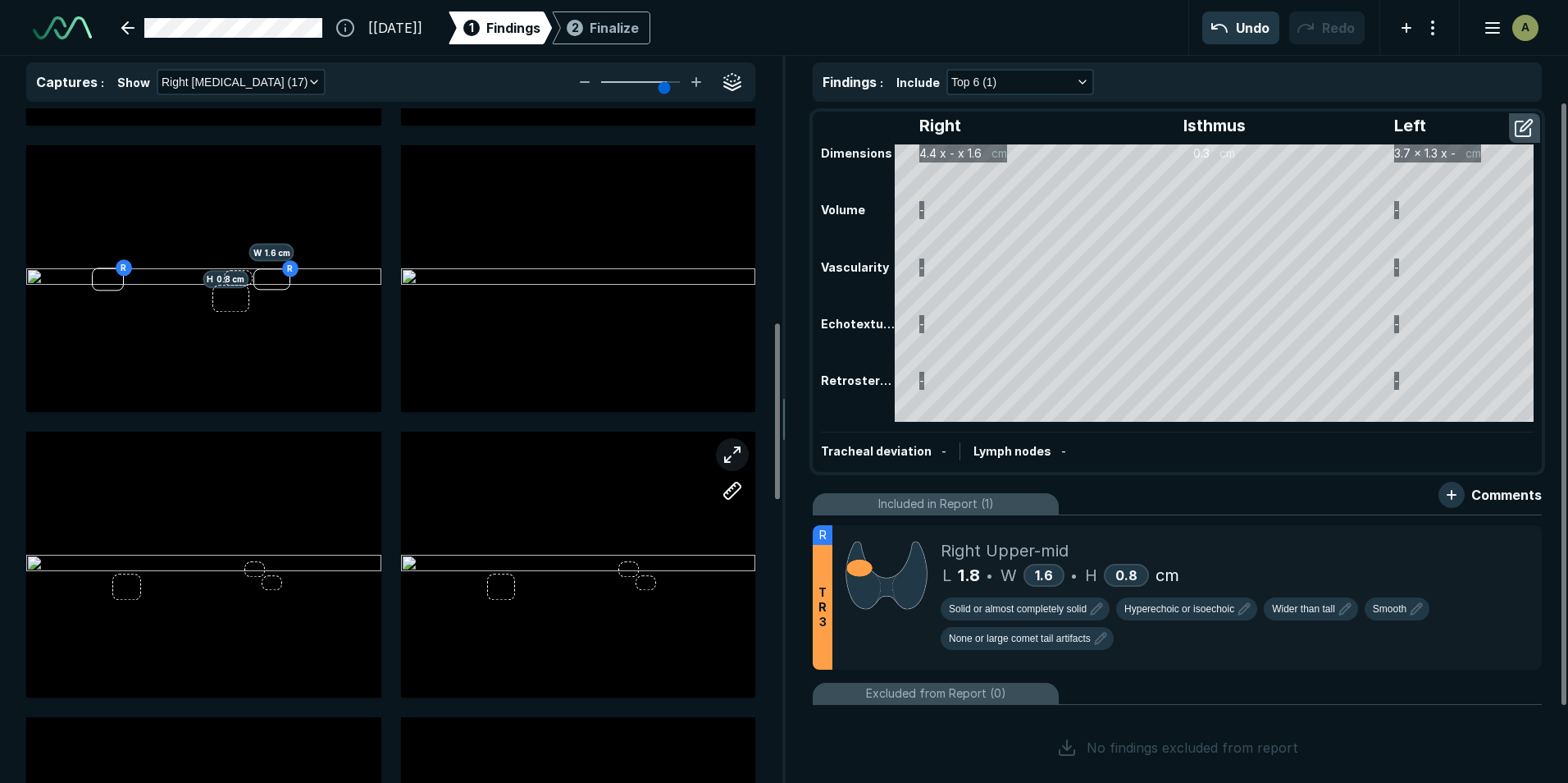
click at [733, 445] on button "button" at bounding box center [732, 455] width 33 height 33
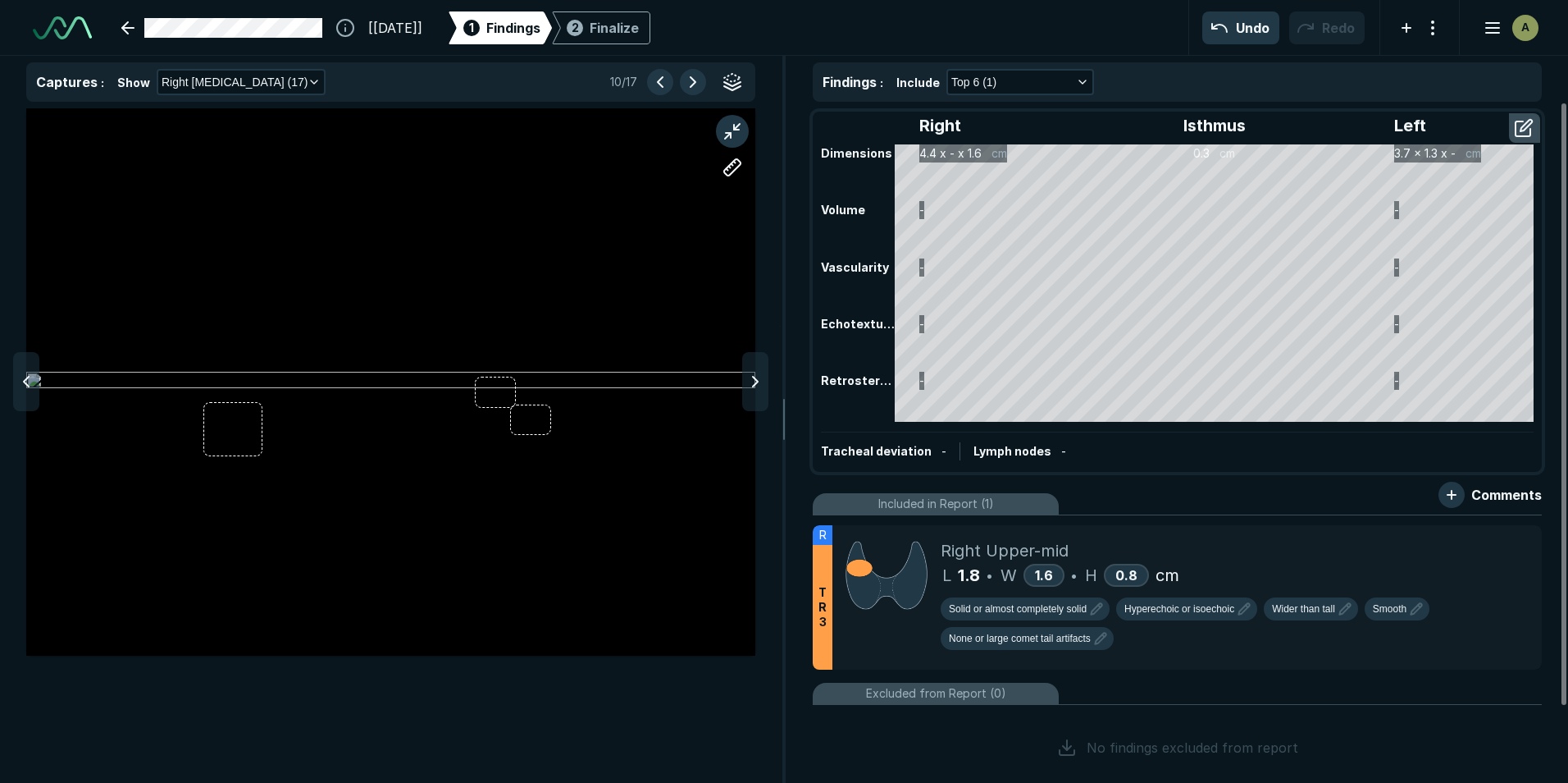
scroll to position [4964, 5363]
click at [723, 122] on button "button" at bounding box center [732, 131] width 33 height 33
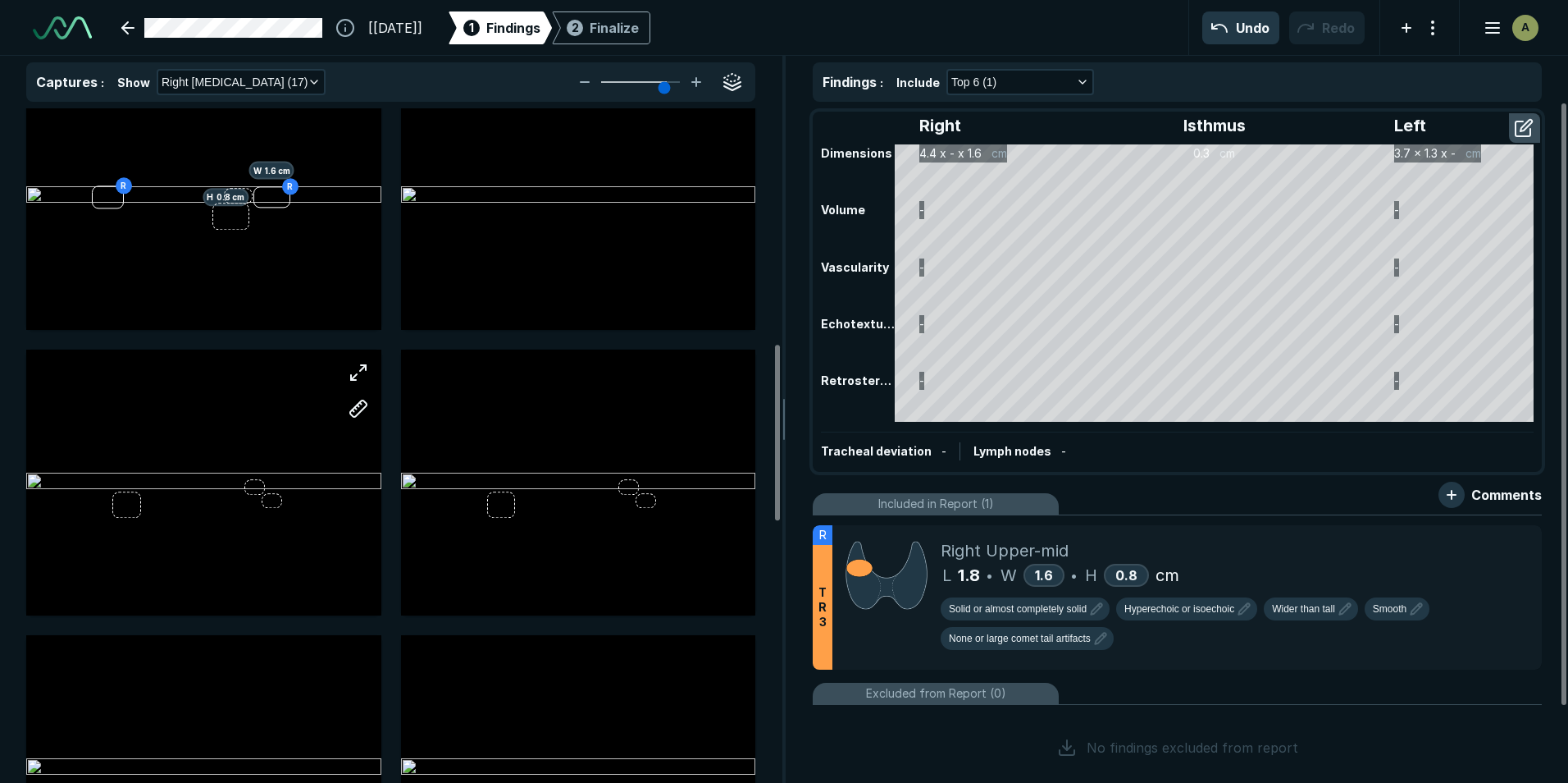
scroll to position [984, 0]
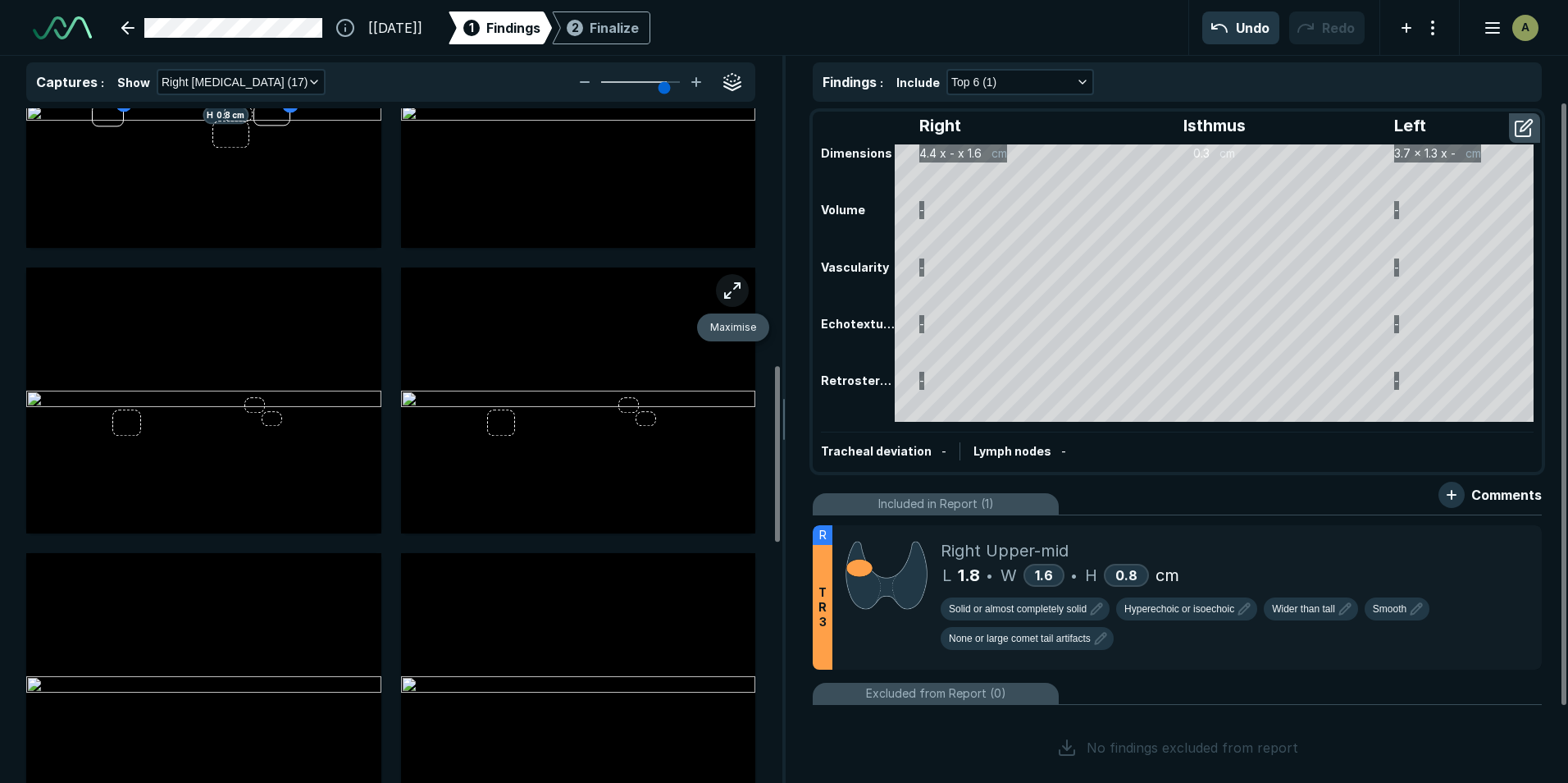
click at [730, 293] on button "button" at bounding box center [732, 290] width 33 height 33
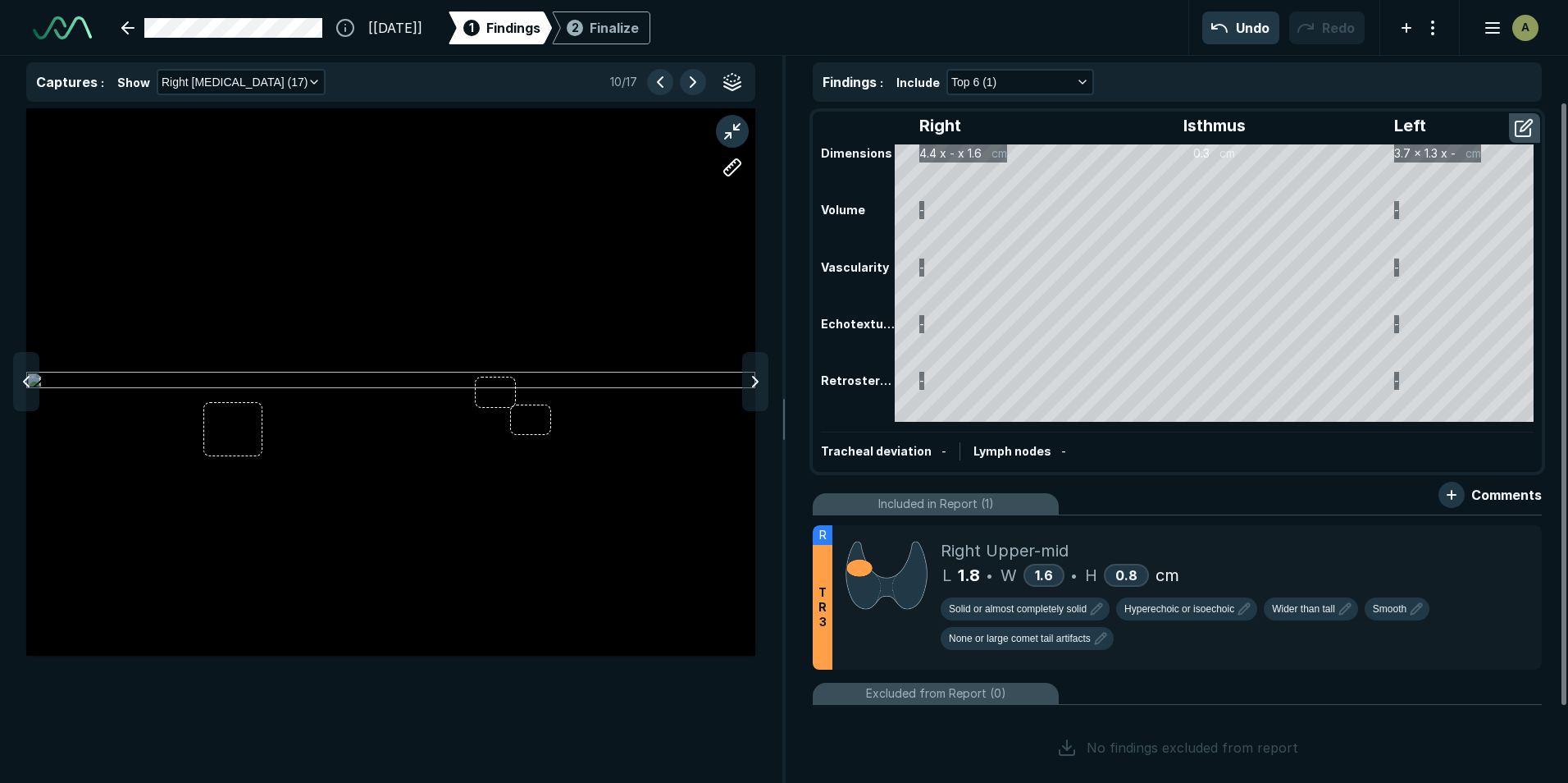
scroll to position [4964, 5363]
click at [258, 451] on div "Assign to: Finding R Create New Finding" at bounding box center [391, 381] width 729 height 547
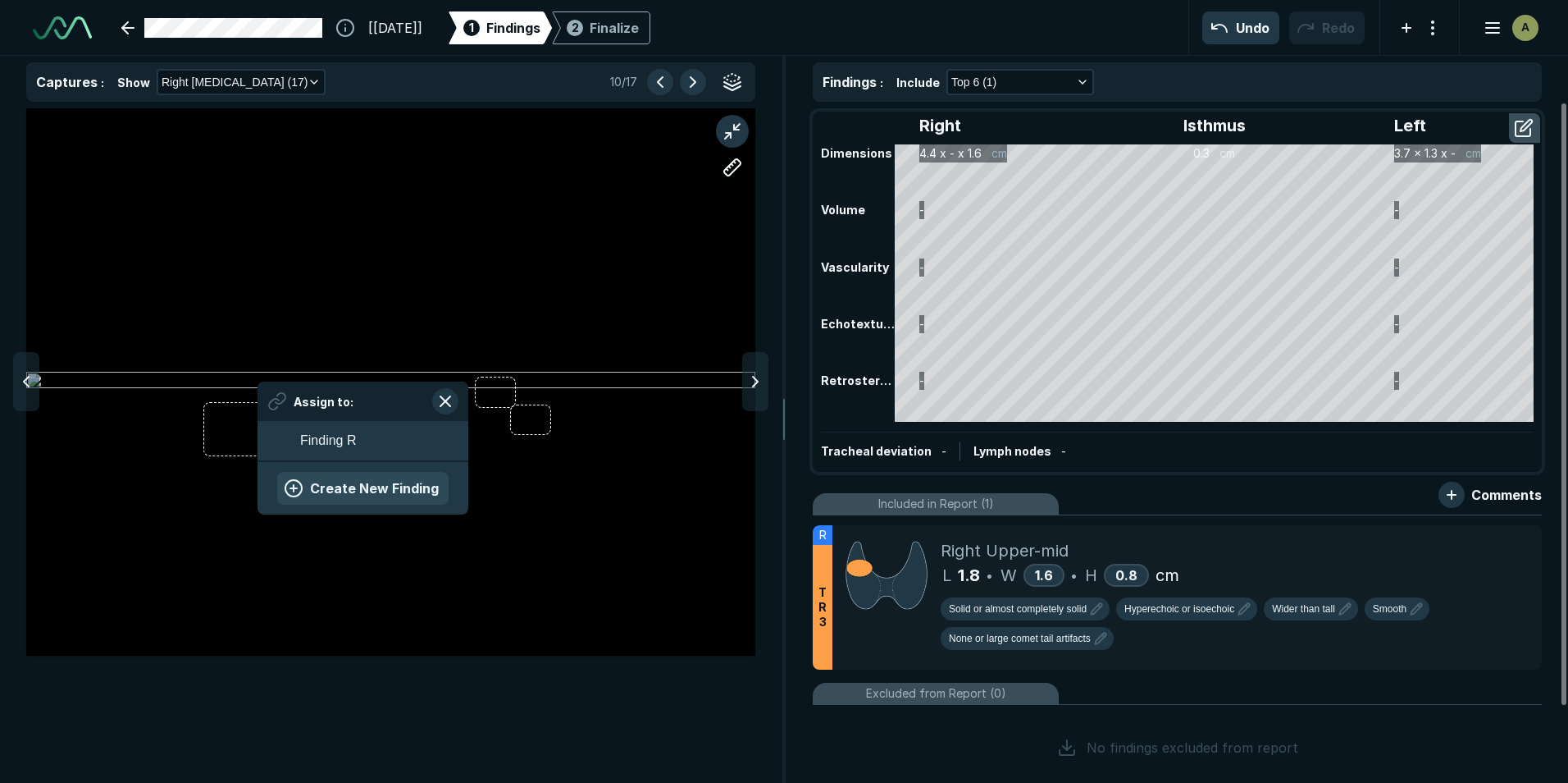
click at [349, 496] on button "Create New Finding" at bounding box center [363, 488] width 172 height 33
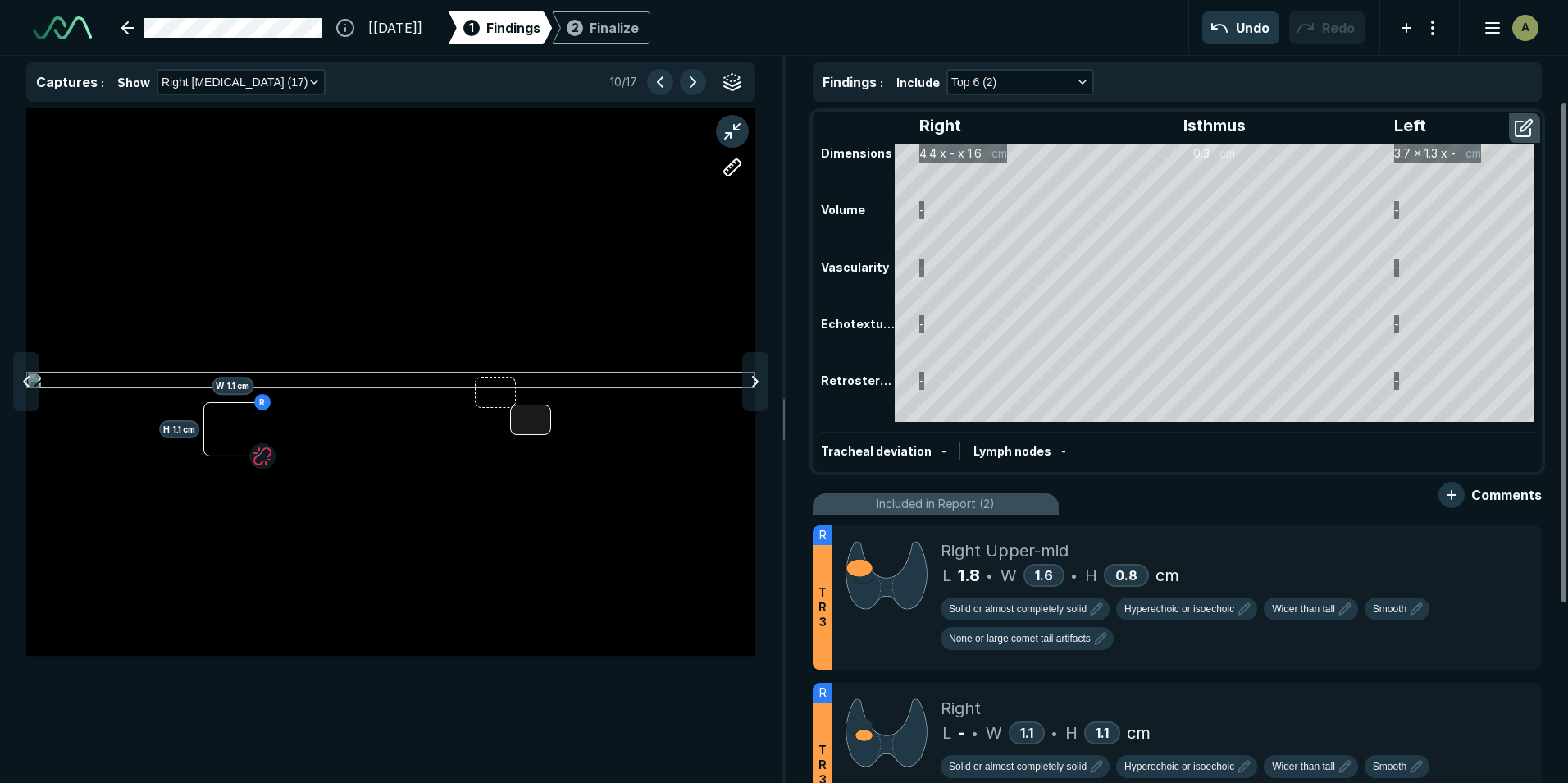
click at [542, 433] on div at bounding box center [531, 419] width 42 height 30
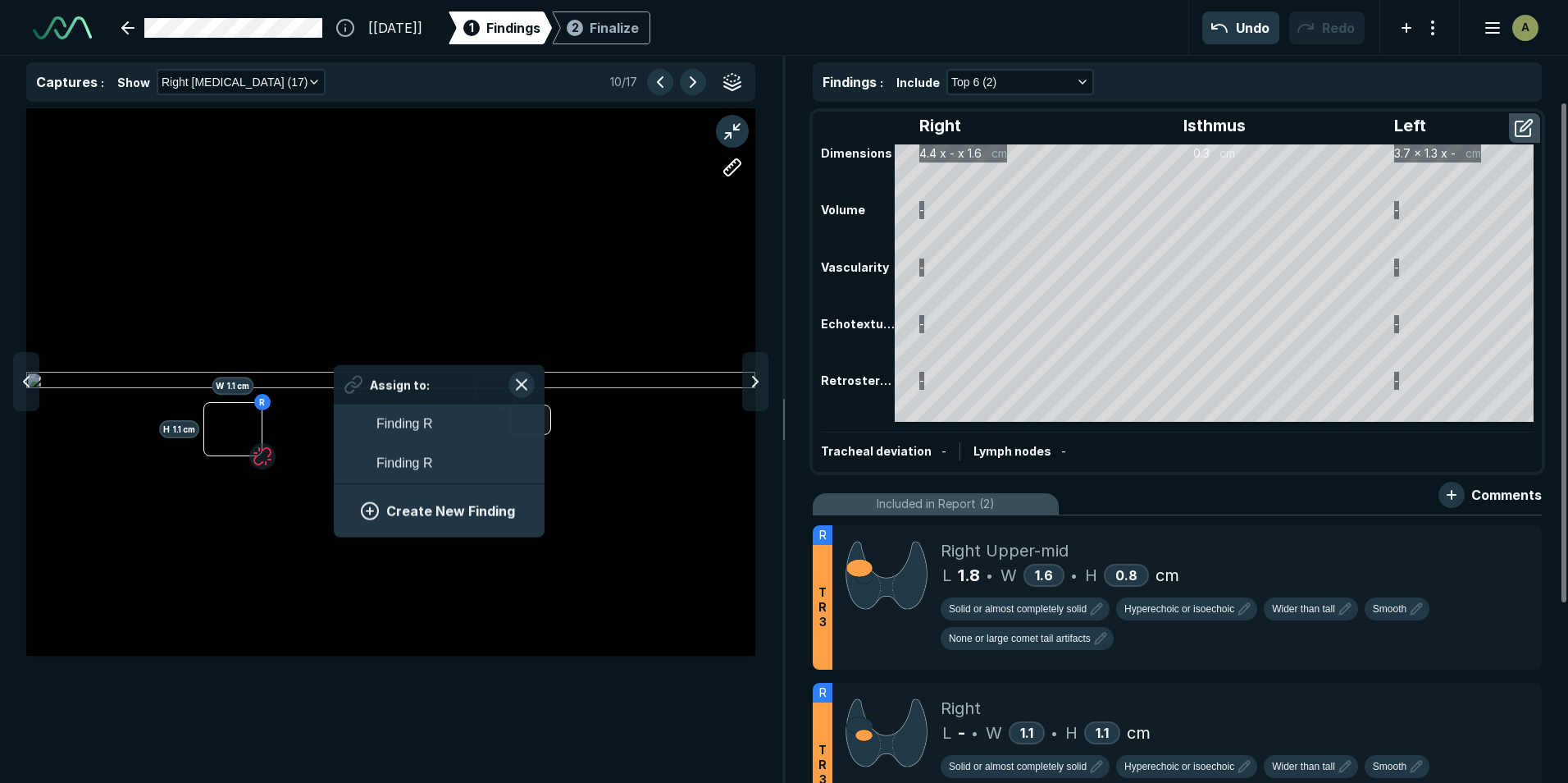
scroll to position [2428, 3041]
click at [455, 470] on button "Finding R" at bounding box center [438, 462] width 210 height 40
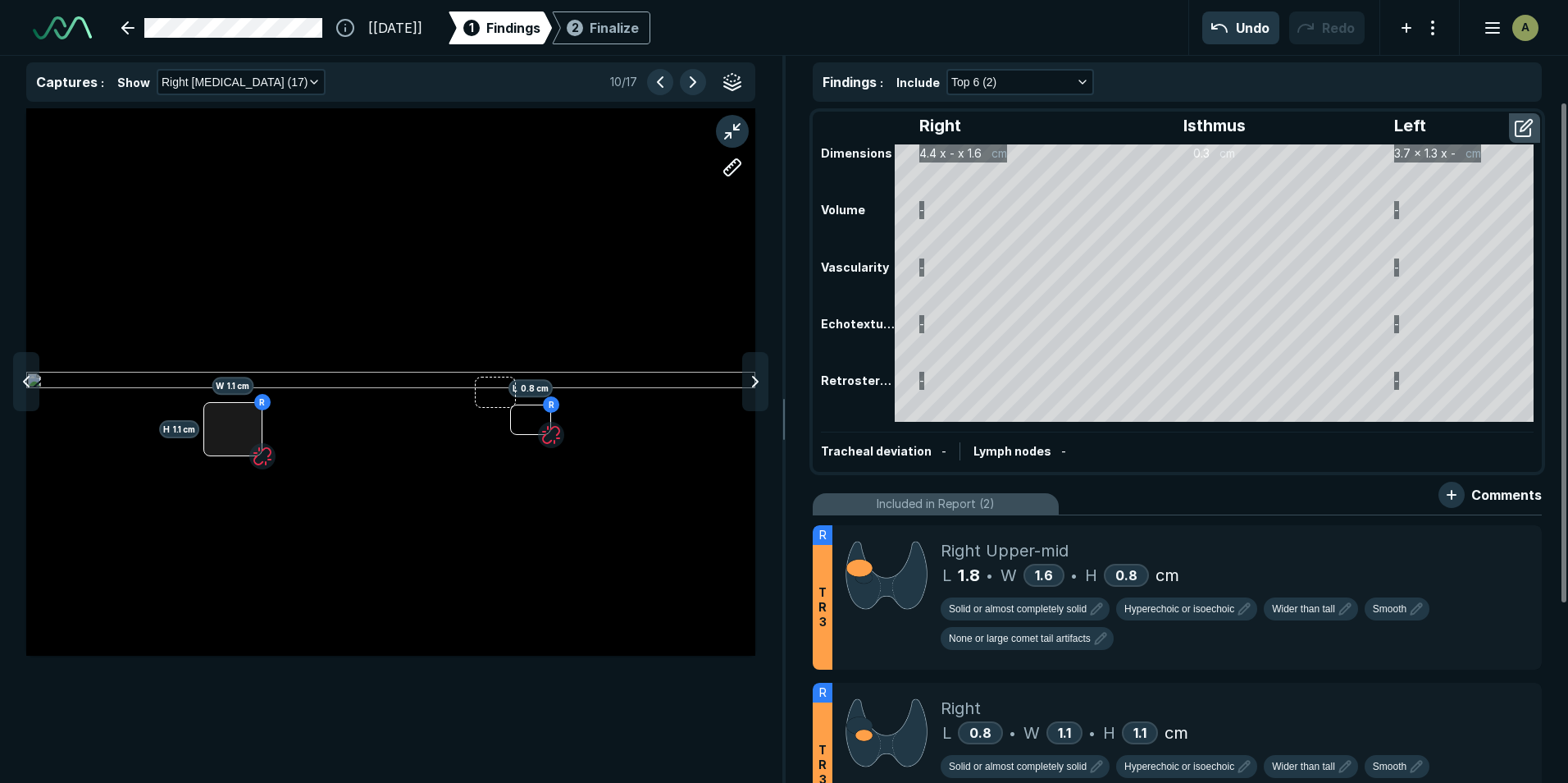
drag, startPoint x: 238, startPoint y: 400, endPoint x: 240, endPoint y: 408, distance: 8.2
click at [240, 408] on div "R H 1.1 cm W 1.1 cm R L 0.8 cm" at bounding box center [391, 381] width 729 height 410
click at [726, 168] on button "button" at bounding box center [732, 167] width 33 height 33
drag, startPoint x: 211, startPoint y: 425, endPoint x: 255, endPoint y: 421, distance: 44.2
click at [255, 421] on div at bounding box center [391, 381] width 729 height 410
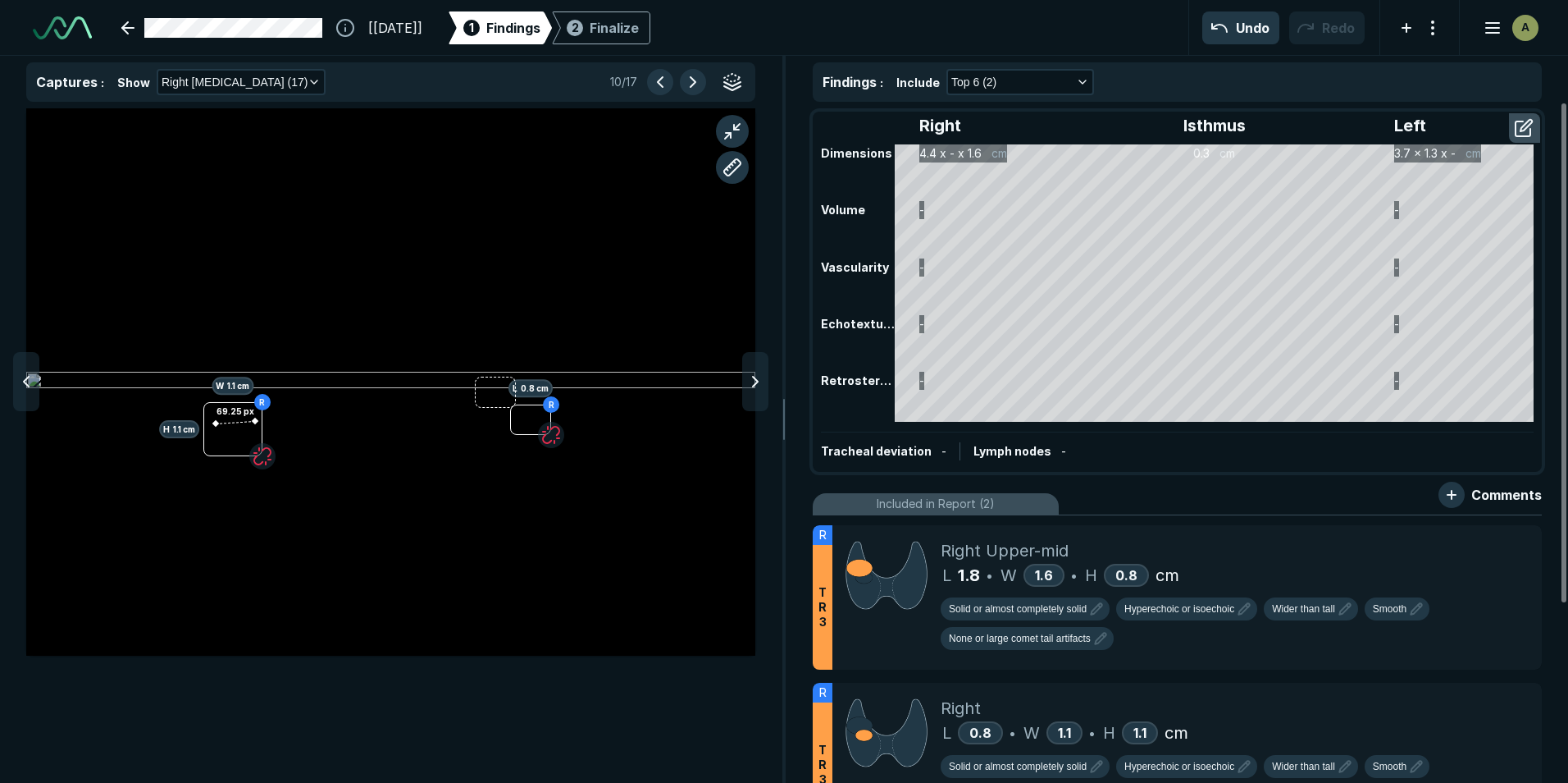
drag, startPoint x: 216, startPoint y: 424, endPoint x: 355, endPoint y: 323, distance: 171.8
click at [355, 323] on div "69.25 px" at bounding box center [391, 381] width 729 height 410
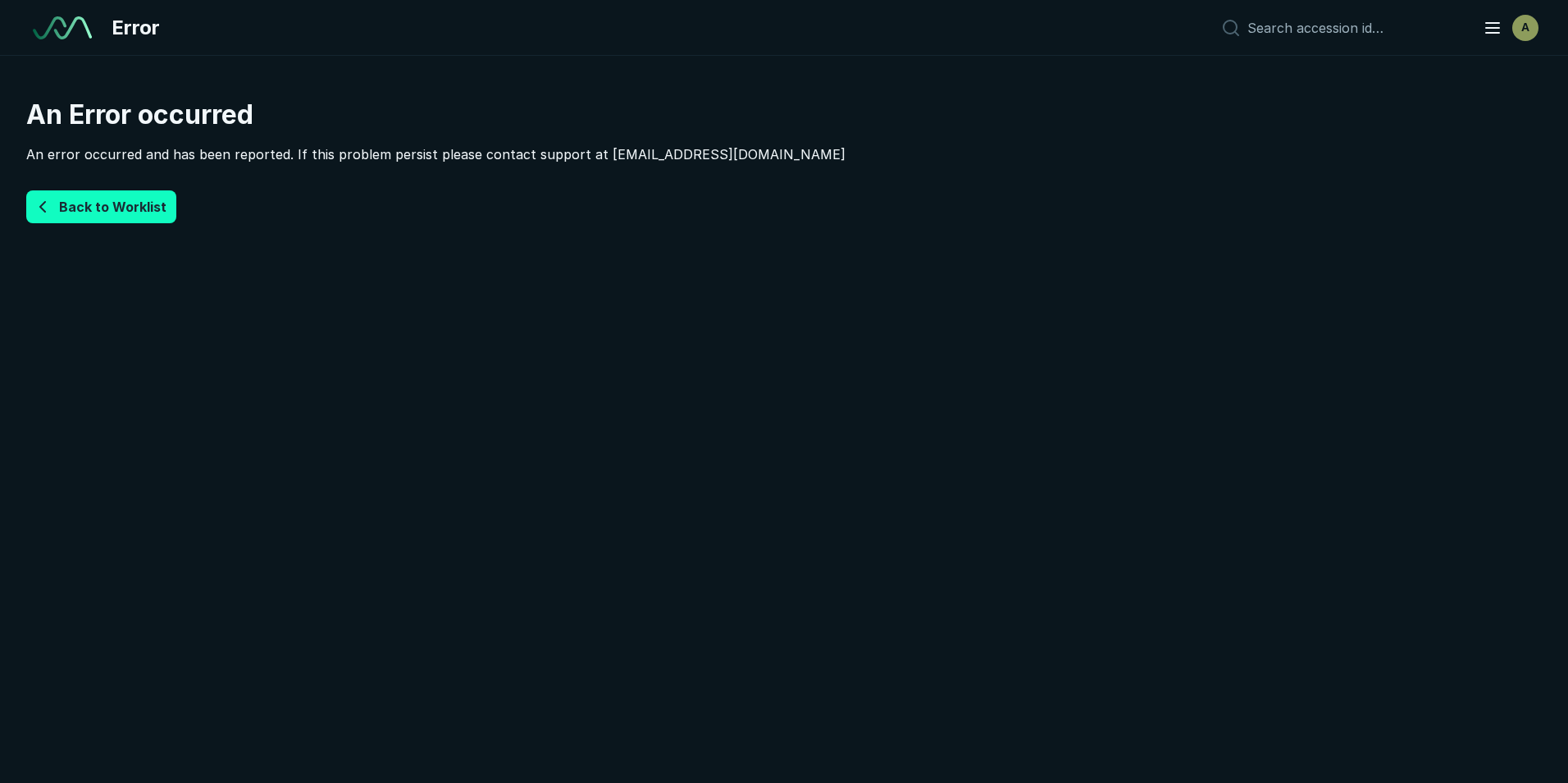
click at [148, 201] on button "Back to Worklist" at bounding box center [101, 207] width 150 height 33
